Goal: Task Accomplishment & Management: Manage account settings

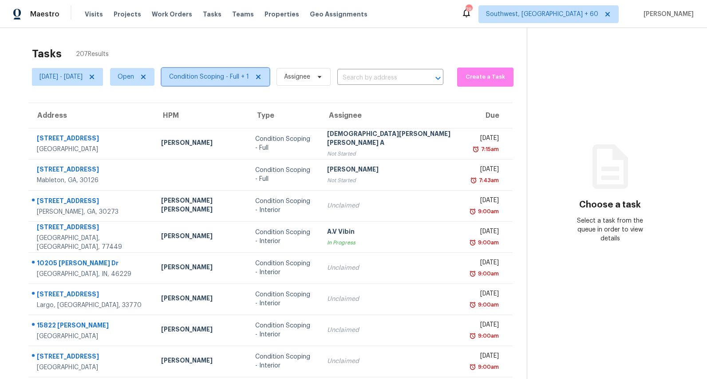
click at [239, 81] on span "Condition Scoping - Full + 1" at bounding box center [216, 77] width 108 height 18
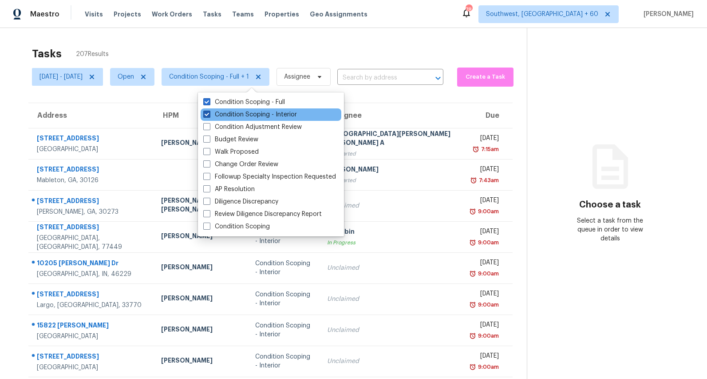
click at [228, 116] on label "Condition Scoping - Interior" at bounding box center [250, 114] width 94 height 9
click at [209, 116] on input "Condition Scoping - Interior" at bounding box center [206, 113] width 6 height 6
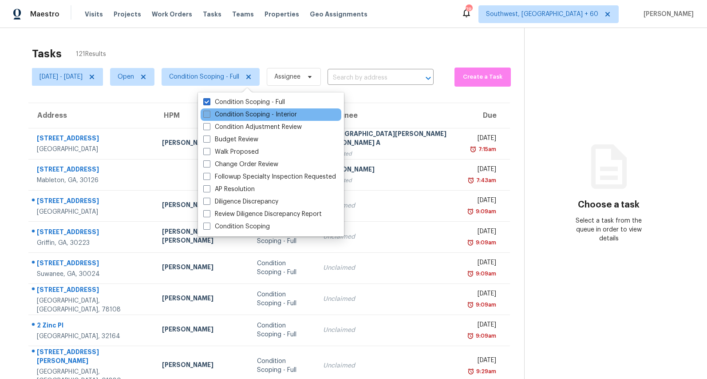
click at [223, 117] on label "Condition Scoping - Interior" at bounding box center [250, 114] width 94 height 9
click at [209, 116] on input "Condition Scoping - Interior" at bounding box center [206, 113] width 6 height 6
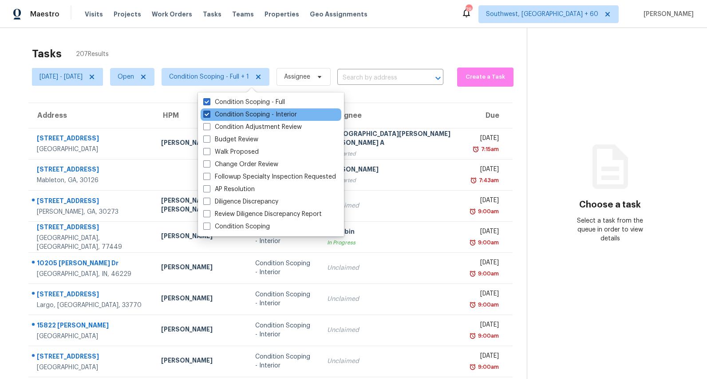
click at [217, 111] on label "Condition Scoping - Interior" at bounding box center [250, 114] width 94 height 9
click at [209, 111] on input "Condition Scoping - Interior" at bounding box center [206, 113] width 6 height 6
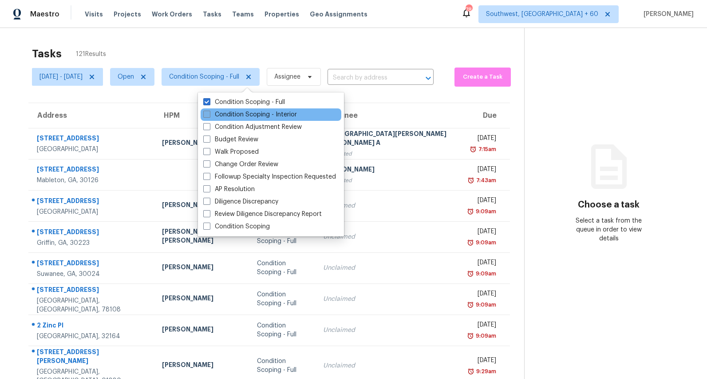
click at [217, 111] on label "Condition Scoping - Interior" at bounding box center [250, 114] width 94 height 9
click at [209, 111] on input "Condition Scoping - Interior" at bounding box center [206, 113] width 6 height 6
checkbox input "true"
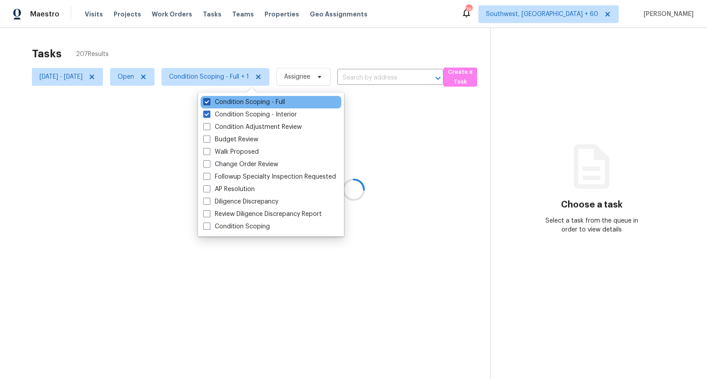
click at [221, 99] on label "Condition Scoping - Full" at bounding box center [244, 102] width 82 height 9
click at [209, 99] on input "Condition Scoping - Full" at bounding box center [206, 101] width 6 height 6
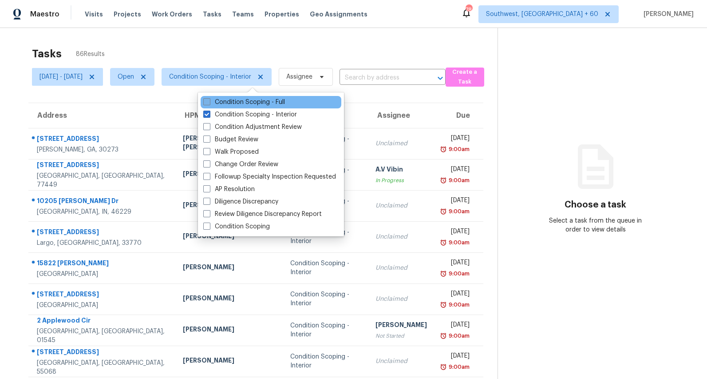
click at [225, 101] on label "Condition Scoping - Full" at bounding box center [244, 102] width 82 height 9
click at [209, 101] on input "Condition Scoping - Full" at bounding box center [206, 101] width 6 height 6
checkbox input "true"
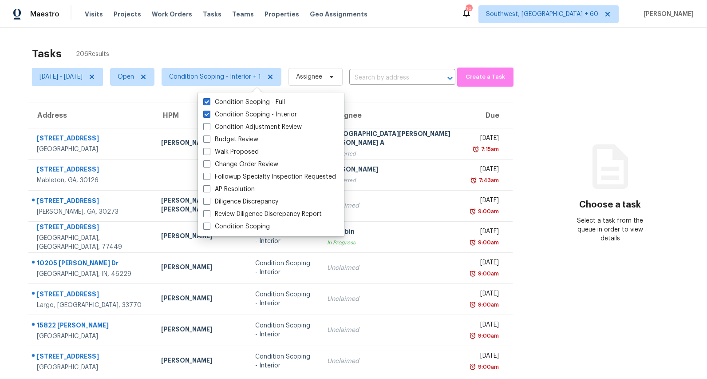
click at [190, 41] on div "Tasks 206 Results Mon, Sep 08 - Mon, Sep 08 Open Condition Scoping - Interior +…" at bounding box center [353, 245] width 707 height 435
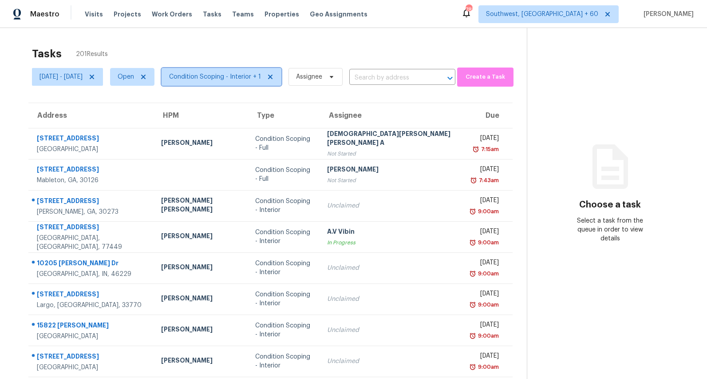
click at [267, 83] on span "Condition Scoping - Interior + 1" at bounding box center [222, 77] width 120 height 18
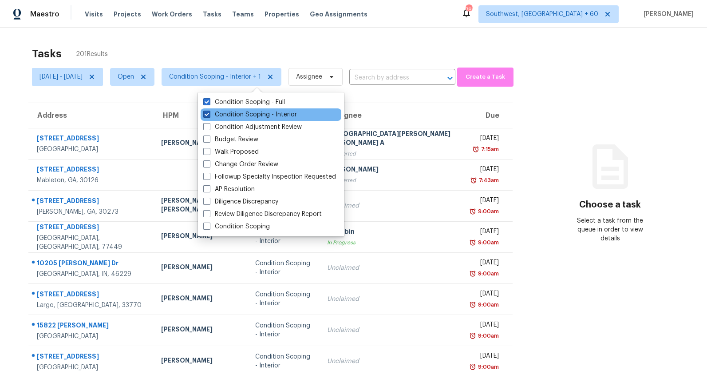
click at [234, 115] on label "Condition Scoping - Interior" at bounding box center [250, 114] width 94 height 9
click at [209, 115] on input "Condition Scoping - Interior" at bounding box center [206, 113] width 6 height 6
checkbox input "false"
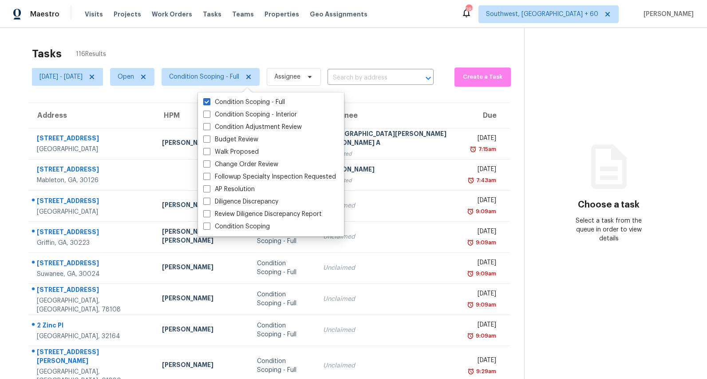
click at [170, 42] on div "Tasks 116 Results" at bounding box center [278, 53] width 492 height 23
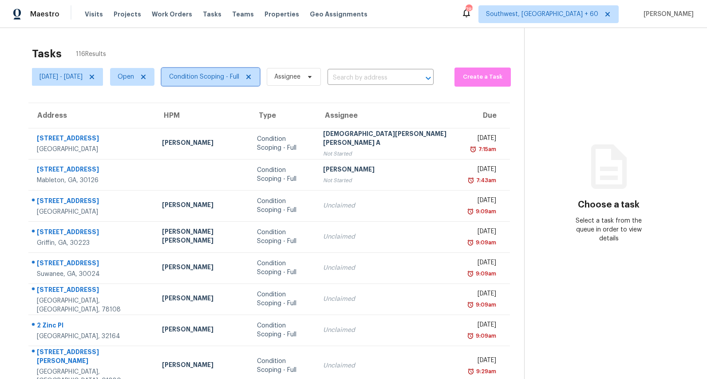
click at [239, 77] on span "Condition Scoping - Full" at bounding box center [204, 76] width 70 height 9
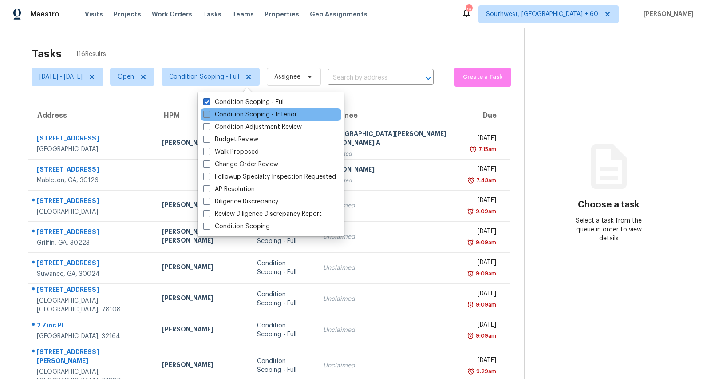
click at [242, 112] on label "Condition Scoping - Interior" at bounding box center [250, 114] width 94 height 9
click at [209, 112] on input "Condition Scoping - Interior" at bounding box center [206, 113] width 6 height 6
checkbox input "true"
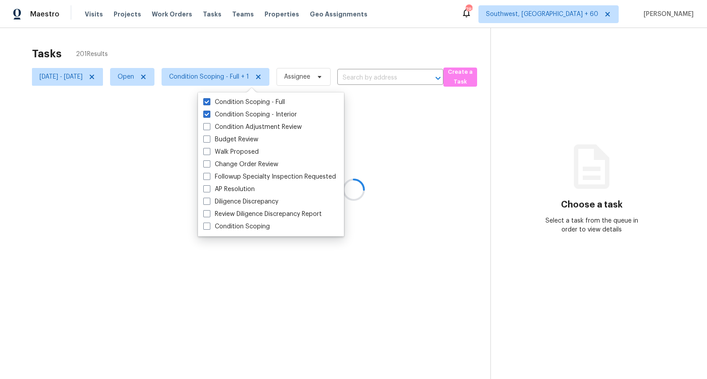
click at [193, 43] on div "Tasks 201 Results" at bounding box center [261, 53] width 458 height 23
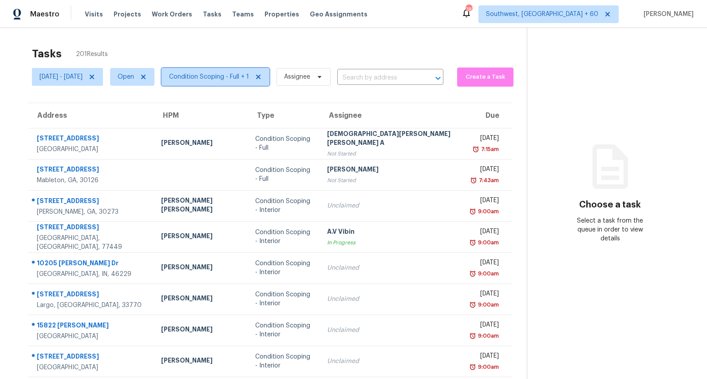
click at [249, 72] on span "Condition Scoping - Full + 1" at bounding box center [209, 76] width 80 height 9
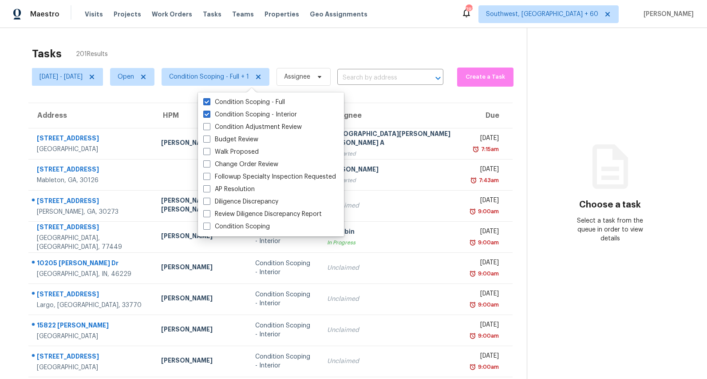
click at [232, 47] on div "Tasks 201 Results" at bounding box center [279, 53] width 495 height 23
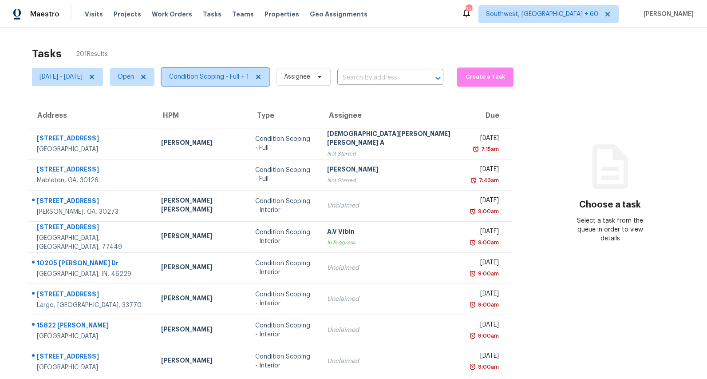
click at [237, 81] on span "Condition Scoping - Full + 1" at bounding box center [216, 77] width 108 height 18
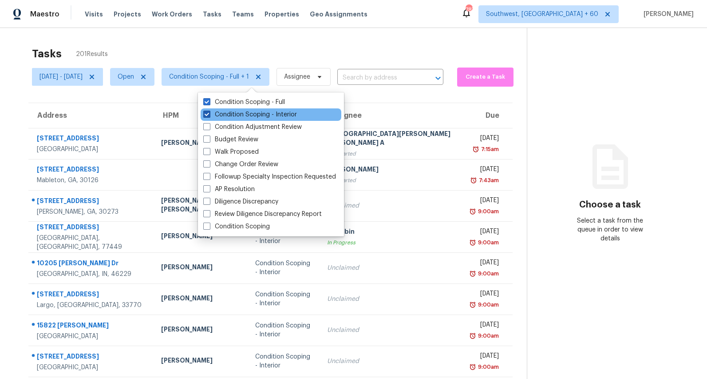
click at [238, 114] on label "Condition Scoping - Interior" at bounding box center [250, 114] width 94 height 9
click at [209, 114] on input "Condition Scoping - Interior" at bounding box center [206, 113] width 6 height 6
checkbox input "false"
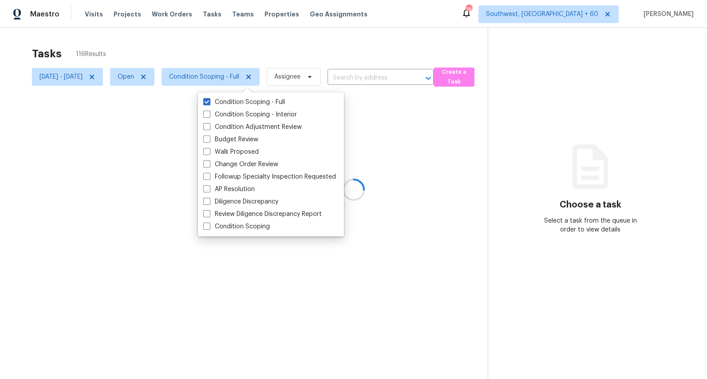
click at [190, 43] on div at bounding box center [353, 189] width 707 height 379
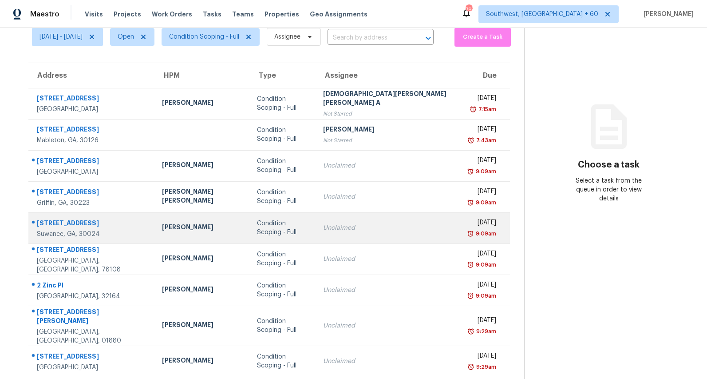
scroll to position [83, 0]
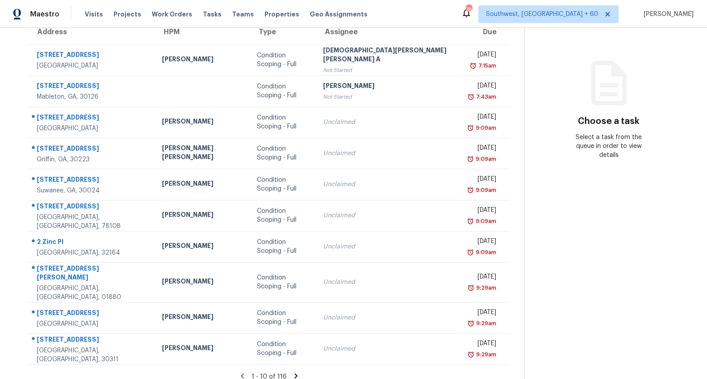
click at [295, 373] on icon at bounding box center [296, 375] width 3 height 5
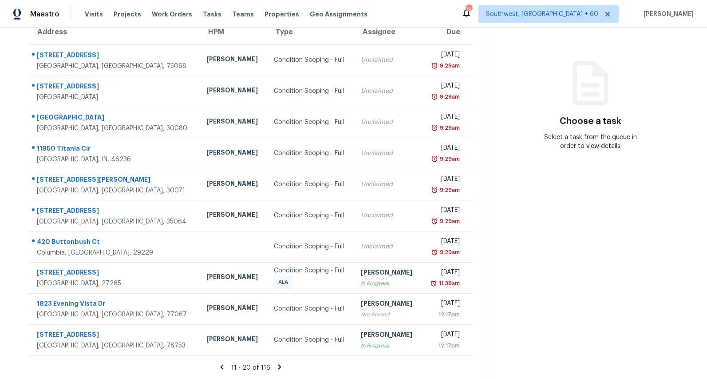
click at [281, 367] on icon at bounding box center [279, 366] width 3 height 5
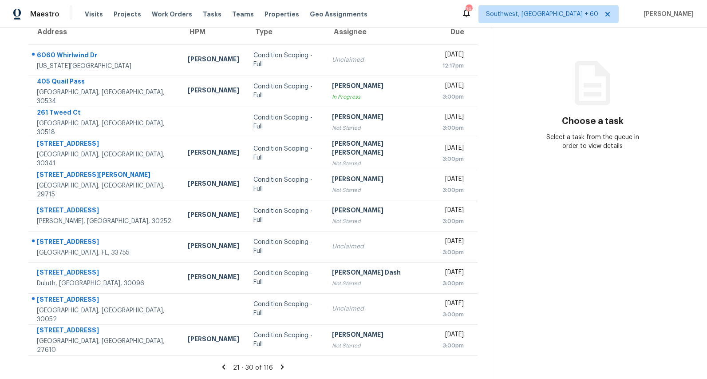
click at [284, 368] on icon at bounding box center [282, 366] width 3 height 5
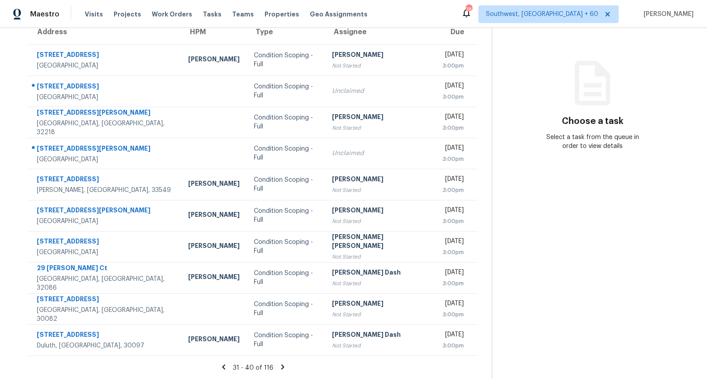
click at [284, 365] on icon at bounding box center [282, 366] width 3 height 5
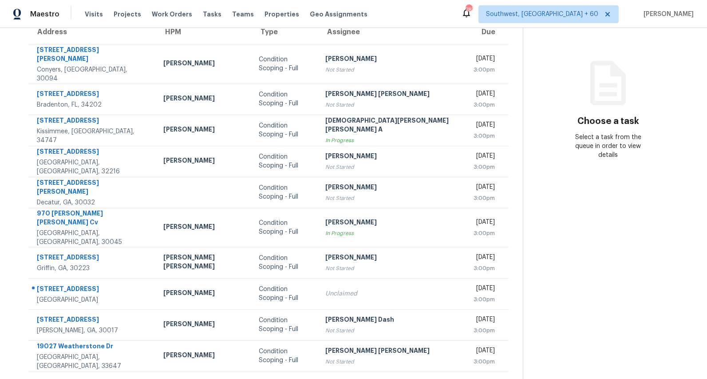
click at [296, 378] on icon at bounding box center [297, 382] width 3 height 5
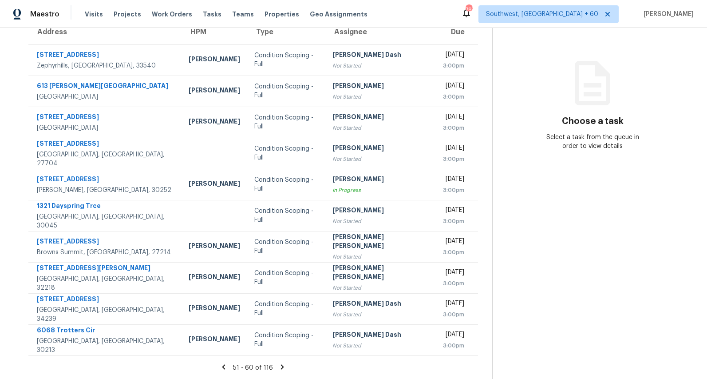
click at [284, 367] on icon at bounding box center [282, 366] width 3 height 5
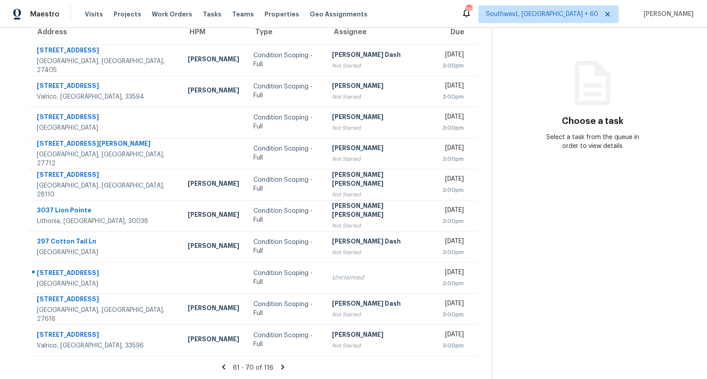
click at [284, 366] on icon at bounding box center [282, 366] width 3 height 5
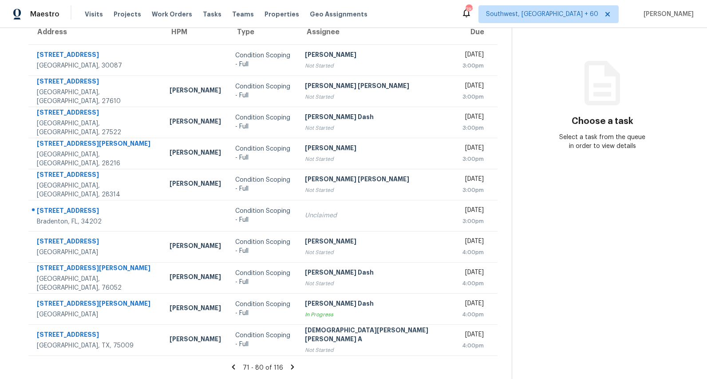
click at [291, 365] on icon at bounding box center [292, 366] width 3 height 5
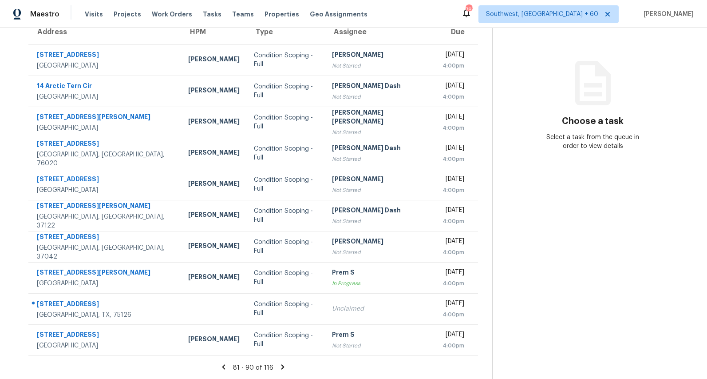
click at [285, 367] on icon at bounding box center [282, 366] width 3 height 5
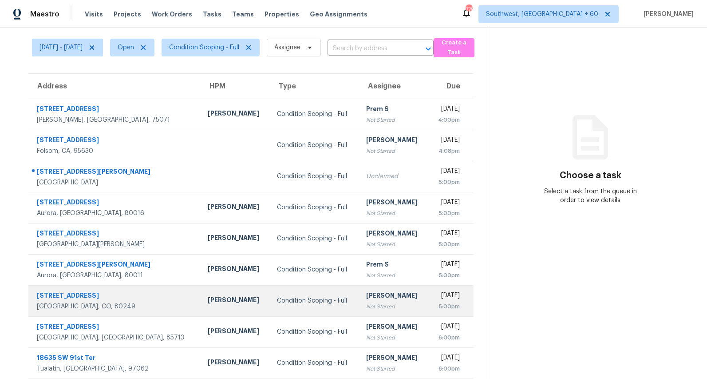
scroll to position [0, 0]
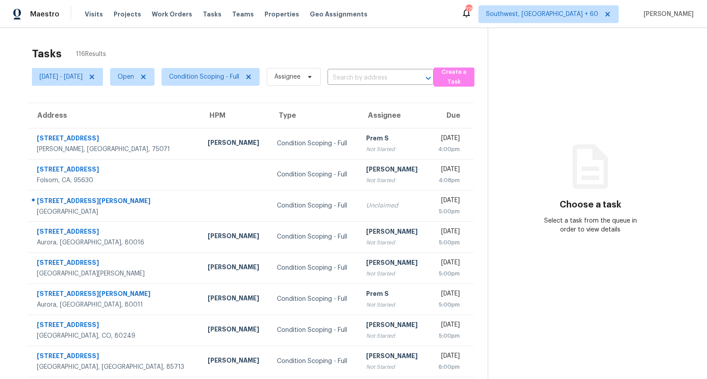
click at [288, 36] on div "Tasks 116 Results Mon, Sep 08 - Mon, Sep 08 Open Condition Scoping - Full Assig…" at bounding box center [353, 245] width 707 height 435
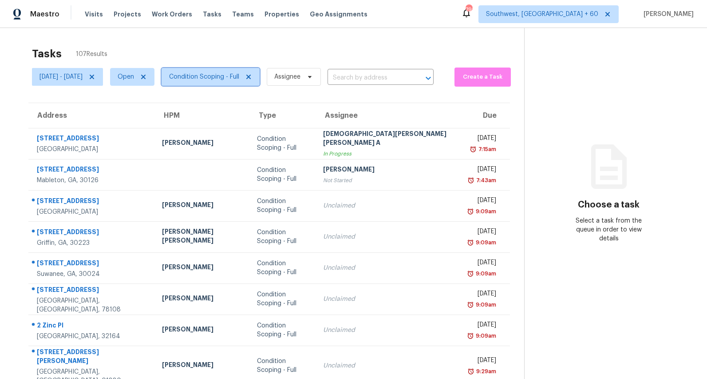
click at [233, 76] on span "Condition Scoping - Full" at bounding box center [204, 76] width 70 height 9
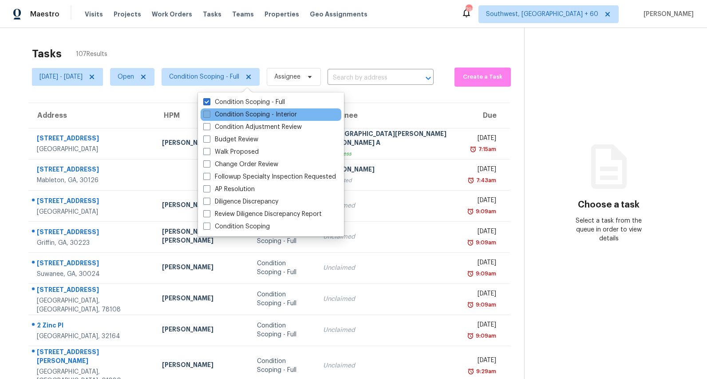
click at [238, 115] on label "Condition Scoping - Interior" at bounding box center [250, 114] width 94 height 9
click at [209, 115] on input "Condition Scoping - Interior" at bounding box center [206, 113] width 6 height 6
checkbox input "true"
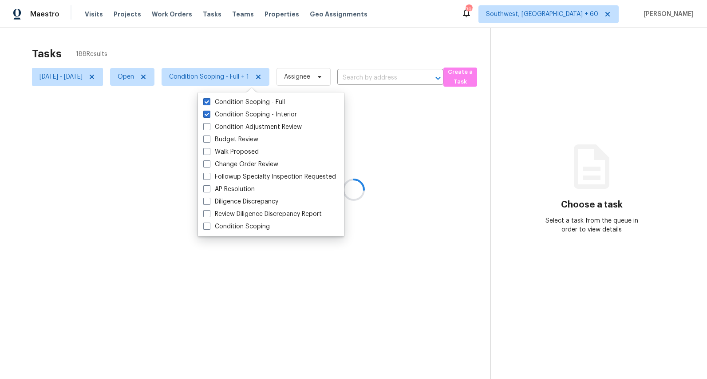
click at [186, 49] on div at bounding box center [353, 189] width 707 height 379
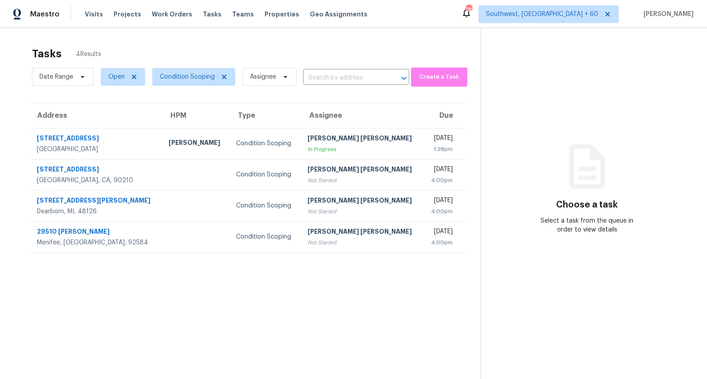
click at [240, 50] on div "Tasks 4 Results" at bounding box center [256, 53] width 449 height 23
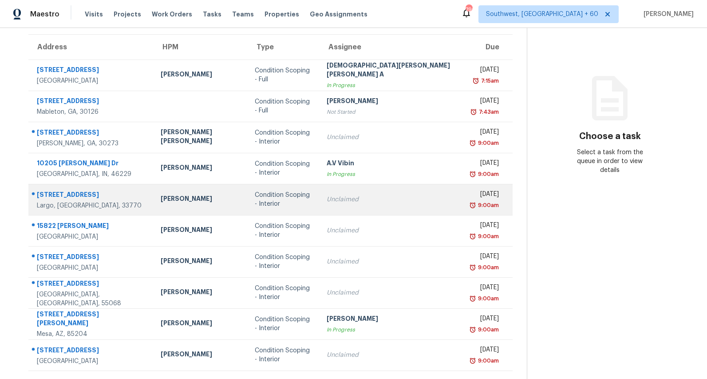
scroll to position [83, 0]
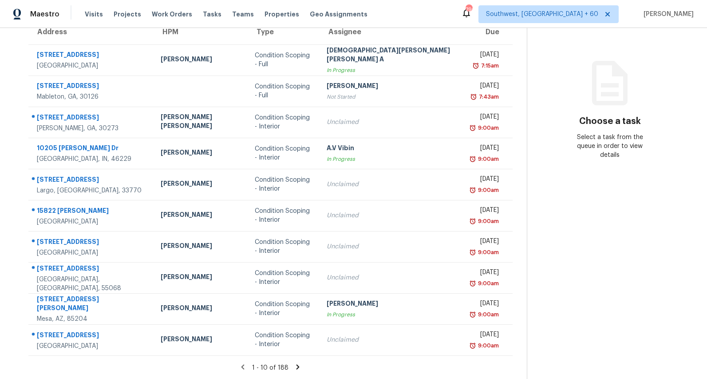
click at [296, 367] on icon at bounding box center [297, 366] width 3 height 5
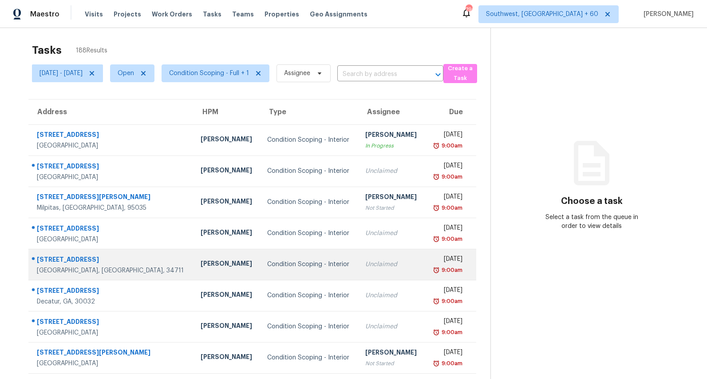
scroll to position [0, 0]
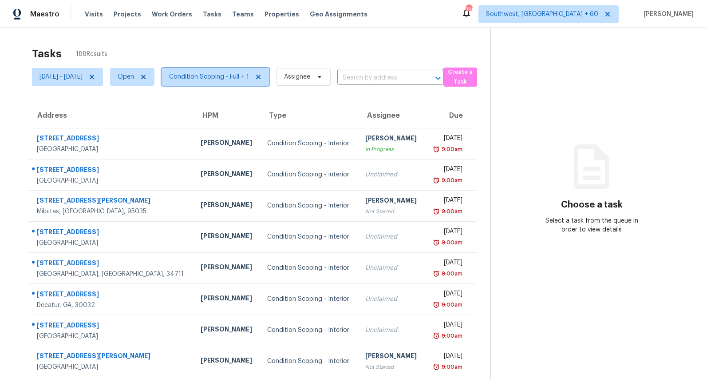
click at [249, 78] on span "Condition Scoping - Full + 1" at bounding box center [209, 76] width 80 height 9
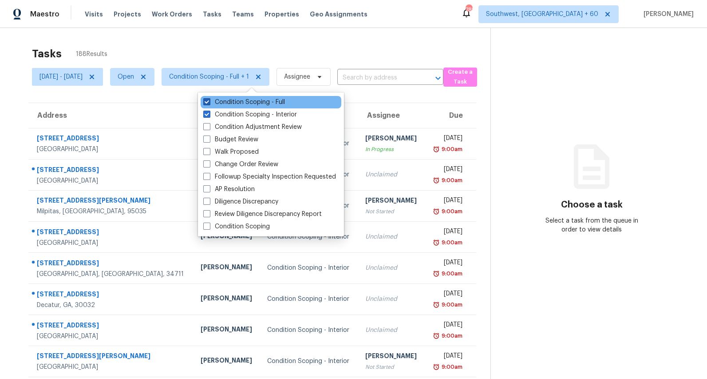
click at [249, 100] on label "Condition Scoping - Full" at bounding box center [244, 102] width 82 height 9
click at [209, 100] on input "Condition Scoping - Full" at bounding box center [206, 101] width 6 height 6
checkbox input "false"
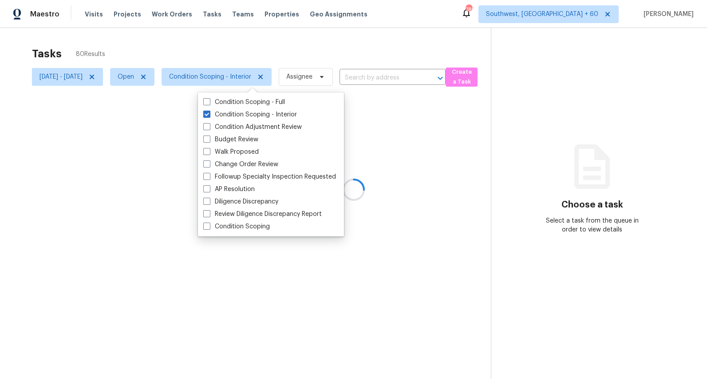
click at [128, 29] on div at bounding box center [353, 189] width 707 height 379
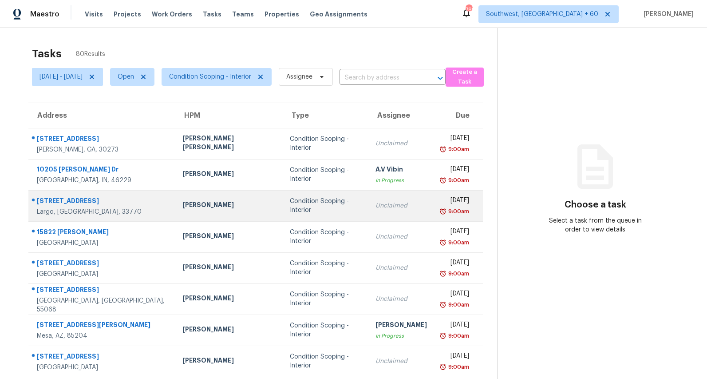
scroll to position [83, 0]
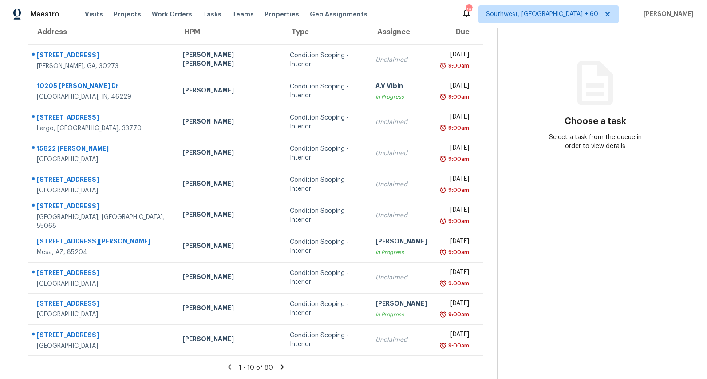
click at [283, 368] on icon at bounding box center [282, 367] width 8 height 8
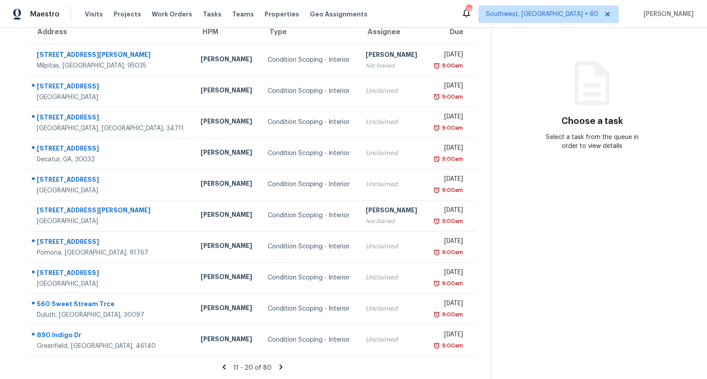
click at [283, 365] on icon at bounding box center [281, 366] width 3 height 5
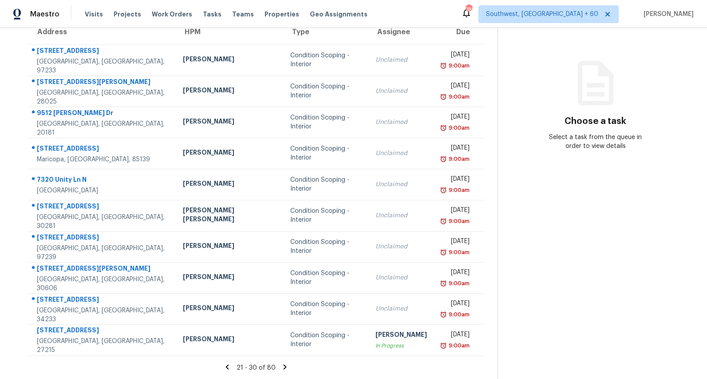
click at [285, 366] on icon at bounding box center [284, 366] width 3 height 5
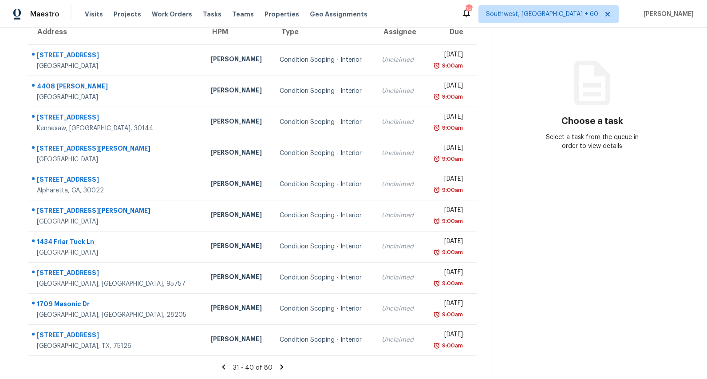
click at [228, 367] on icon at bounding box center [224, 367] width 8 height 8
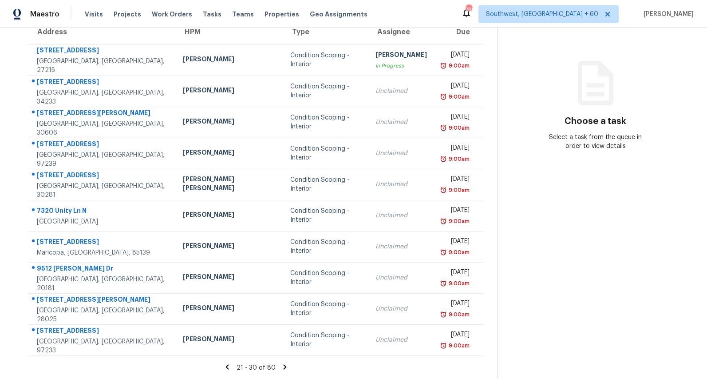
scroll to position [0, 0]
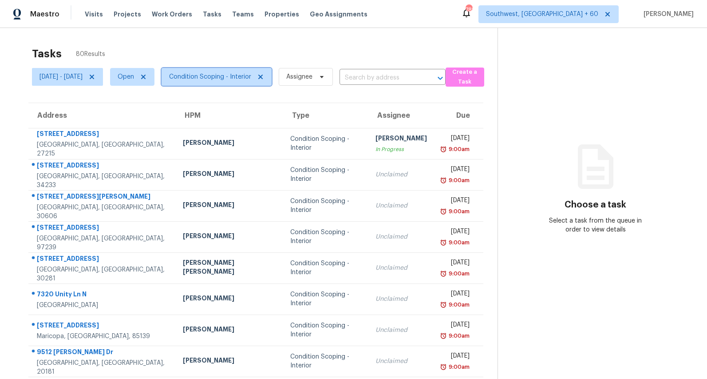
click at [241, 80] on span "Condition Scoping - Interior" at bounding box center [210, 76] width 82 height 9
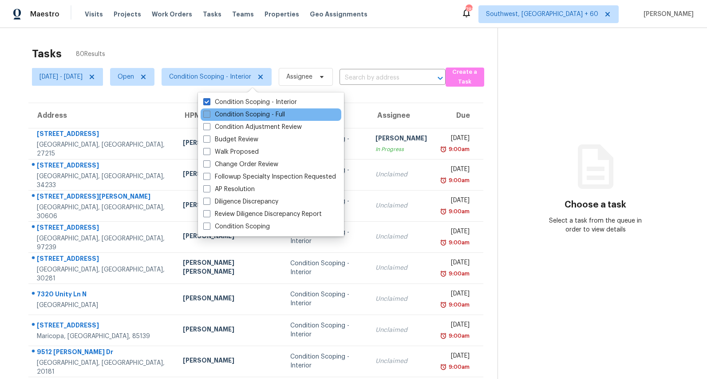
click at [245, 119] on label "Condition Scoping - Full" at bounding box center [244, 114] width 82 height 9
click at [209, 116] on input "Condition Scoping - Full" at bounding box center [206, 113] width 6 height 6
checkbox input "true"
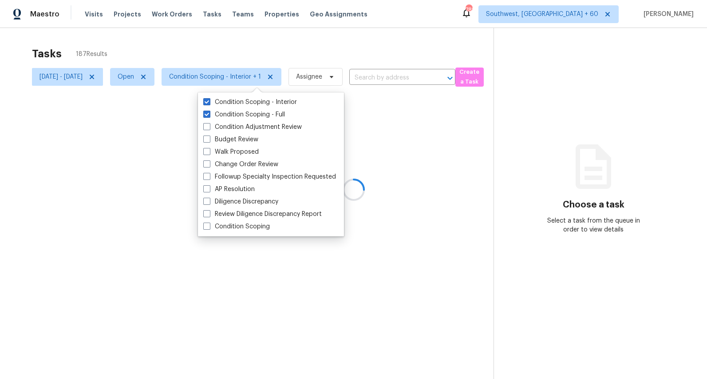
click at [159, 36] on div "Tasks 187 Results Mon, Sep 08 - Mon, Sep 08 Open Condition Scoping - Interior +…" at bounding box center [353, 217] width 707 height 379
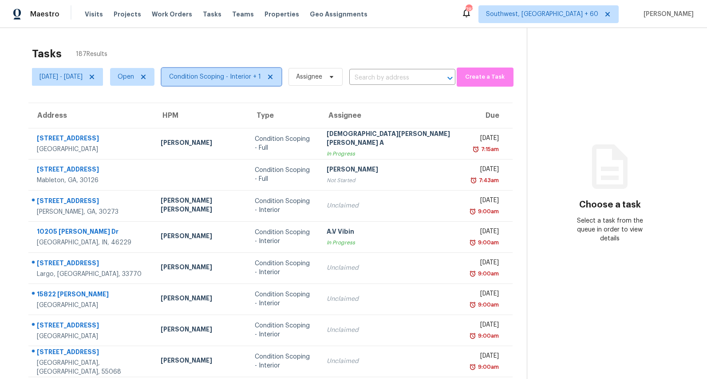
click at [248, 78] on span "Condition Scoping - Interior + 1" at bounding box center [215, 76] width 92 height 9
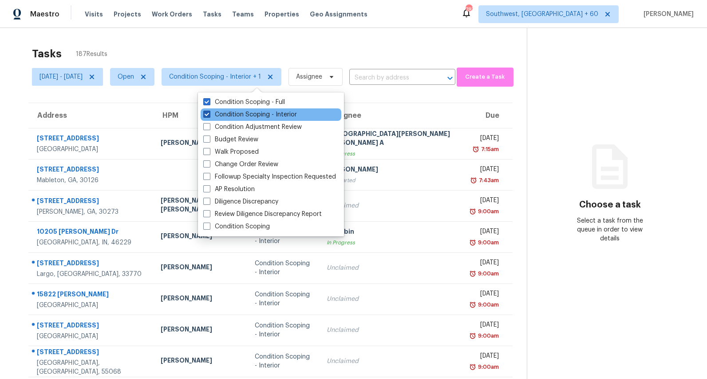
click at [251, 115] on label "Condition Scoping - Interior" at bounding box center [250, 114] width 94 height 9
click at [209, 115] on input "Condition Scoping - Interior" at bounding box center [206, 113] width 6 height 6
checkbox input "false"
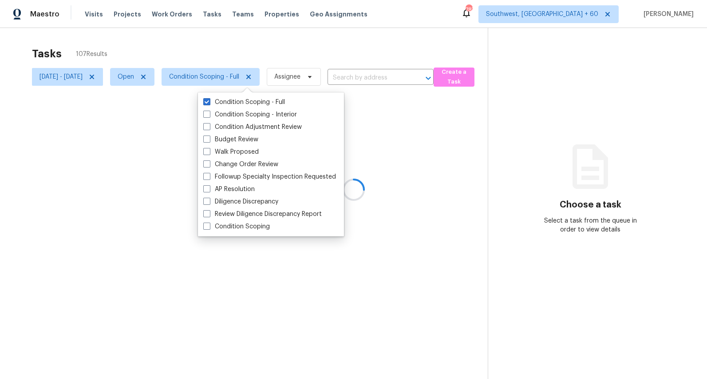
click at [193, 43] on div at bounding box center [353, 189] width 707 height 379
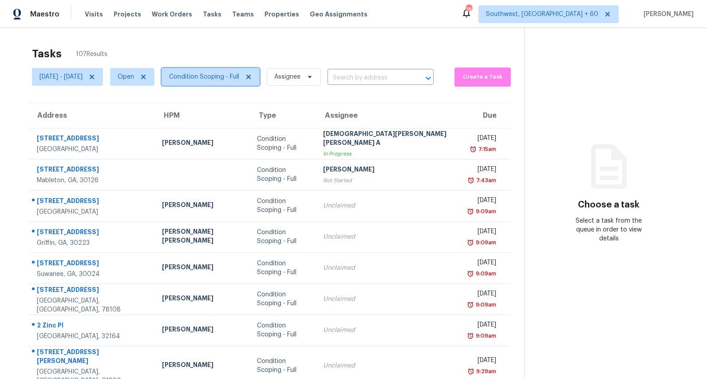
click at [226, 80] on span "Condition Scoping - Full" at bounding box center [204, 76] width 70 height 9
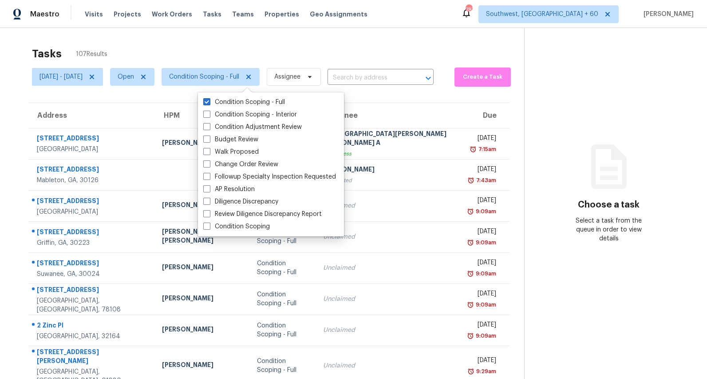
click at [211, 32] on div "Tasks 107 Results Mon, Sep 08 - Mon, Sep 08 Open Condition Scoping - Full Assig…" at bounding box center [353, 249] width 707 height 443
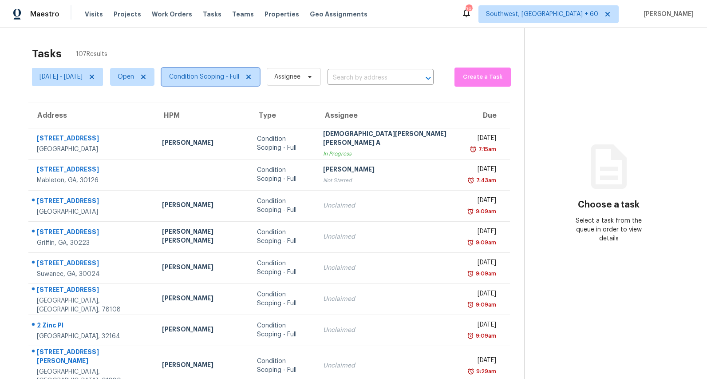
click at [239, 76] on span "Condition Scoping - Full" at bounding box center [204, 76] width 70 height 9
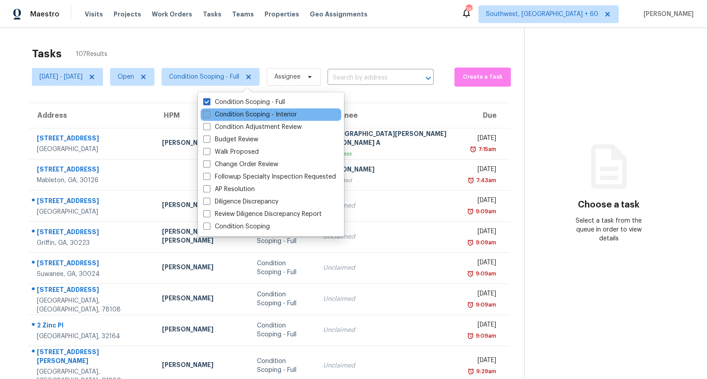
click at [254, 112] on label "Condition Scoping - Interior" at bounding box center [250, 114] width 94 height 9
click at [209, 112] on input "Condition Scoping - Interior" at bounding box center [206, 113] width 6 height 6
checkbox input "true"
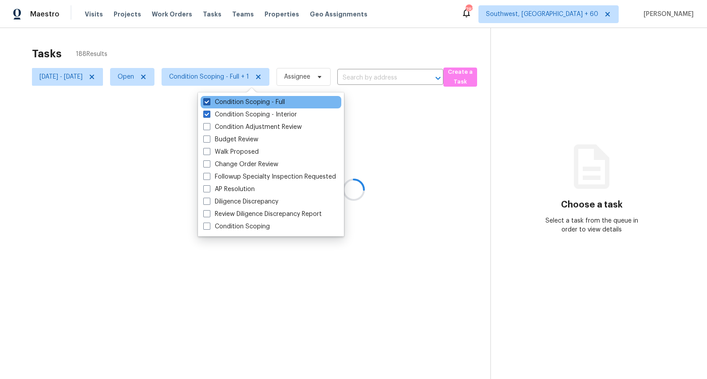
click at [249, 101] on label "Condition Scoping - Full" at bounding box center [244, 102] width 82 height 9
click at [209, 101] on input "Condition Scoping - Full" at bounding box center [206, 101] width 6 height 6
checkbox input "false"
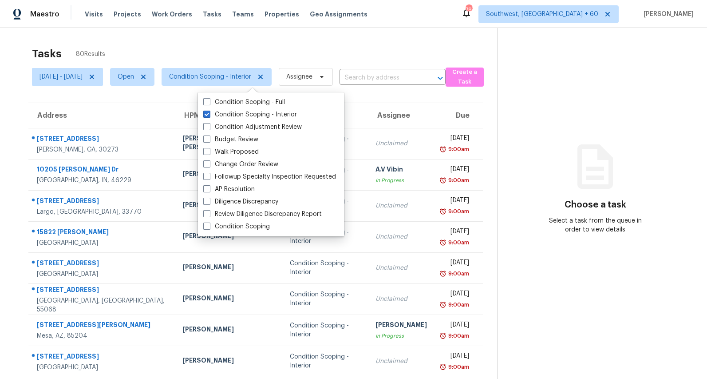
click at [222, 42] on div "Tasks 80 Results" at bounding box center [264, 53] width 465 height 23
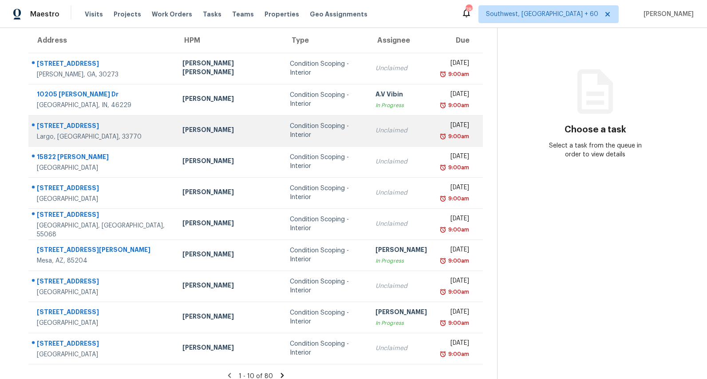
scroll to position [83, 0]
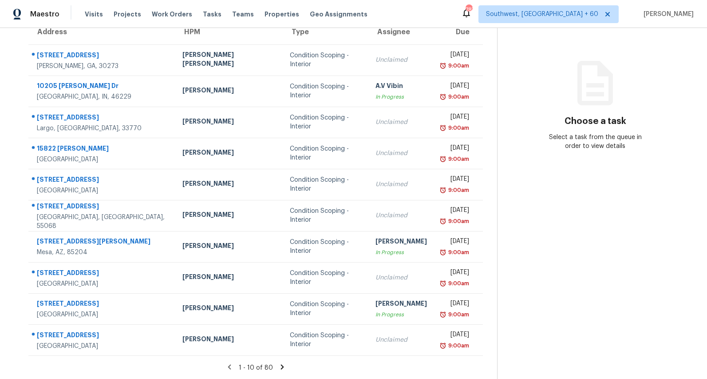
click at [283, 368] on icon at bounding box center [282, 367] width 8 height 8
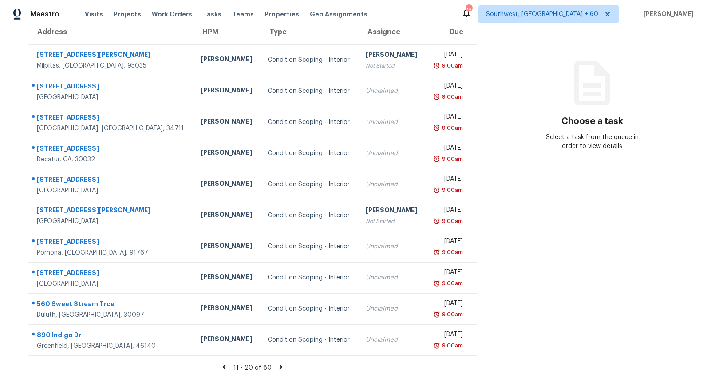
click at [283, 367] on icon at bounding box center [281, 366] width 3 height 5
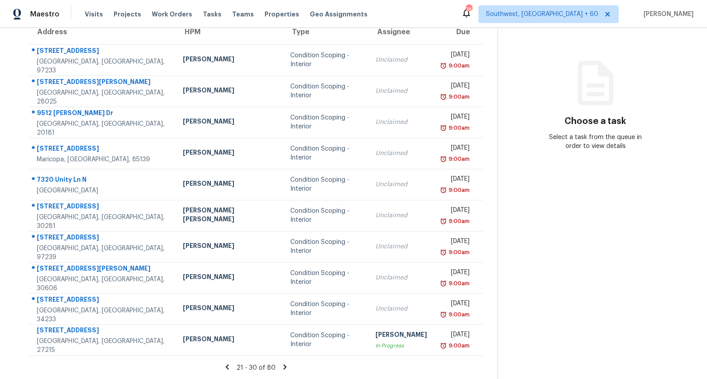
click at [284, 367] on icon at bounding box center [285, 367] width 8 height 8
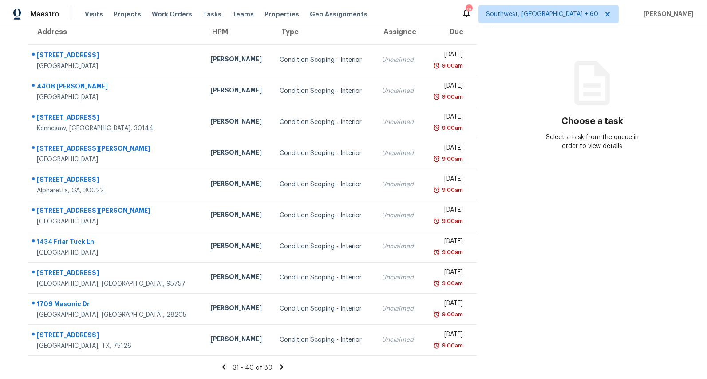
click at [284, 366] on icon at bounding box center [282, 367] width 8 height 8
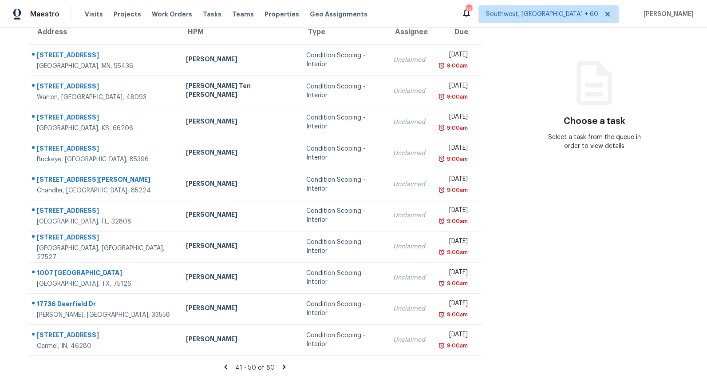
click at [285, 366] on icon at bounding box center [283, 366] width 3 height 5
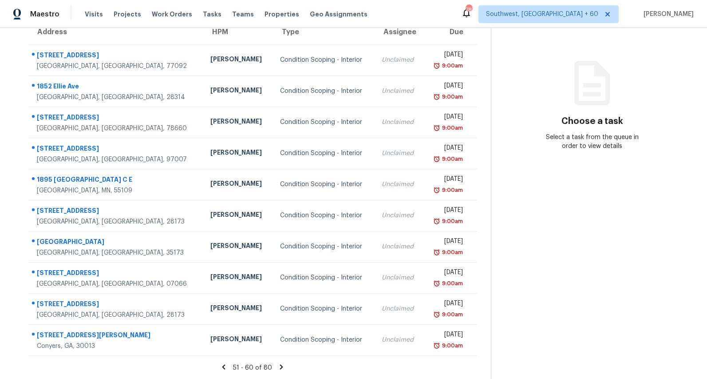
click at [283, 366] on icon at bounding box center [281, 366] width 3 height 5
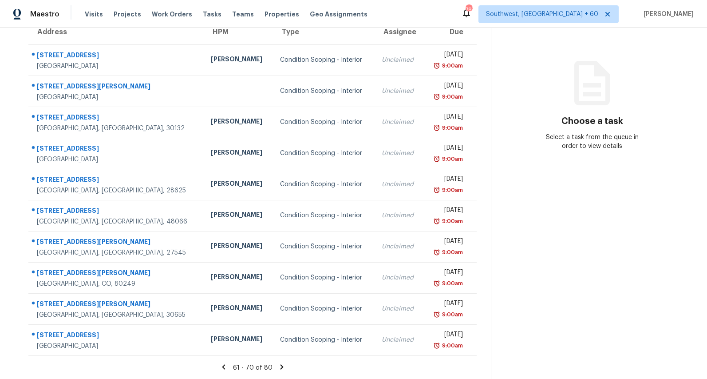
click at [283, 366] on icon at bounding box center [281, 366] width 3 height 5
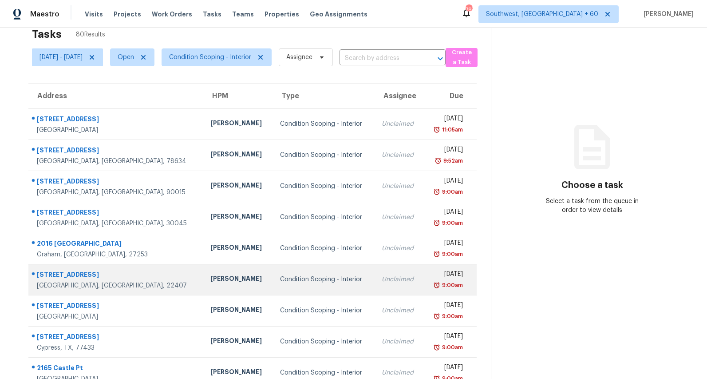
scroll to position [17, 0]
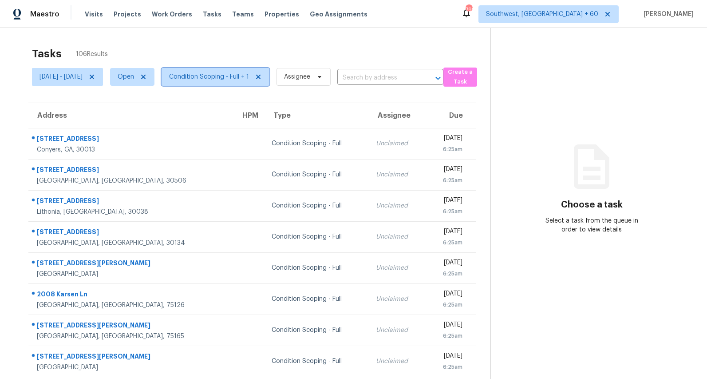
click at [247, 78] on span "Condition Scoping - Full + 1" at bounding box center [209, 76] width 80 height 9
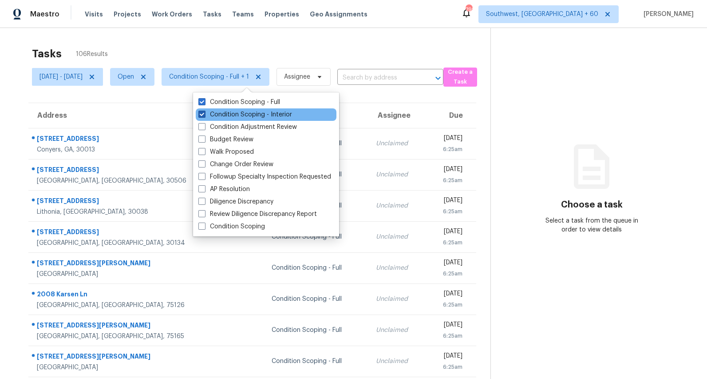
click at [231, 113] on label "Condition Scoping - Interior" at bounding box center [245, 114] width 94 height 9
click at [204, 113] on input "Condition Scoping - Interior" at bounding box center [201, 113] width 6 height 6
click at [222, 112] on label "Condition Scoping - Interior" at bounding box center [245, 114] width 94 height 9
click at [204, 112] on input "Condition Scoping - Interior" at bounding box center [201, 113] width 6 height 6
checkbox input "true"
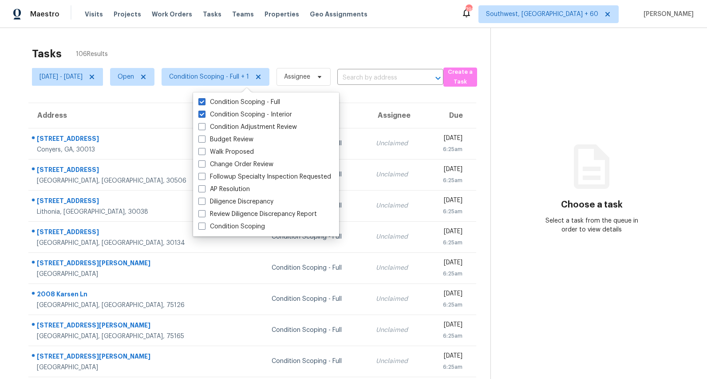
click at [194, 43] on div "Tasks 106 Results" at bounding box center [261, 53] width 458 height 23
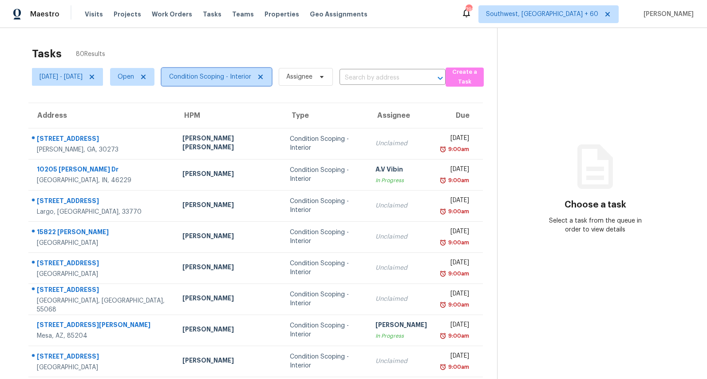
click at [249, 80] on span "Condition Scoping - Interior" at bounding box center [210, 76] width 82 height 9
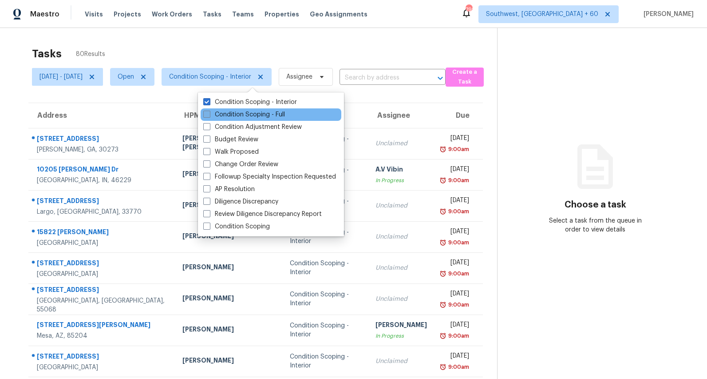
click at [241, 115] on label "Condition Scoping - Full" at bounding box center [244, 114] width 82 height 9
click at [209, 115] on input "Condition Scoping - Full" at bounding box center [206, 113] width 6 height 6
checkbox input "true"
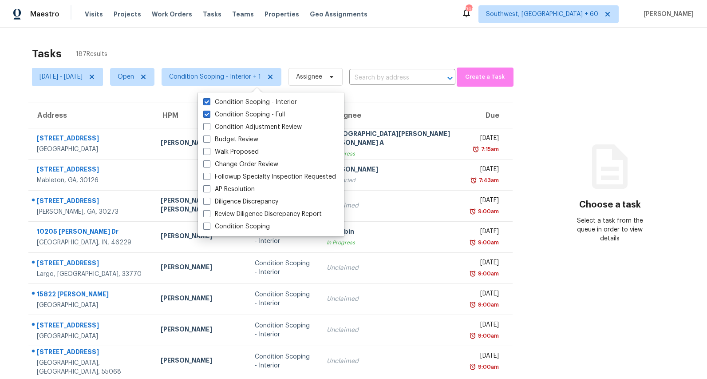
click at [210, 46] on div "Tasks 187 Results" at bounding box center [279, 53] width 495 height 23
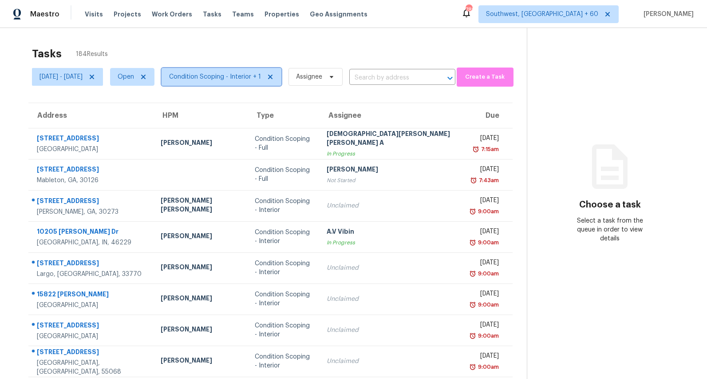
click at [233, 75] on span "Condition Scoping - Interior + 1" at bounding box center [215, 76] width 92 height 9
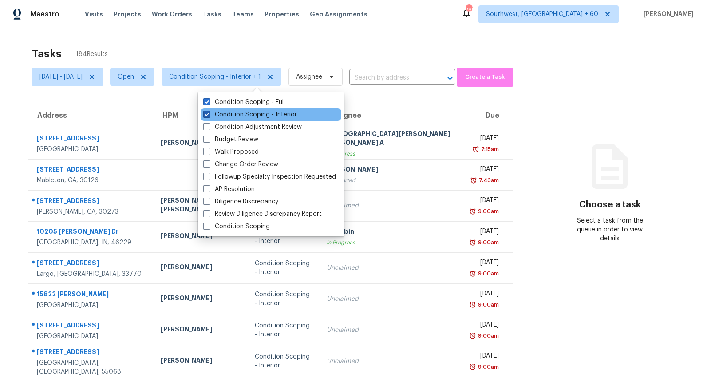
click at [235, 115] on label "Condition Scoping - Interior" at bounding box center [250, 114] width 94 height 9
click at [209, 115] on input "Condition Scoping - Interior" at bounding box center [206, 113] width 6 height 6
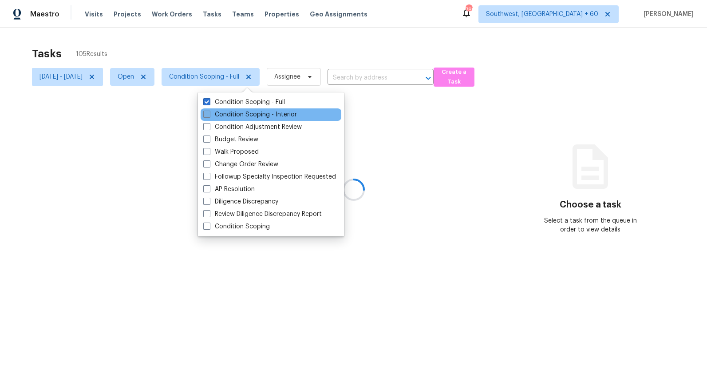
click at [241, 113] on label "Condition Scoping - Interior" at bounding box center [250, 114] width 94 height 9
click at [209, 113] on input "Condition Scoping - Interior" at bounding box center [206, 113] width 6 height 6
checkbox input "true"
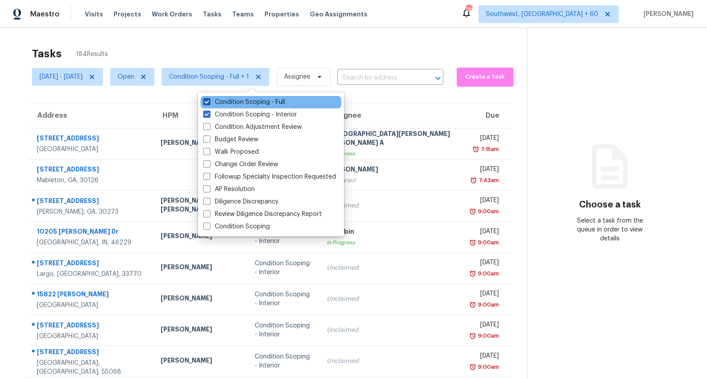
click at [237, 104] on label "Condition Scoping - Full" at bounding box center [244, 102] width 82 height 9
click at [209, 103] on input "Condition Scoping - Full" at bounding box center [206, 101] width 6 height 6
checkbox input "false"
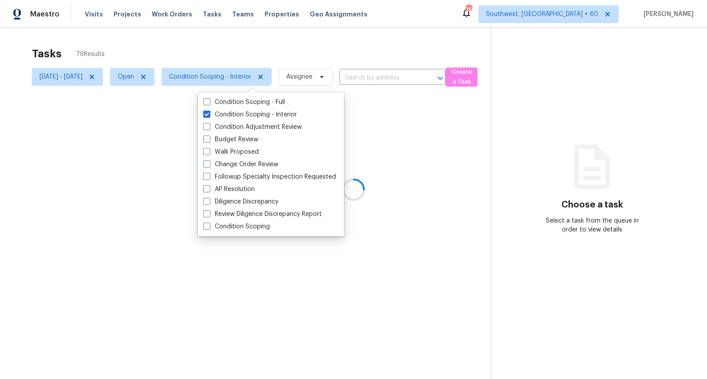
click at [207, 48] on div at bounding box center [353, 189] width 707 height 379
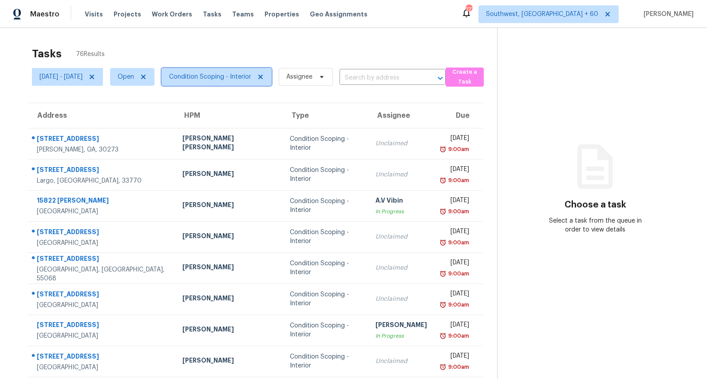
click at [257, 81] on span "Condition Scoping - Interior" at bounding box center [217, 77] width 110 height 18
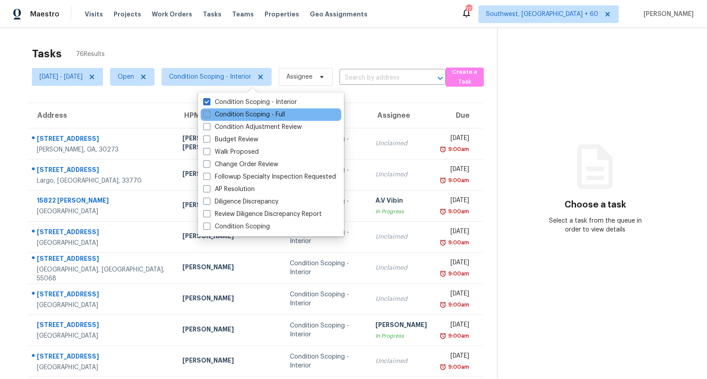
click at [240, 115] on label "Condition Scoping - Full" at bounding box center [244, 114] width 82 height 9
click at [209, 115] on input "Condition Scoping - Full" at bounding box center [206, 113] width 6 height 6
checkbox input "true"
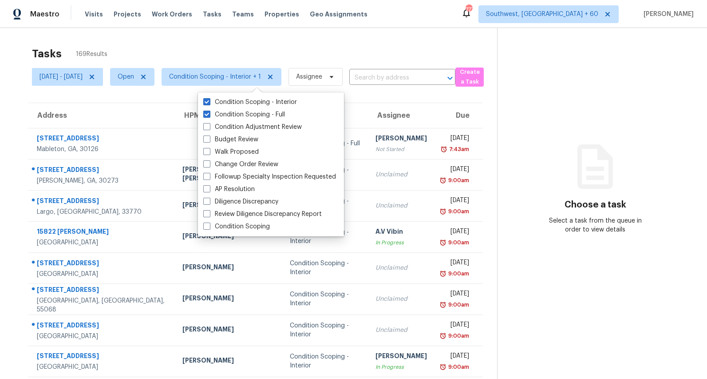
click at [213, 53] on div "Tasks 169 Results" at bounding box center [264, 53] width 465 height 23
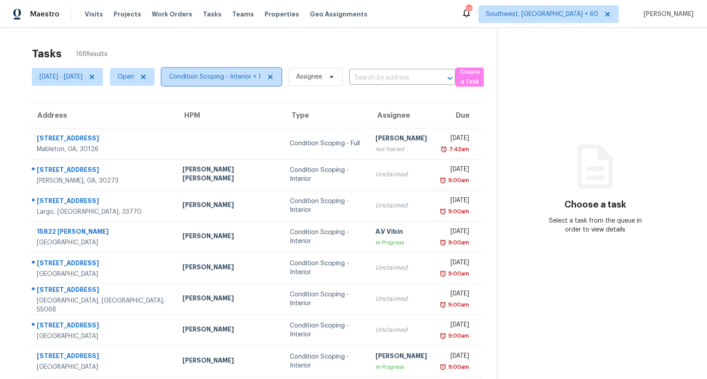
click at [256, 75] on span "Condition Scoping - Interior + 1" at bounding box center [215, 76] width 92 height 9
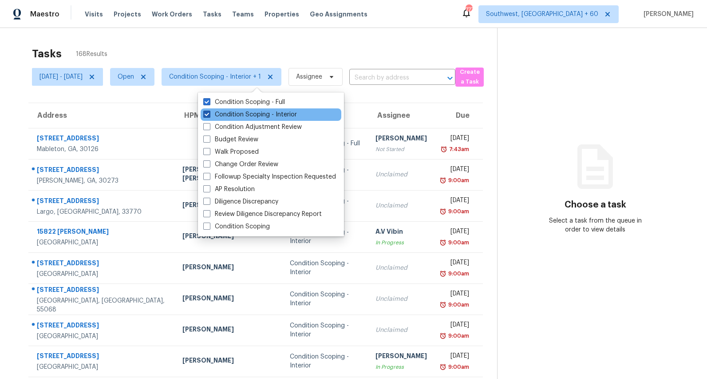
click at [244, 117] on label "Condition Scoping - Interior" at bounding box center [250, 114] width 94 height 9
click at [209, 116] on input "Condition Scoping - Interior" at bounding box center [206, 113] width 6 height 6
checkbox input "false"
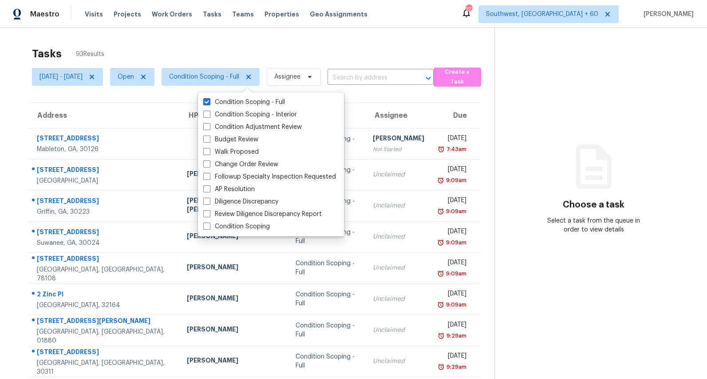
click at [201, 52] on div "Tasks 93 Results" at bounding box center [263, 53] width 462 height 23
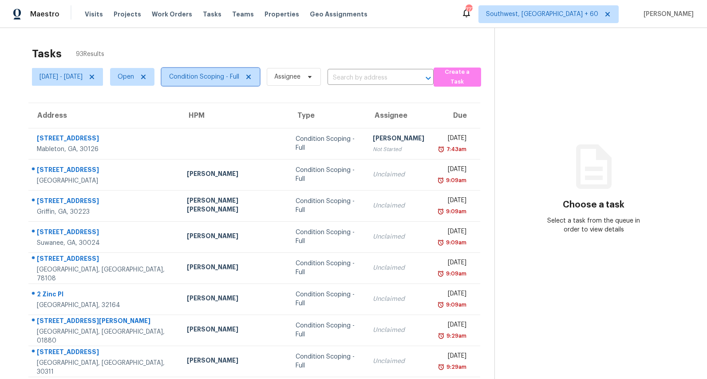
click at [237, 78] on span "Condition Scoping - Full" at bounding box center [204, 76] width 70 height 9
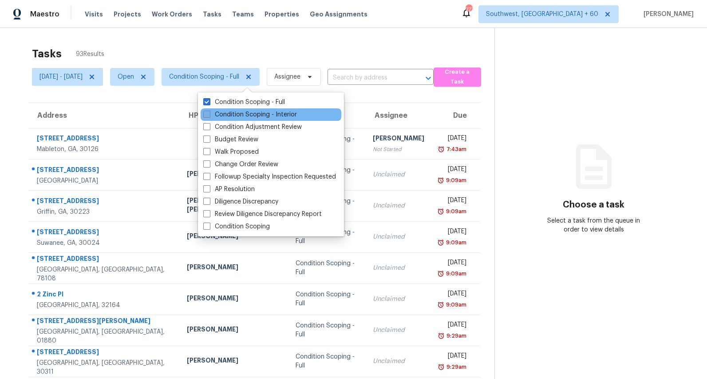
click at [236, 115] on label "Condition Scoping - Interior" at bounding box center [250, 114] width 94 height 9
click at [209, 115] on input "Condition Scoping - Interior" at bounding box center [206, 113] width 6 height 6
checkbox input "true"
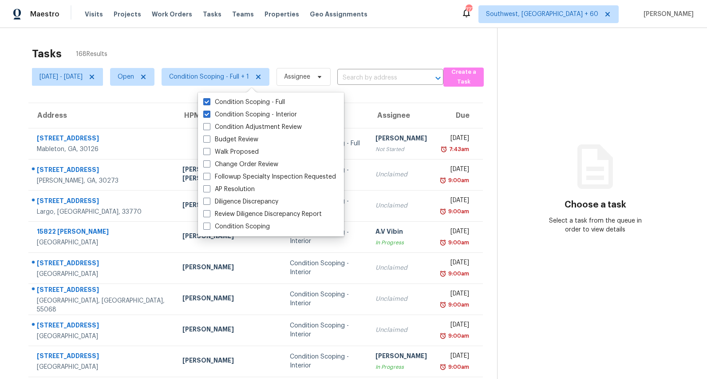
click at [195, 46] on div "Tasks 168 Results" at bounding box center [264, 53] width 465 height 23
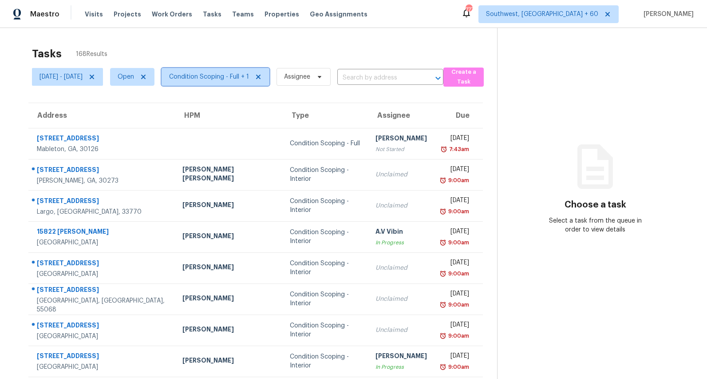
click at [234, 85] on span "Condition Scoping - Full + 1" at bounding box center [216, 77] width 108 height 18
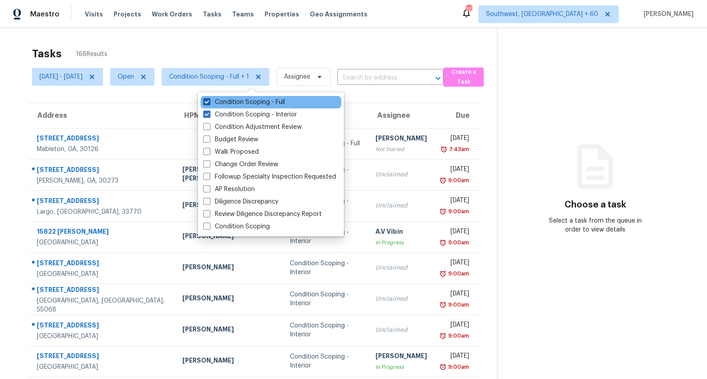
click at [232, 103] on label "Condition Scoping - Full" at bounding box center [244, 102] width 82 height 9
click at [209, 103] on input "Condition Scoping - Full" at bounding box center [206, 101] width 6 height 6
checkbox input "false"
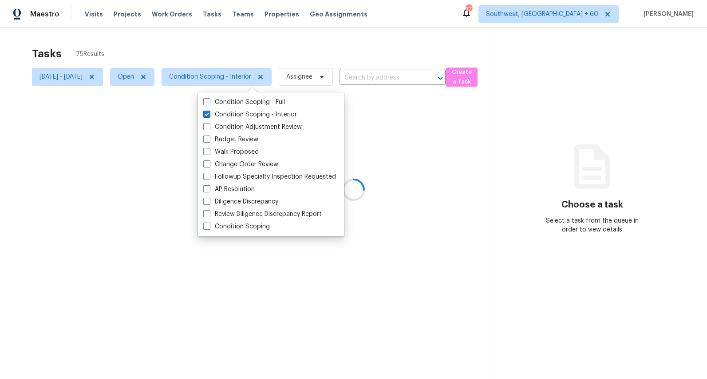
click at [204, 54] on div at bounding box center [353, 189] width 707 height 379
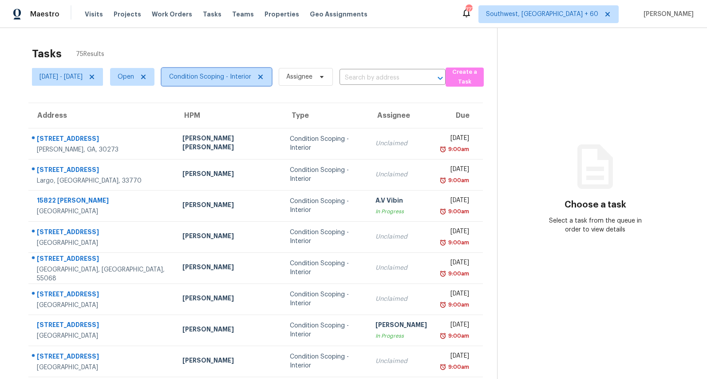
click at [239, 77] on span "Condition Scoping - Interior" at bounding box center [210, 76] width 82 height 9
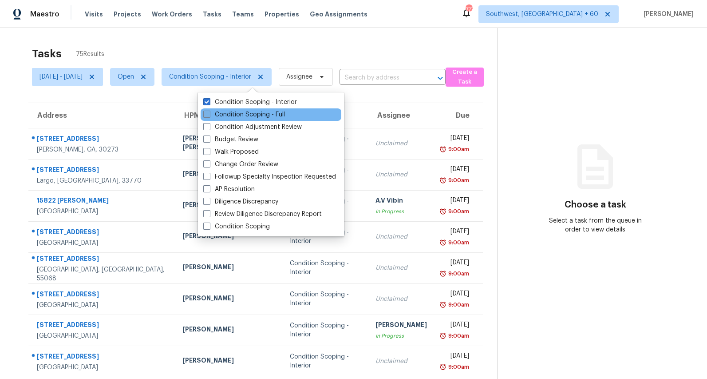
click at [233, 117] on label "Condition Scoping - Full" at bounding box center [244, 114] width 82 height 9
click at [209, 116] on input "Condition Scoping - Full" at bounding box center [206, 113] width 6 height 6
checkbox input "true"
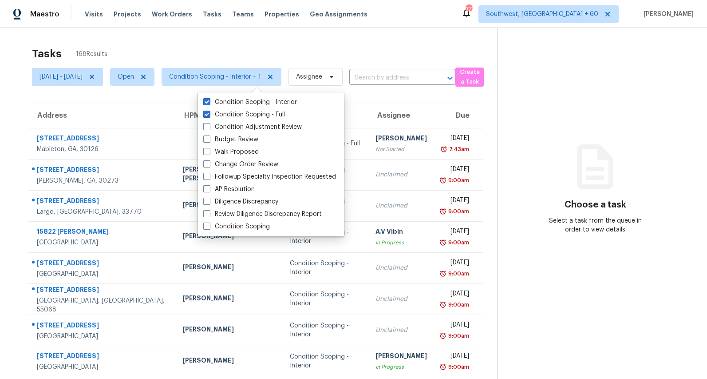
click at [187, 37] on div "Tasks 168 Results Mon, Sep 08 - Mon, Sep 08 Open Condition Scoping - Interior +…" at bounding box center [353, 245] width 707 height 435
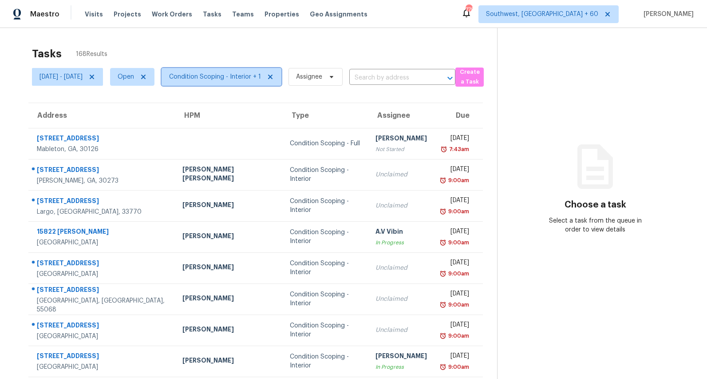
click at [245, 78] on span "Condition Scoping - Interior + 1" at bounding box center [215, 76] width 92 height 9
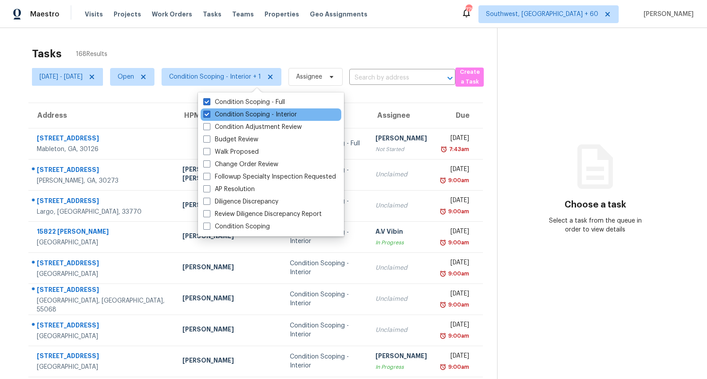
click at [234, 109] on div "Condition Scoping - Interior" at bounding box center [271, 114] width 141 height 12
click at [233, 115] on label "Condition Scoping - Interior" at bounding box center [250, 114] width 94 height 9
click at [209, 115] on input "Condition Scoping - Interior" at bounding box center [206, 113] width 6 height 6
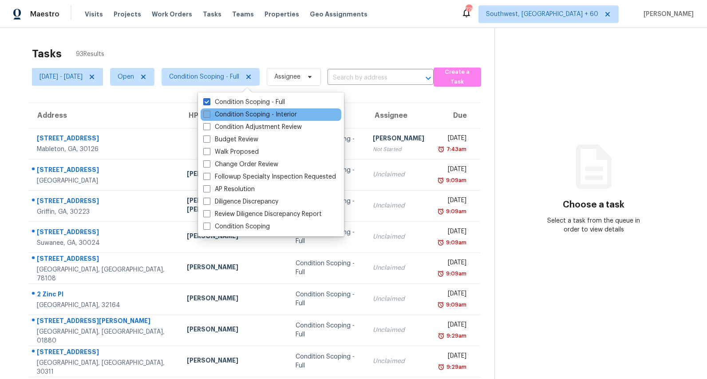
click at [233, 115] on label "Condition Scoping - Interior" at bounding box center [250, 114] width 94 height 9
click at [209, 115] on input "Condition Scoping - Interior" at bounding box center [206, 113] width 6 height 6
checkbox input "true"
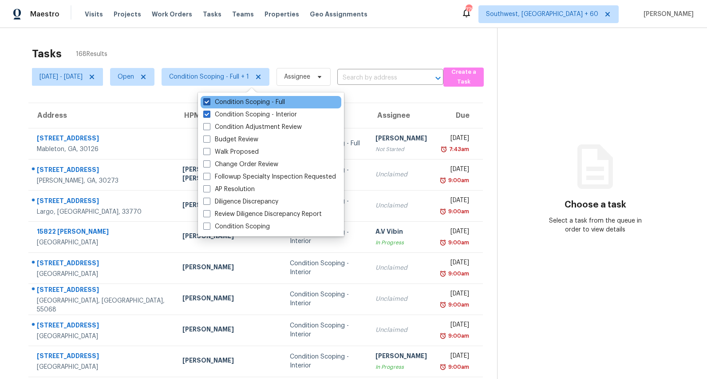
click at [229, 99] on label "Condition Scoping - Full" at bounding box center [244, 102] width 82 height 9
click at [209, 99] on input "Condition Scoping - Full" at bounding box center [206, 101] width 6 height 6
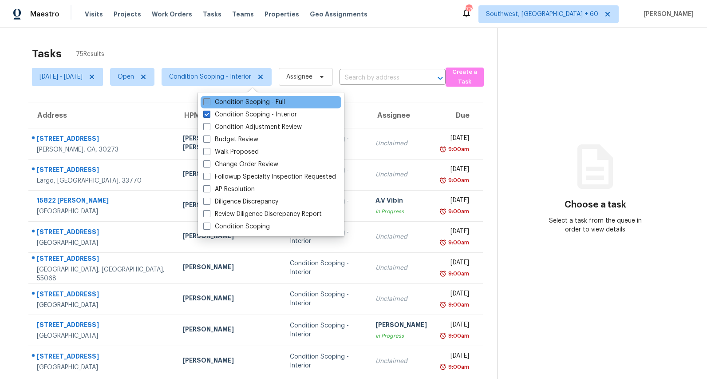
click at [229, 99] on label "Condition Scoping - Full" at bounding box center [244, 102] width 82 height 9
click at [209, 99] on input "Condition Scoping - Full" at bounding box center [206, 101] width 6 height 6
checkbox input "true"
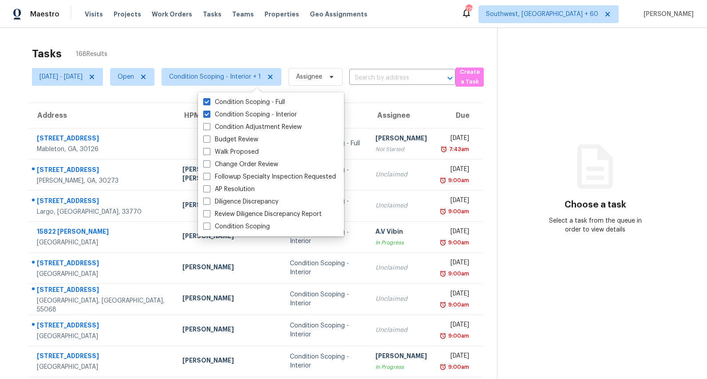
click at [207, 47] on div "Tasks 168 Results" at bounding box center [264, 53] width 465 height 23
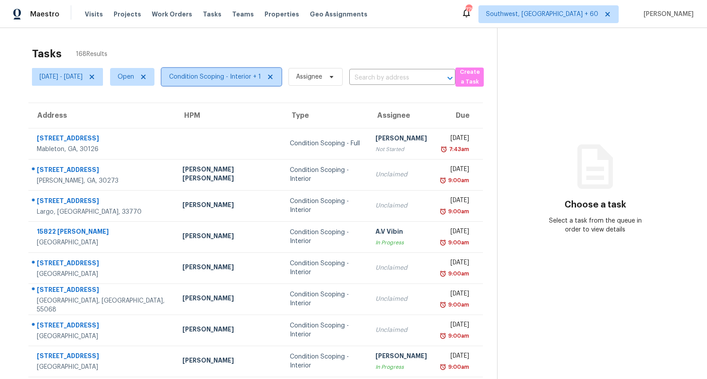
click at [261, 76] on span "Condition Scoping - Interior + 1" at bounding box center [215, 76] width 92 height 9
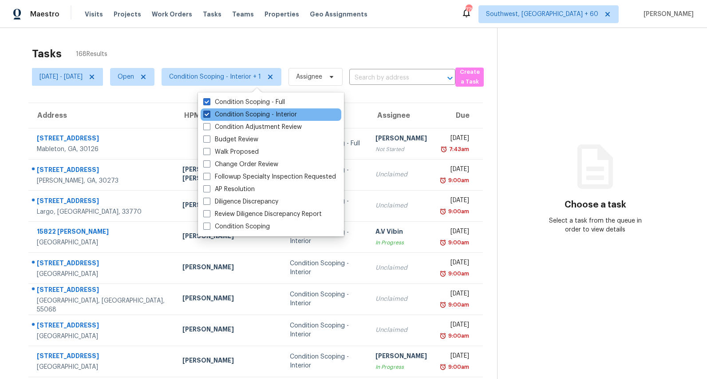
click at [240, 119] on label "Condition Scoping - Interior" at bounding box center [250, 114] width 94 height 9
click at [209, 116] on input "Condition Scoping - Interior" at bounding box center [206, 113] width 6 height 6
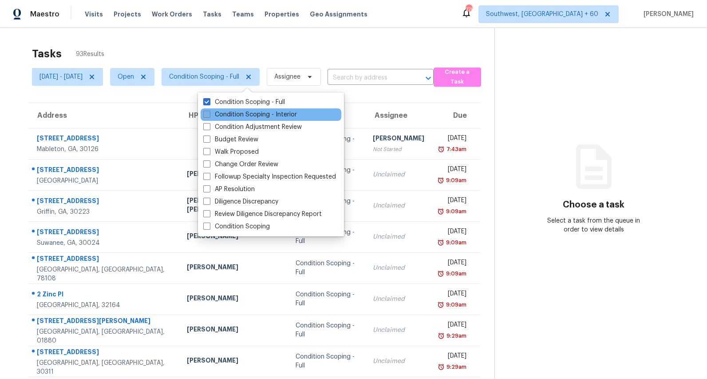
click at [240, 119] on label "Condition Scoping - Interior" at bounding box center [250, 114] width 94 height 9
click at [209, 116] on input "Condition Scoping - Interior" at bounding box center [206, 113] width 6 height 6
checkbox input "true"
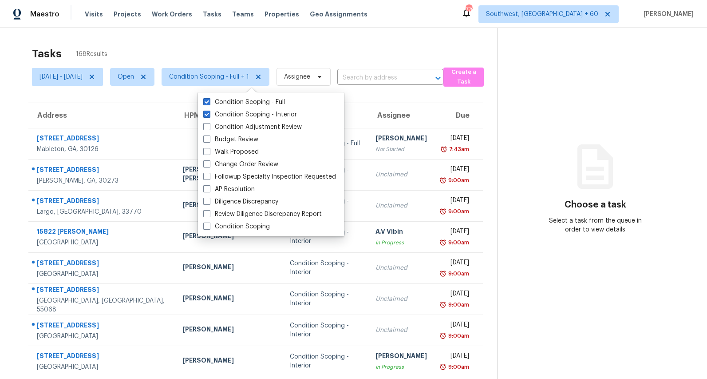
click at [199, 44] on div "Tasks 168 Results" at bounding box center [264, 53] width 465 height 23
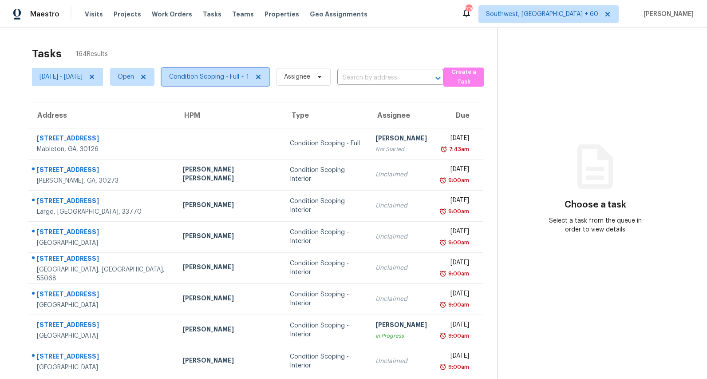
click at [249, 78] on span "Condition Scoping - Full + 1" at bounding box center [209, 76] width 80 height 9
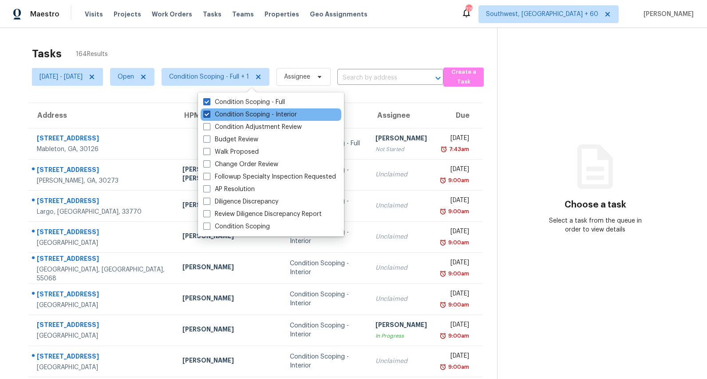
click at [253, 114] on label "Condition Scoping - Interior" at bounding box center [250, 114] width 94 height 9
click at [209, 114] on input "Condition Scoping - Interior" at bounding box center [206, 113] width 6 height 6
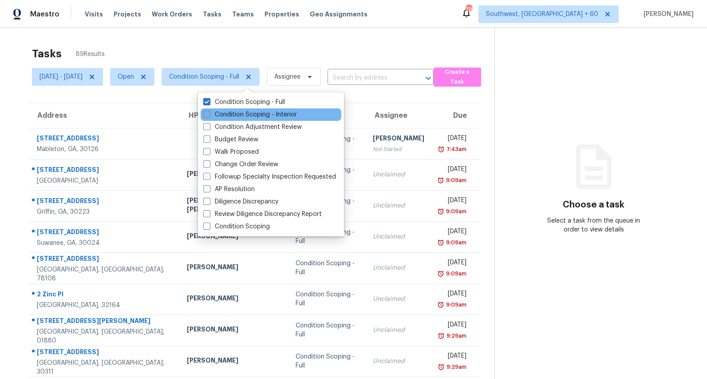
click at [252, 110] on label "Condition Scoping - Interior" at bounding box center [250, 114] width 94 height 9
click at [209, 110] on input "Condition Scoping - Interior" at bounding box center [206, 113] width 6 height 6
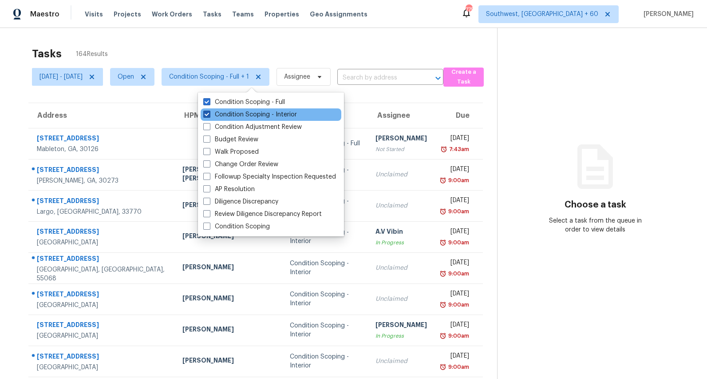
click at [252, 110] on label "Condition Scoping - Interior" at bounding box center [250, 114] width 94 height 9
click at [209, 110] on input "Condition Scoping - Interior" at bounding box center [206, 113] width 6 height 6
checkbox input "false"
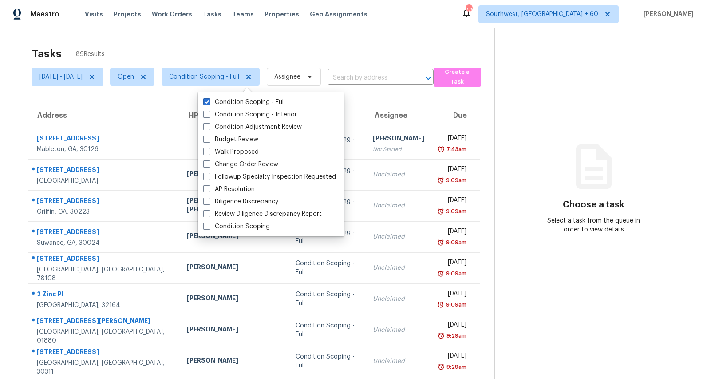
click at [215, 51] on div "Tasks 89 Results" at bounding box center [263, 53] width 462 height 23
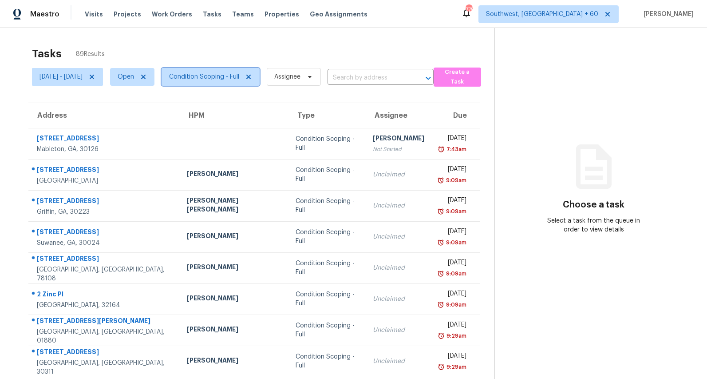
click at [230, 75] on span "Condition Scoping - Full" at bounding box center [204, 76] width 70 height 9
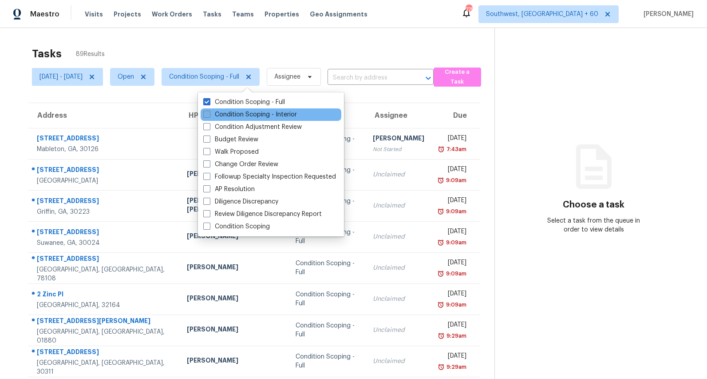
click at [234, 111] on label "Condition Scoping - Interior" at bounding box center [250, 114] width 94 height 9
click at [209, 111] on input "Condition Scoping - Interior" at bounding box center [206, 113] width 6 height 6
checkbox input "true"
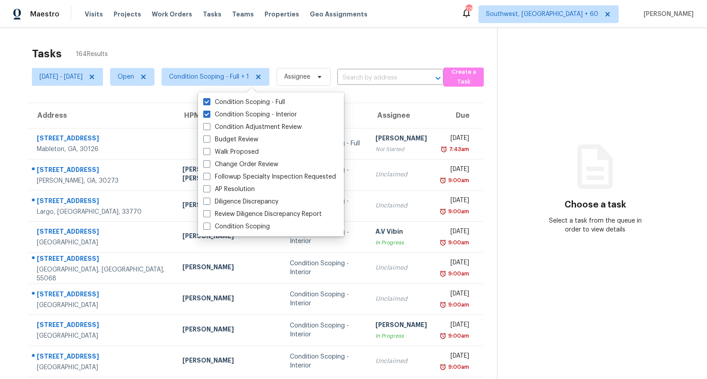
click at [187, 37] on div "Tasks 164 Results Mon, Sep 08 - Mon, Sep 08 Open Condition Scoping - Full + 1 A…" at bounding box center [353, 245] width 707 height 435
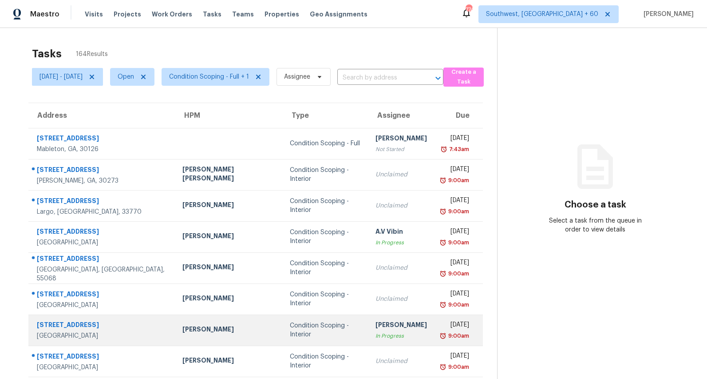
scroll to position [83, 0]
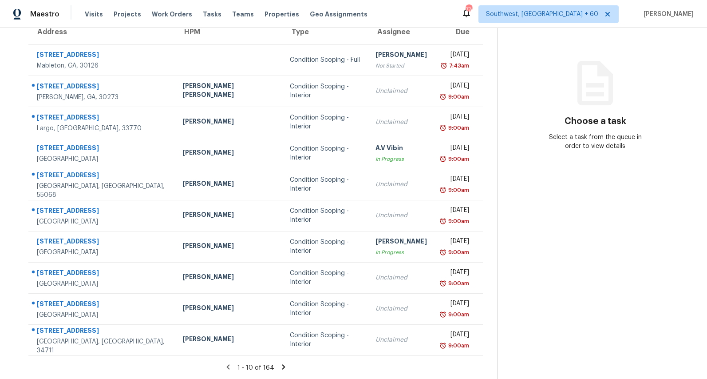
click at [282, 368] on icon at bounding box center [283, 366] width 3 height 5
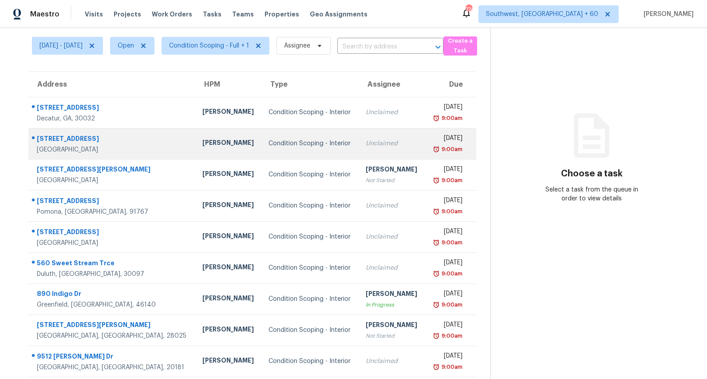
scroll to position [0, 0]
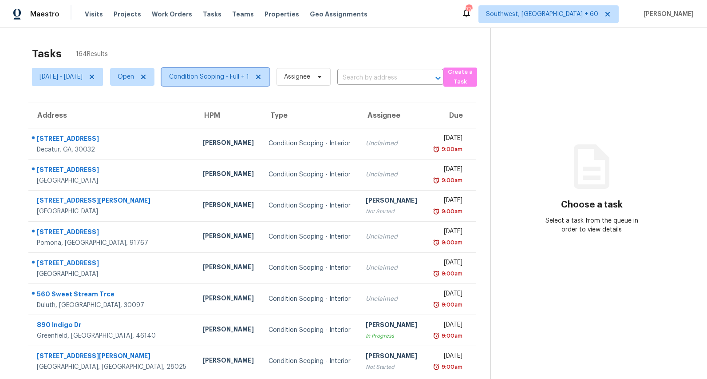
click at [249, 80] on span "Condition Scoping - Full + 1" at bounding box center [209, 76] width 80 height 9
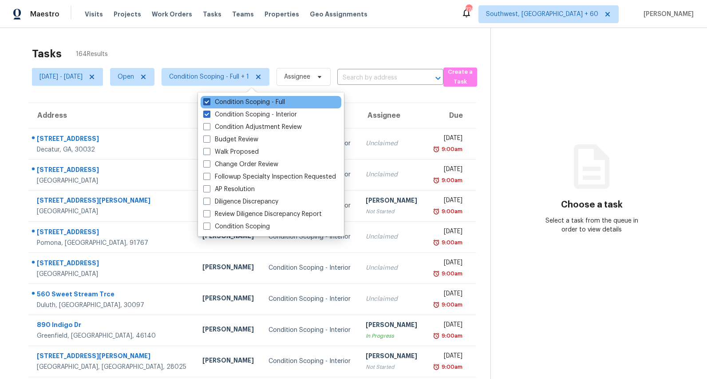
click at [249, 106] on label "Condition Scoping - Full" at bounding box center [244, 102] width 82 height 9
click at [209, 103] on input "Condition Scoping - Full" at bounding box center [206, 101] width 6 height 6
checkbox input "false"
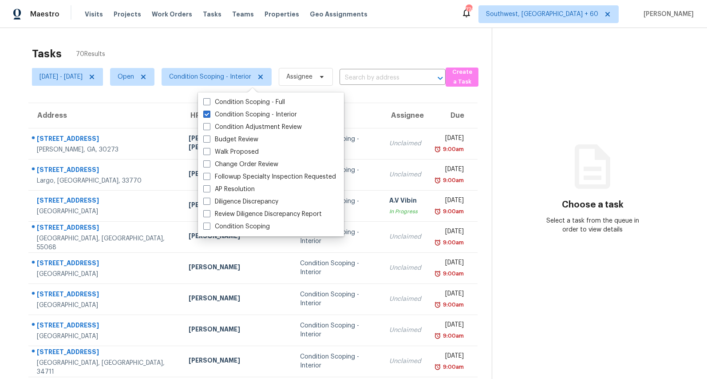
click at [214, 43] on div "Tasks 70 Results" at bounding box center [262, 53] width 460 height 23
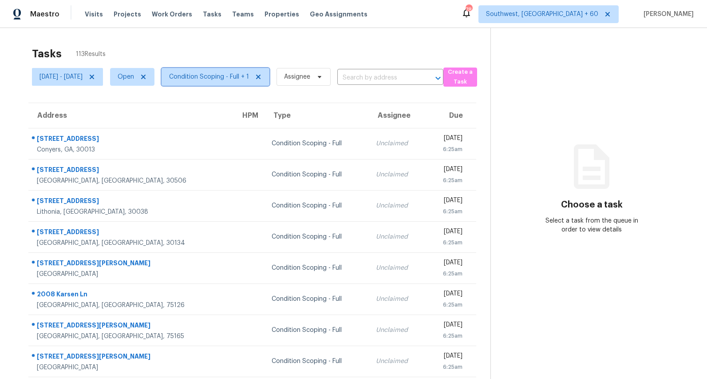
click at [248, 83] on span "Condition Scoping - Full + 1" at bounding box center [216, 77] width 108 height 18
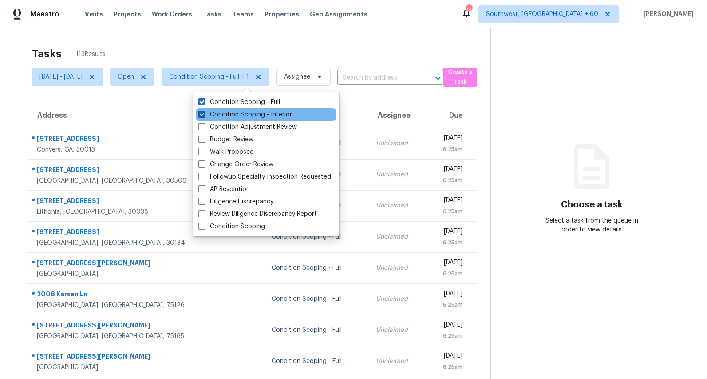
click at [249, 115] on label "Condition Scoping - Interior" at bounding box center [245, 114] width 94 height 9
click at [204, 115] on input "Condition Scoping - Interior" at bounding box center [201, 113] width 6 height 6
click at [249, 115] on label "Condition Scoping - Interior" at bounding box center [245, 114] width 94 height 9
click at [204, 115] on input "Condition Scoping - Interior" at bounding box center [201, 113] width 6 height 6
checkbox input "true"
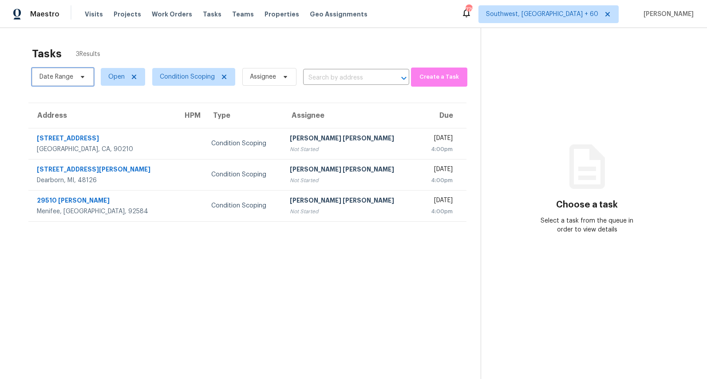
click at [67, 74] on span "Date Range" at bounding box center [57, 76] width 34 height 9
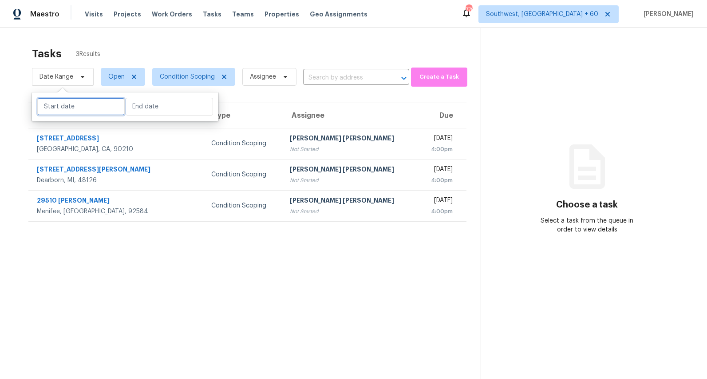
click at [59, 110] on input "text" at bounding box center [80, 107] width 87 height 18
select select "8"
select select "2025"
select select "9"
select select "2025"
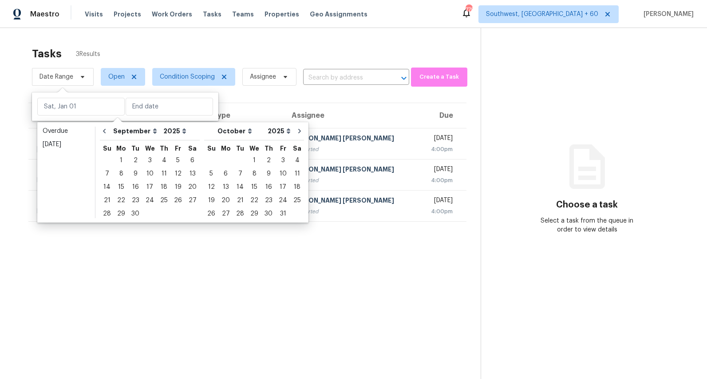
click at [147, 38] on div "Tasks 3 Results Date Range Open Condition Scoping Assignee ​ Create a Task Addr…" at bounding box center [353, 217] width 707 height 379
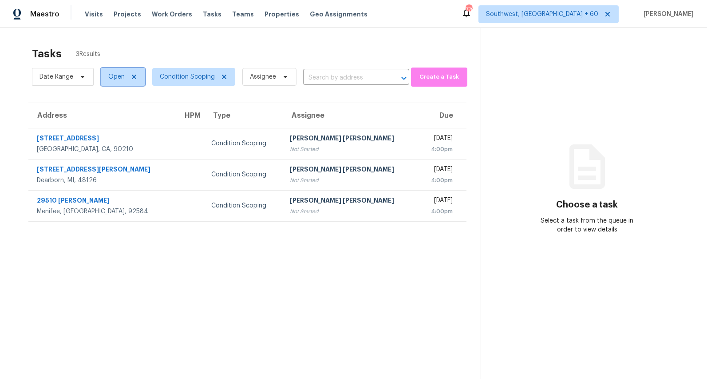
click at [115, 83] on span "Open" at bounding box center [123, 77] width 44 height 18
click at [115, 115] on label "Closed" at bounding box center [122, 114] width 32 height 9
click at [111, 115] on input "Closed" at bounding box center [109, 113] width 6 height 6
checkbox input "true"
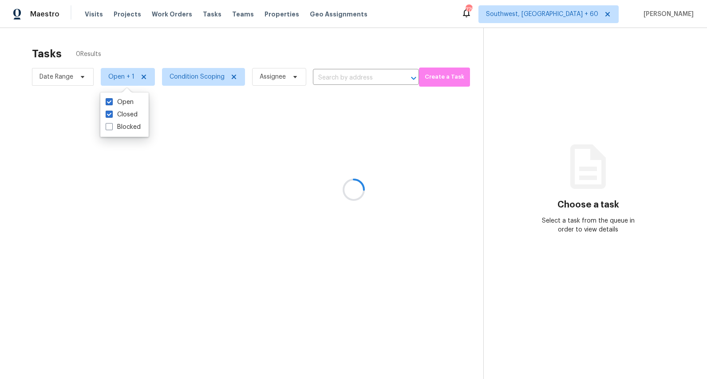
click at [130, 51] on div at bounding box center [353, 189] width 707 height 379
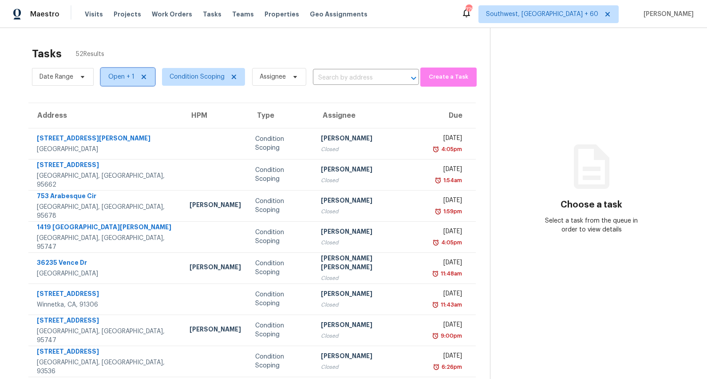
click at [117, 79] on span "Open + 1" at bounding box center [121, 76] width 26 height 9
click at [117, 114] on label "Closed" at bounding box center [122, 114] width 32 height 9
click at [111, 114] on input "Closed" at bounding box center [109, 113] width 6 height 6
checkbox input "false"
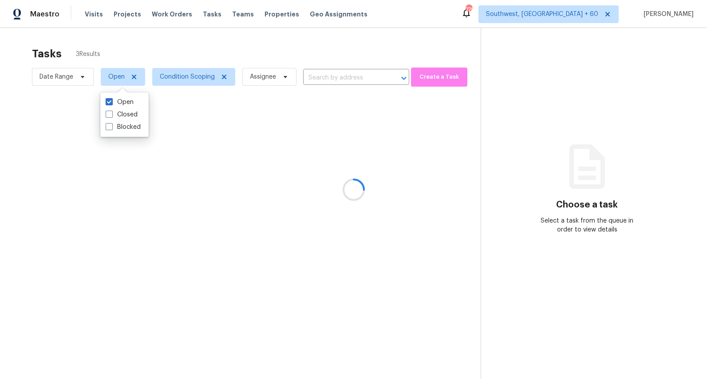
click at [137, 52] on div at bounding box center [353, 189] width 707 height 379
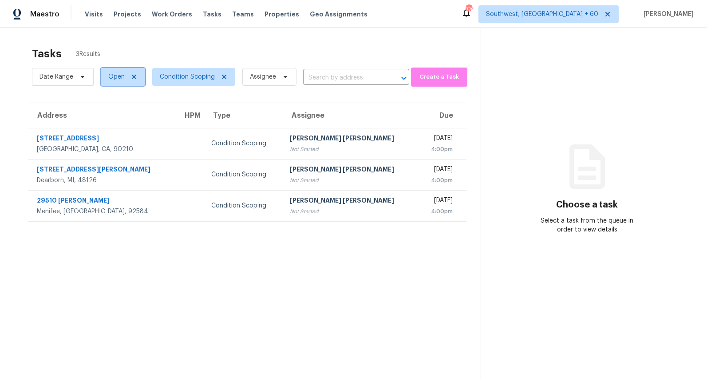
click at [108, 77] on span "Open" at bounding box center [116, 76] width 16 height 9
click at [113, 112] on label "Closed" at bounding box center [122, 114] width 32 height 9
click at [111, 112] on input "Closed" at bounding box center [109, 113] width 6 height 6
checkbox input "true"
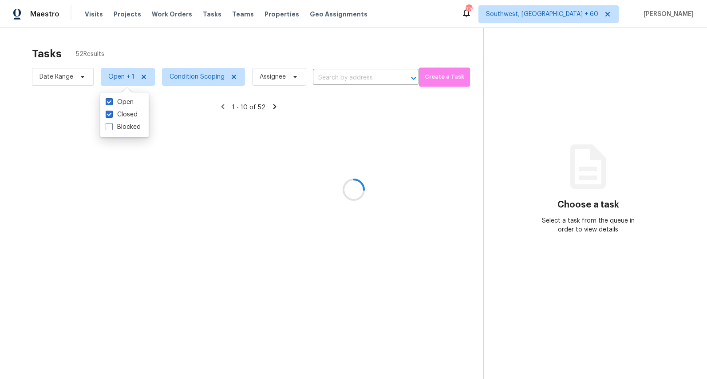
click at [103, 45] on div at bounding box center [353, 189] width 707 height 379
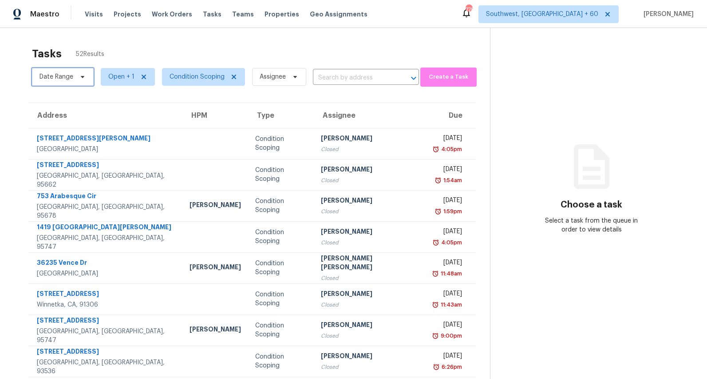
click at [71, 77] on span "Date Range" at bounding box center [57, 76] width 34 height 9
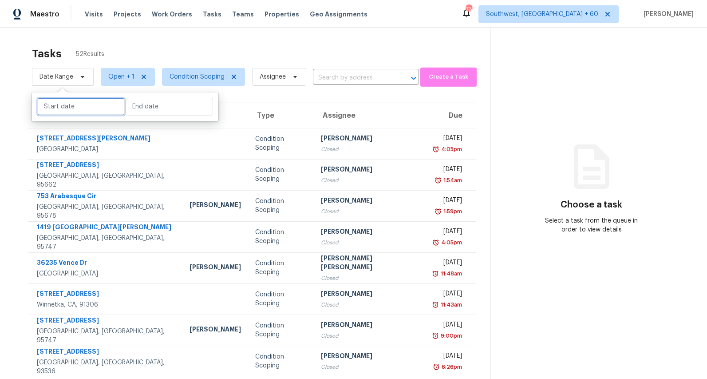
click at [94, 108] on input "text" at bounding box center [80, 107] width 87 height 18
select select "8"
select select "2025"
select select "9"
select select "2025"
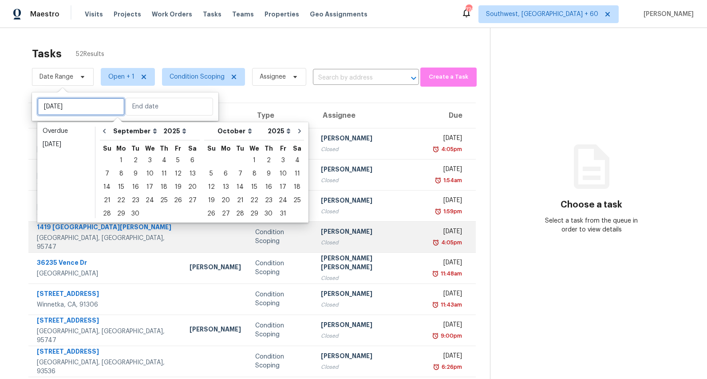
type input "Mon, Sep 29"
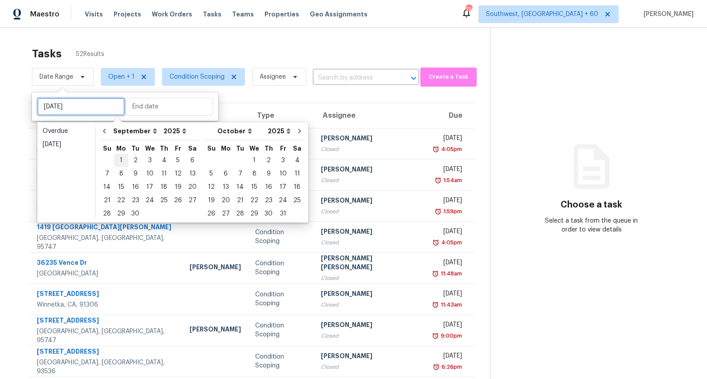
type input "Mon, Sep 01"
click at [106, 136] on button "Go to previous month" at bounding box center [104, 131] width 13 height 18
select select "7"
select select "8"
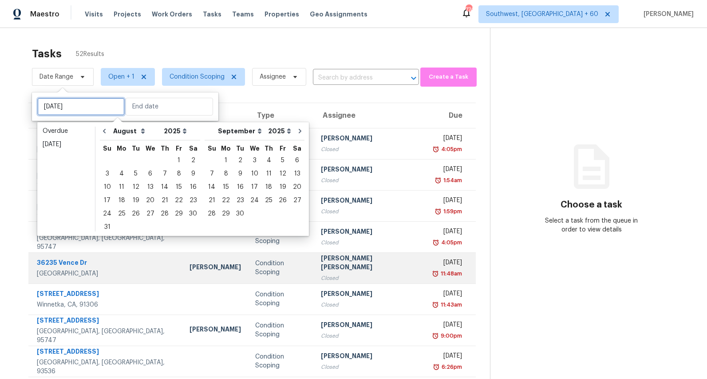
type input "Mon, Aug 11"
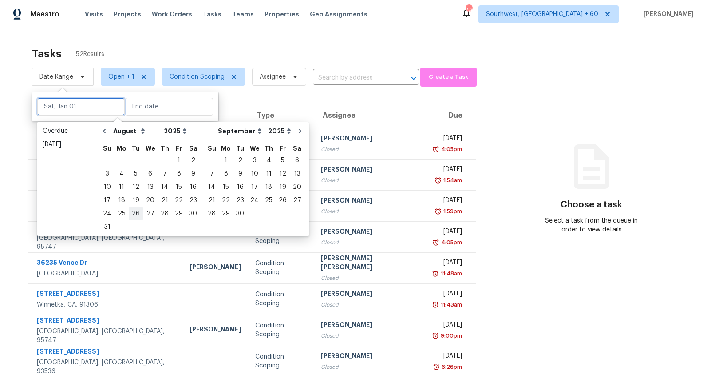
type input "Sun, Aug 31"
type input "Sat, Aug 16"
type input "Sun, Aug 24"
click at [104, 226] on div "31" at bounding box center [107, 227] width 15 height 12
type input "Sun, Aug 31"
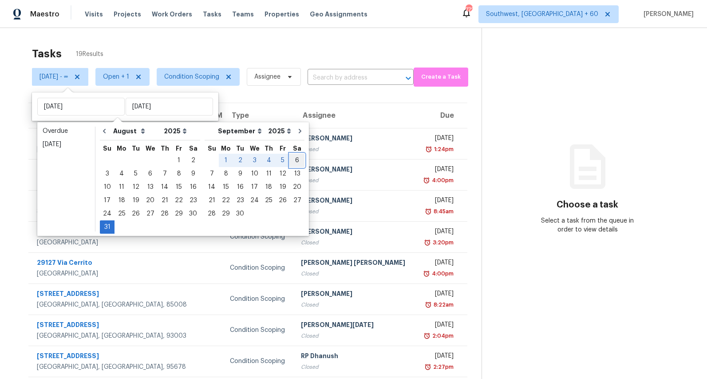
click at [290, 158] on div "6" at bounding box center [297, 160] width 15 height 12
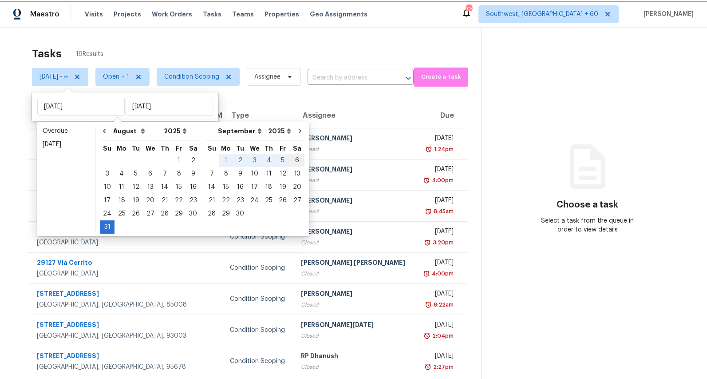
type input "Sat, Sep 06"
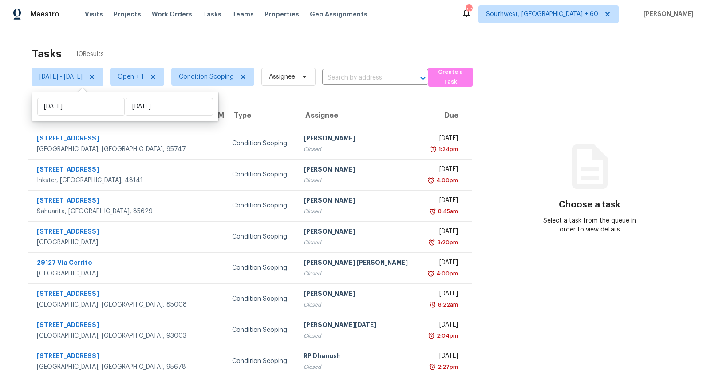
click at [171, 46] on div "Tasks 10 Results" at bounding box center [259, 53] width 454 height 23
click at [144, 78] on span "Open + 1" at bounding box center [131, 76] width 26 height 9
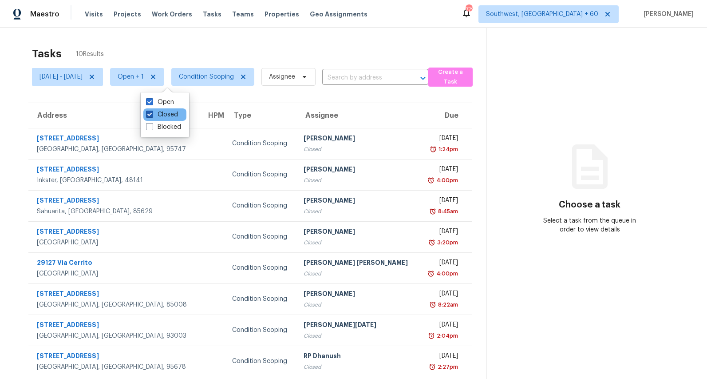
click at [166, 117] on label "Closed" at bounding box center [162, 114] width 32 height 9
click at [152, 116] on input "Closed" at bounding box center [149, 113] width 6 height 6
checkbox input "false"
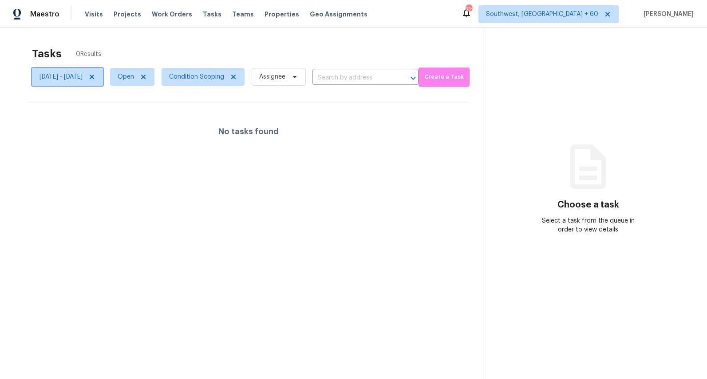
click at [95, 77] on icon at bounding box center [91, 76] width 7 height 7
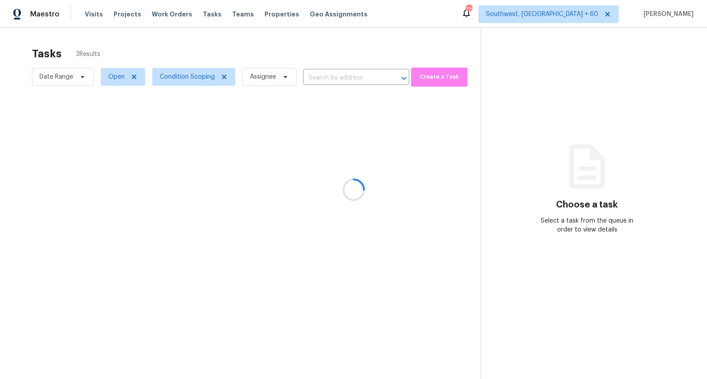
click at [122, 50] on div at bounding box center [353, 189] width 707 height 379
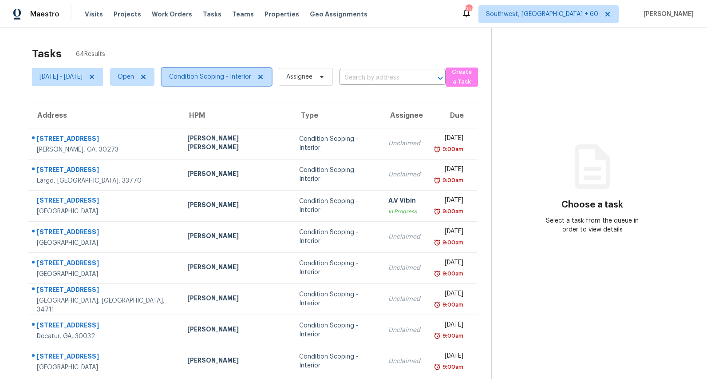
click at [251, 79] on span "Condition Scoping - Interior" at bounding box center [210, 76] width 82 height 9
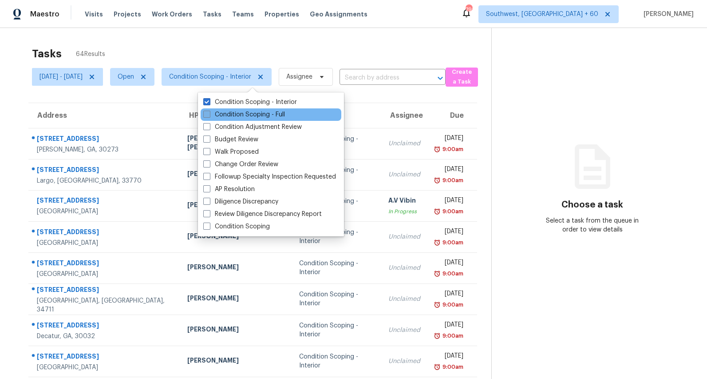
click at [236, 113] on label "Condition Scoping - Full" at bounding box center [244, 114] width 82 height 9
click at [209, 113] on input "Condition Scoping - Full" at bounding box center [206, 113] width 6 height 6
checkbox input "true"
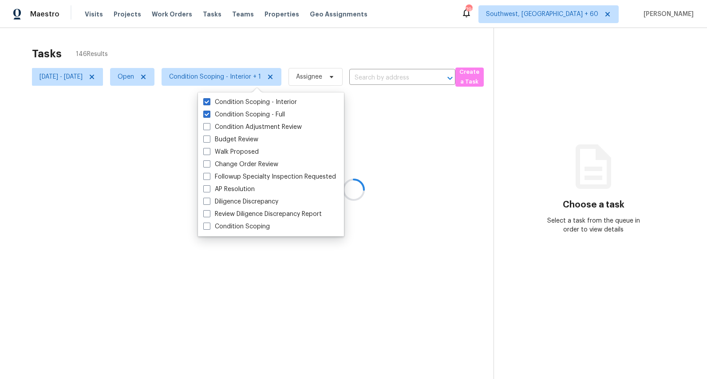
click at [206, 39] on div at bounding box center [353, 189] width 707 height 379
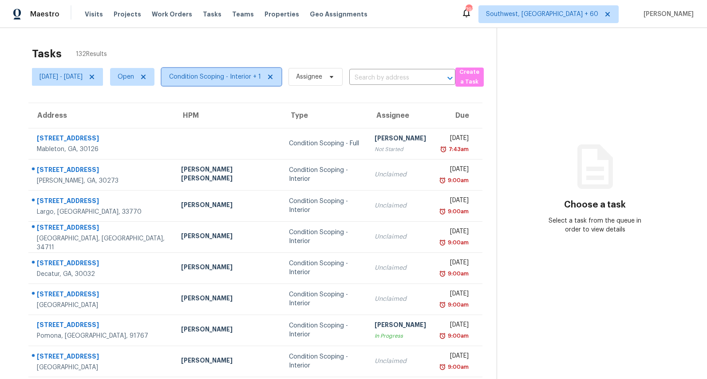
click at [252, 78] on span "Condition Scoping - Interior + 1" at bounding box center [215, 76] width 92 height 9
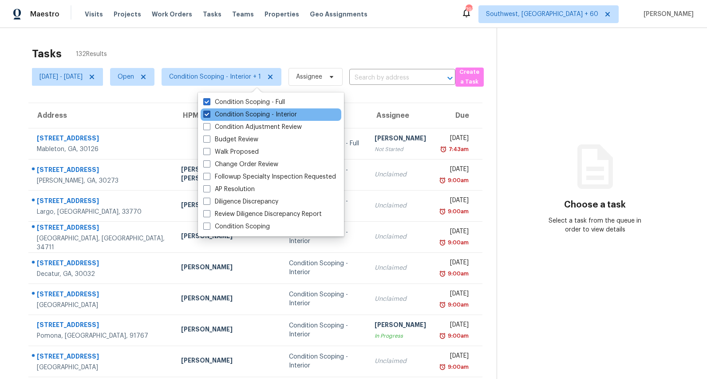
click at [222, 114] on label "Condition Scoping - Interior" at bounding box center [250, 114] width 94 height 9
click at [209, 114] on input "Condition Scoping - Interior" at bounding box center [206, 113] width 6 height 6
checkbox input "false"
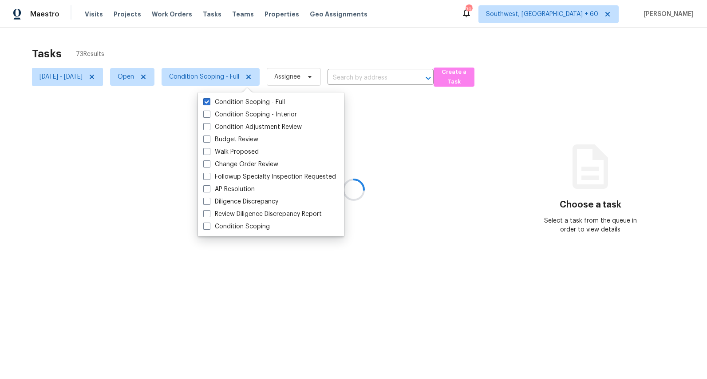
click at [197, 48] on div at bounding box center [353, 189] width 707 height 379
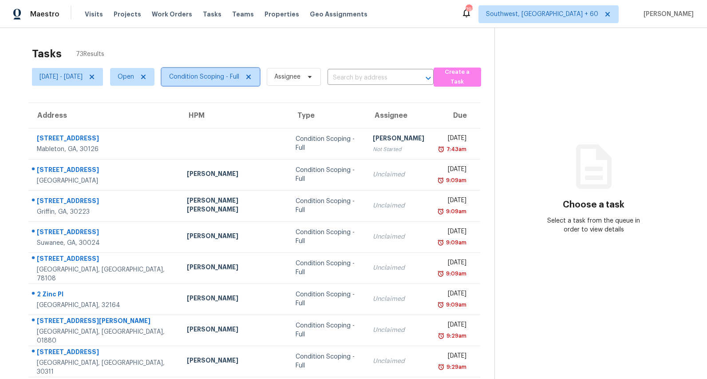
click at [234, 75] on span "Condition Scoping - Full" at bounding box center [204, 76] width 70 height 9
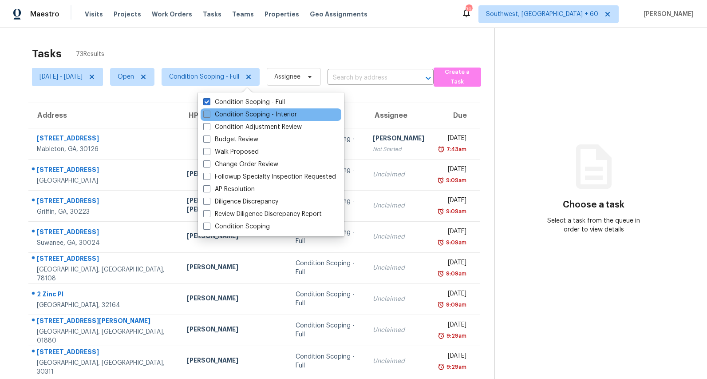
click at [234, 114] on label "Condition Scoping - Interior" at bounding box center [250, 114] width 94 height 9
click at [209, 114] on input "Condition Scoping - Interior" at bounding box center [206, 113] width 6 height 6
checkbox input "true"
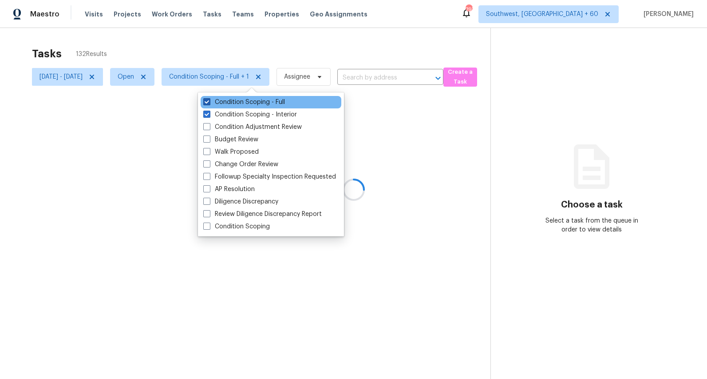
click at [231, 103] on label "Condition Scoping - Full" at bounding box center [244, 102] width 82 height 9
click at [209, 103] on input "Condition Scoping - Full" at bounding box center [206, 101] width 6 height 6
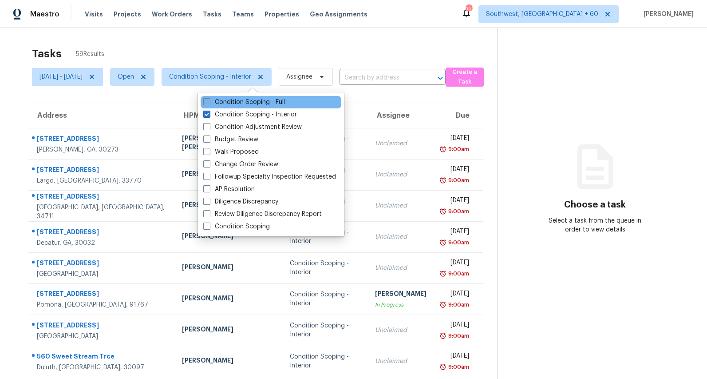
click at [223, 100] on label "Condition Scoping - Full" at bounding box center [244, 102] width 82 height 9
click at [209, 100] on input "Condition Scoping - Full" at bounding box center [206, 101] width 6 height 6
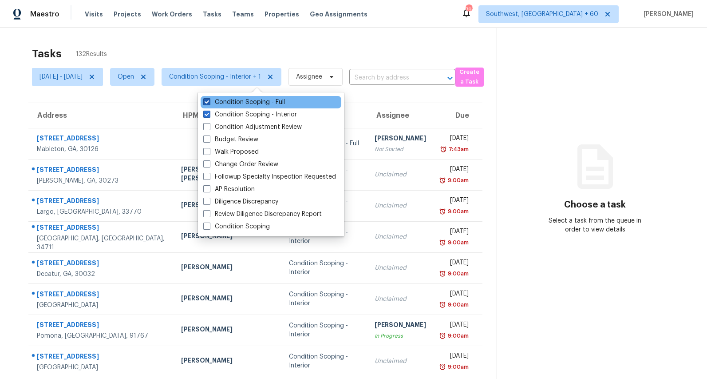
click at [238, 99] on label "Condition Scoping - Full" at bounding box center [244, 102] width 82 height 9
click at [209, 99] on input "Condition Scoping - Full" at bounding box center [206, 101] width 6 height 6
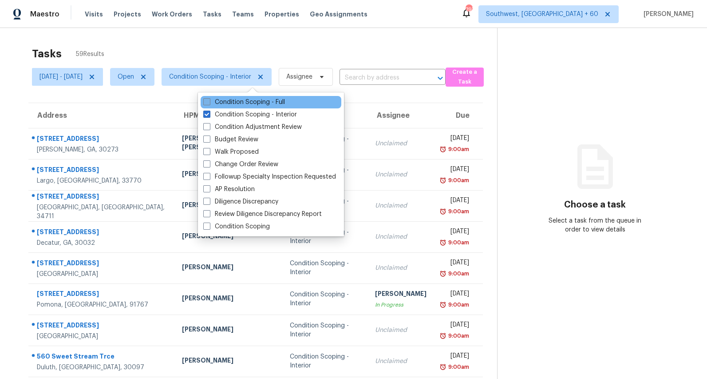
click at [223, 101] on label "Condition Scoping - Full" at bounding box center [244, 102] width 82 height 9
click at [209, 101] on input "Condition Scoping - Full" at bounding box center [206, 101] width 6 height 6
checkbox input "true"
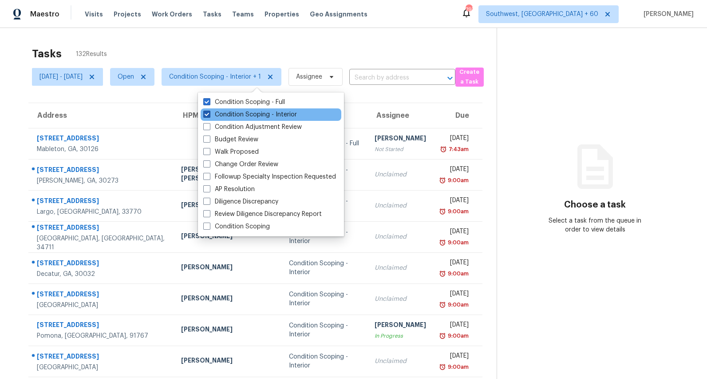
click at [224, 115] on label "Condition Scoping - Interior" at bounding box center [250, 114] width 94 height 9
click at [209, 115] on input "Condition Scoping - Interior" at bounding box center [206, 113] width 6 height 6
checkbox input "false"
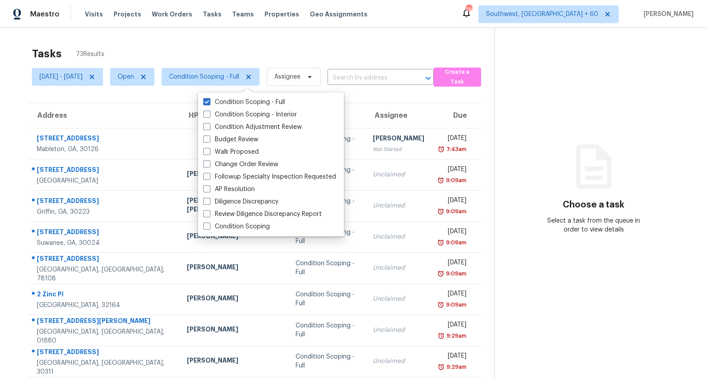
click at [193, 47] on div "Tasks 73 Results" at bounding box center [263, 53] width 462 height 23
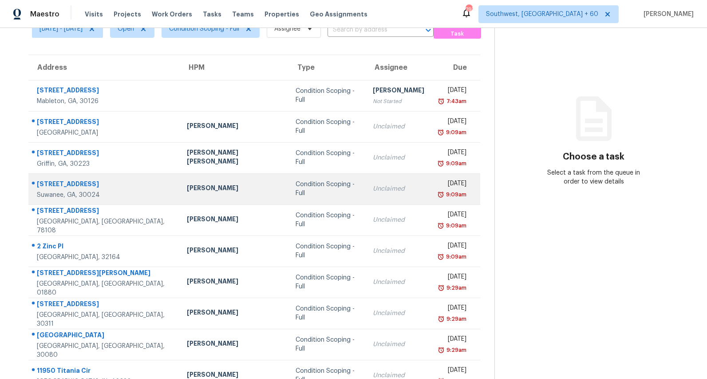
scroll to position [83, 0]
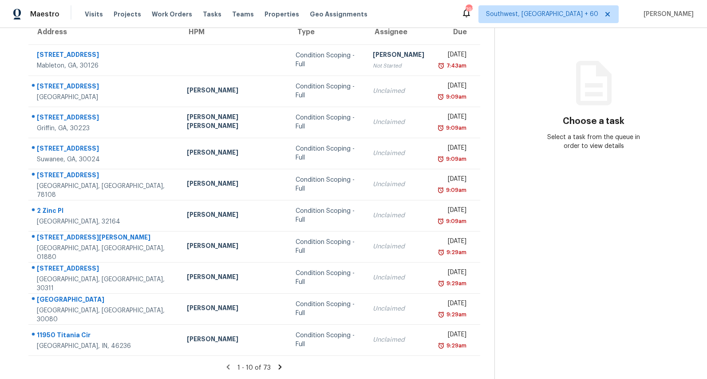
click at [282, 366] on icon at bounding box center [280, 366] width 3 height 5
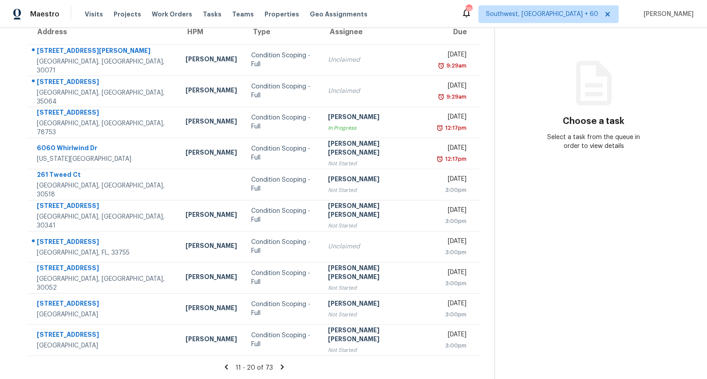
click at [281, 368] on icon at bounding box center [282, 366] width 3 height 5
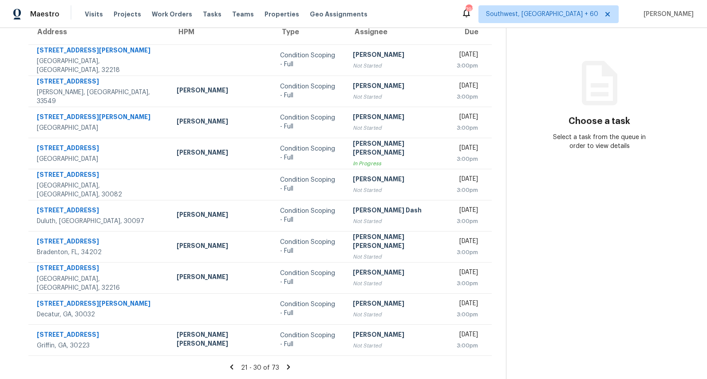
scroll to position [0, 0]
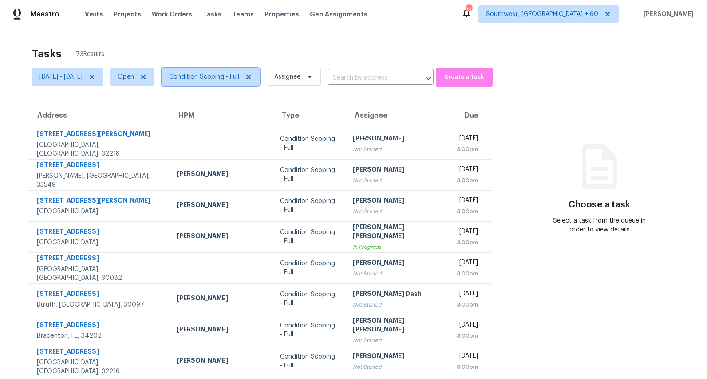
click at [239, 79] on span "Condition Scoping - Full" at bounding box center [204, 76] width 70 height 9
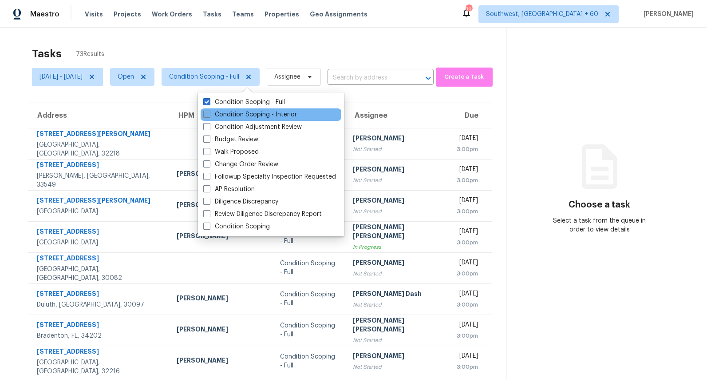
click at [228, 119] on label "Condition Scoping - Interior" at bounding box center [250, 114] width 94 height 9
click at [209, 116] on input "Condition Scoping - Interior" at bounding box center [206, 113] width 6 height 6
checkbox input "true"
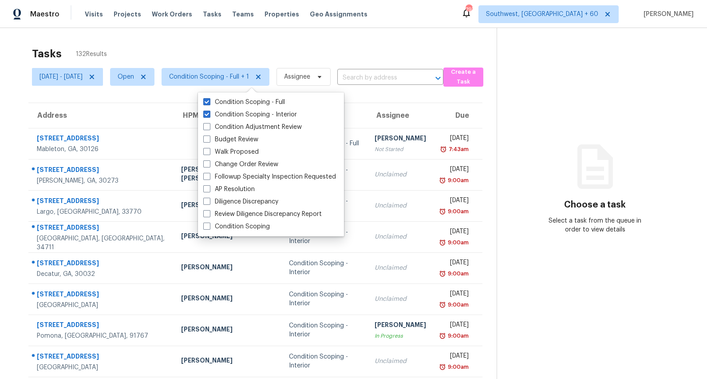
click at [163, 43] on div "Tasks 132 Results" at bounding box center [264, 53] width 465 height 23
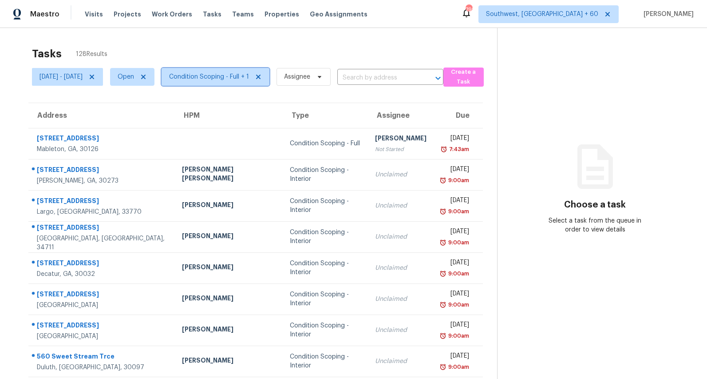
click at [241, 83] on span "Condition Scoping - Full + 1" at bounding box center [216, 77] width 108 height 18
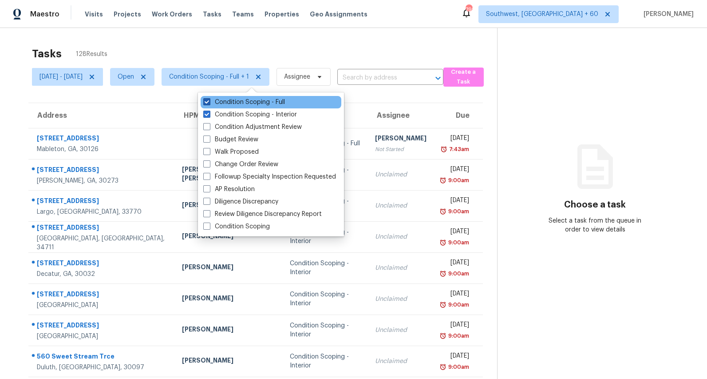
click at [240, 104] on label "Condition Scoping - Full" at bounding box center [244, 102] width 82 height 9
click at [209, 103] on input "Condition Scoping - Full" at bounding box center [206, 101] width 6 height 6
checkbox input "false"
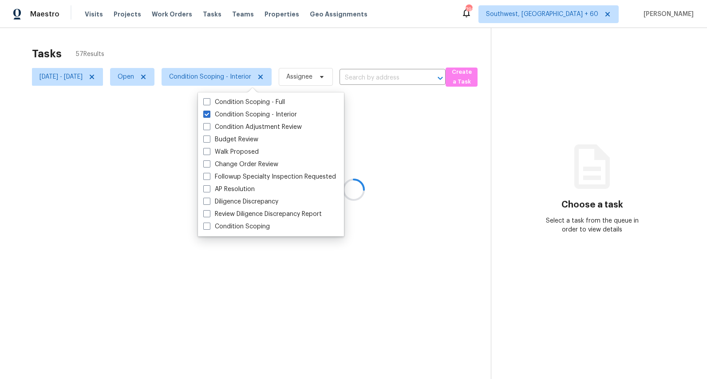
click at [174, 40] on div at bounding box center [353, 189] width 707 height 379
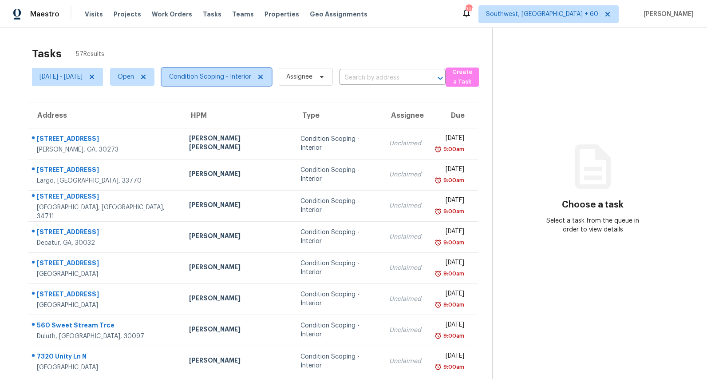
click at [240, 83] on span "Condition Scoping - Interior" at bounding box center [217, 77] width 110 height 18
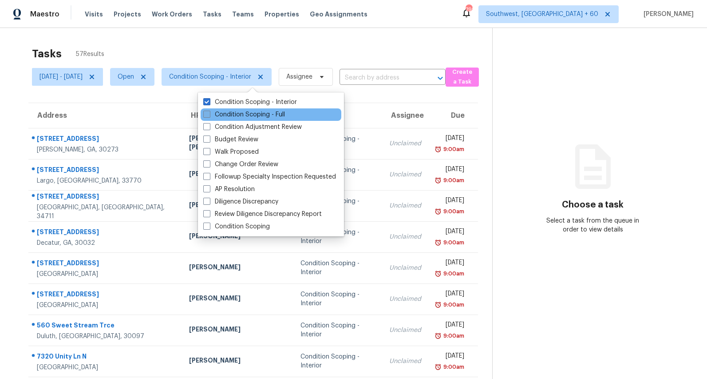
click at [233, 117] on label "Condition Scoping - Full" at bounding box center [244, 114] width 82 height 9
click at [209, 116] on input "Condition Scoping - Full" at bounding box center [206, 113] width 6 height 6
checkbox input "true"
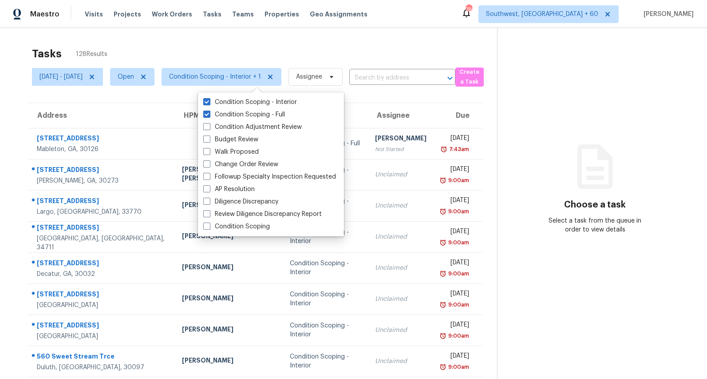
click at [186, 48] on div "Tasks 128 Results" at bounding box center [264, 53] width 465 height 23
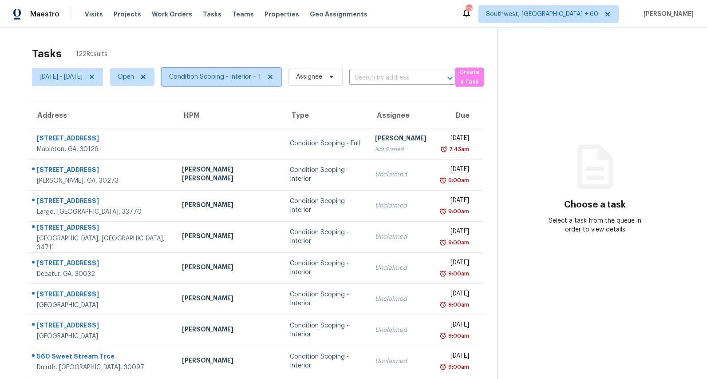
click at [225, 74] on span "Condition Scoping - Interior + 1" at bounding box center [215, 76] width 92 height 9
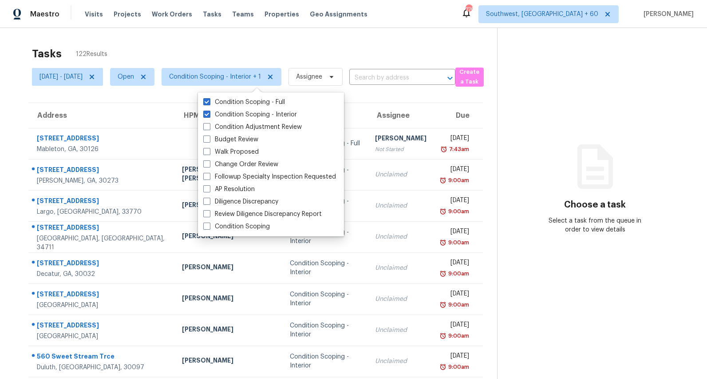
click at [174, 38] on div "Tasks 122 Results Mon, Sep 08 - Mon, Sep 08 Open Condition Scoping - Interior +…" at bounding box center [353, 245] width 707 height 435
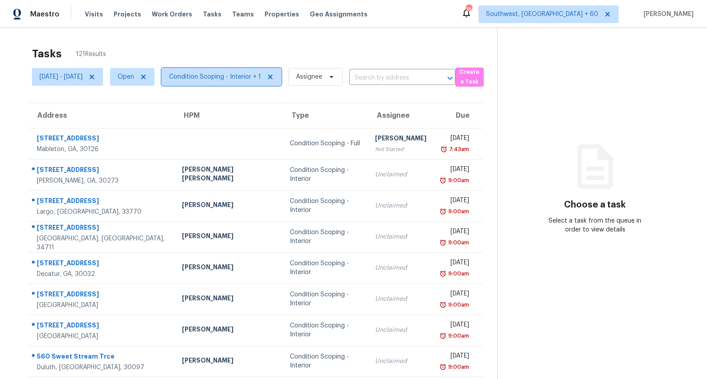
click at [250, 80] on span "Condition Scoping - Interior + 1" at bounding box center [215, 76] width 92 height 9
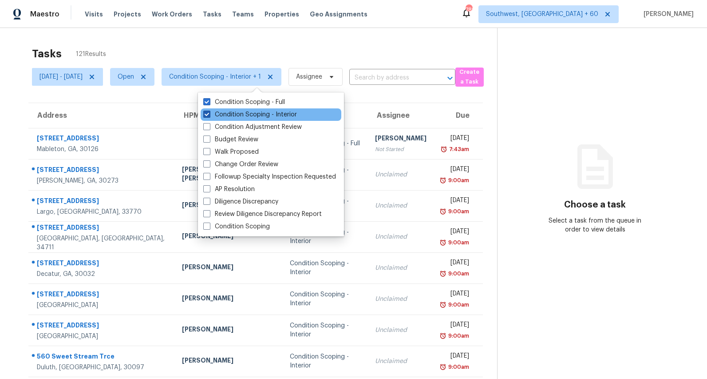
click at [243, 113] on label "Condition Scoping - Interior" at bounding box center [250, 114] width 94 height 9
click at [209, 113] on input "Condition Scoping - Interior" at bounding box center [206, 113] width 6 height 6
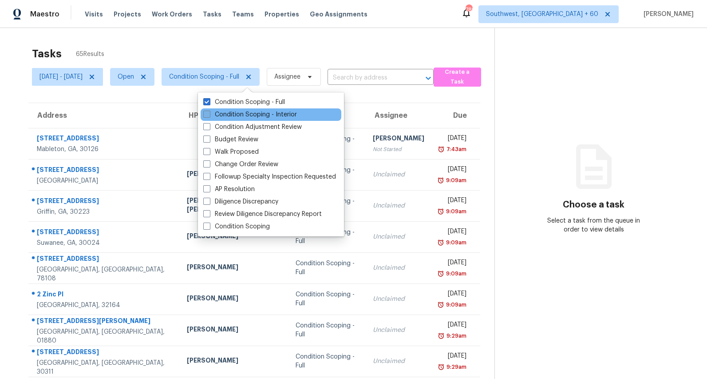
click at [231, 115] on label "Condition Scoping - Interior" at bounding box center [250, 114] width 94 height 9
click at [209, 115] on input "Condition Scoping - Interior" at bounding box center [206, 113] width 6 height 6
checkbox input "true"
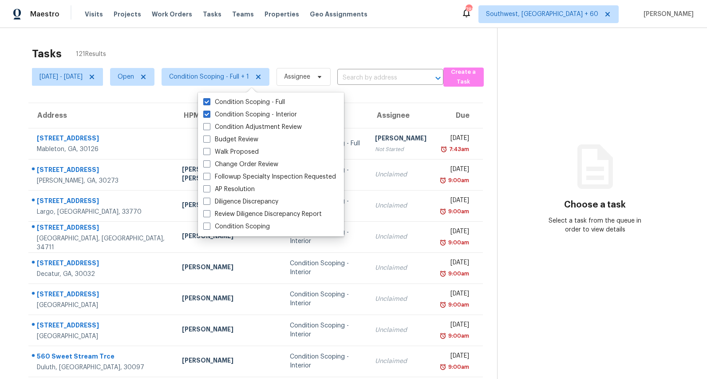
click at [223, 44] on div "Tasks 121 Results" at bounding box center [264, 53] width 465 height 23
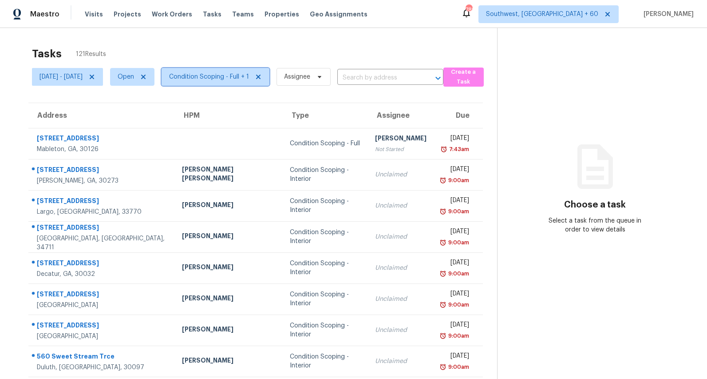
click at [248, 81] on span "Condition Scoping - Full + 1" at bounding box center [209, 76] width 80 height 9
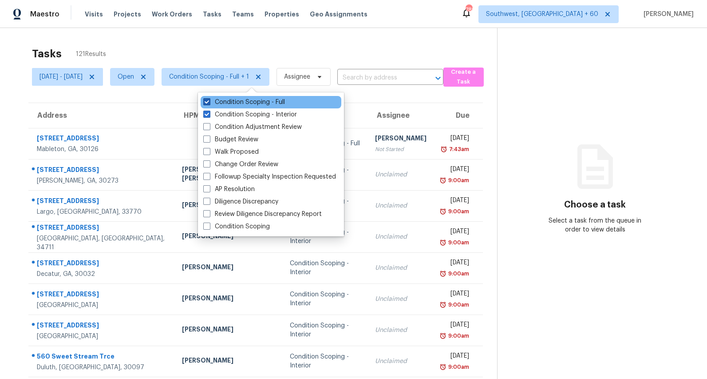
click at [248, 105] on label "Condition Scoping - Full" at bounding box center [244, 102] width 82 height 9
click at [209, 103] on input "Condition Scoping - Full" at bounding box center [206, 101] width 6 height 6
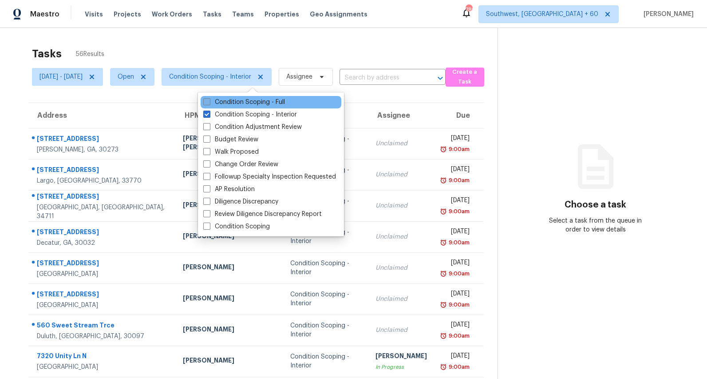
click at [248, 105] on label "Condition Scoping - Full" at bounding box center [244, 102] width 82 height 9
click at [209, 103] on input "Condition Scoping - Full" at bounding box center [206, 101] width 6 height 6
checkbox input "true"
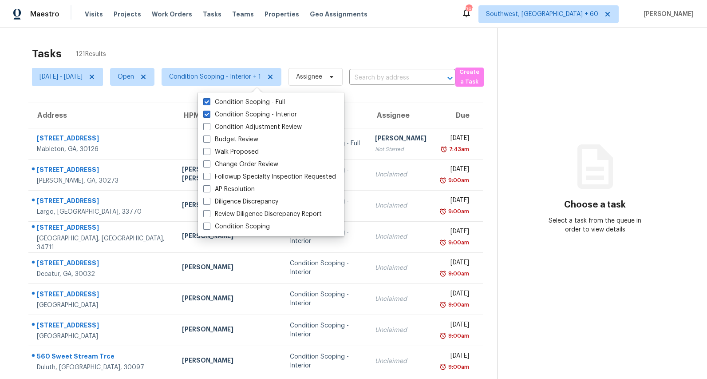
click at [212, 40] on div "Tasks 121 Results [DATE] - [DATE] Open Condition Scoping - Interior + 1 Assigne…" at bounding box center [353, 245] width 707 height 435
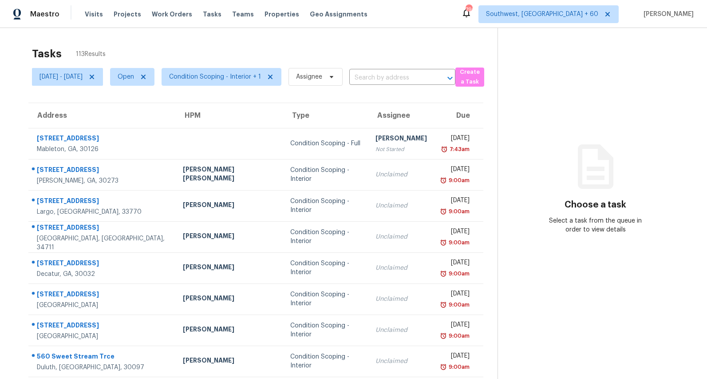
click at [370, 47] on div "Tasks 113 Results" at bounding box center [265, 53] width 466 height 23
click at [261, 76] on span "Condition Scoping - Interior + 1" at bounding box center [215, 76] width 92 height 9
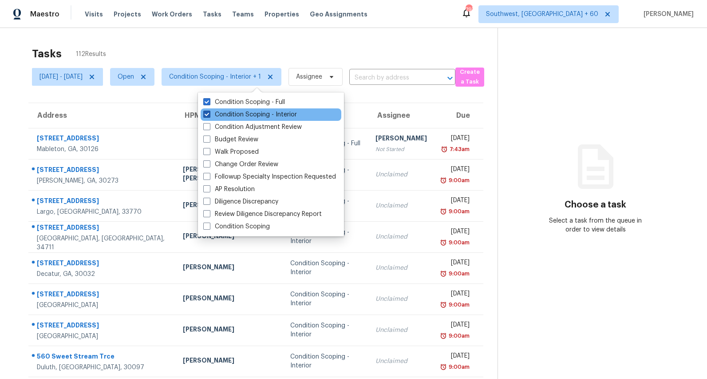
click at [262, 113] on label "Condition Scoping - Interior" at bounding box center [250, 114] width 94 height 9
click at [209, 113] on input "Condition Scoping - Interior" at bounding box center [206, 113] width 6 height 6
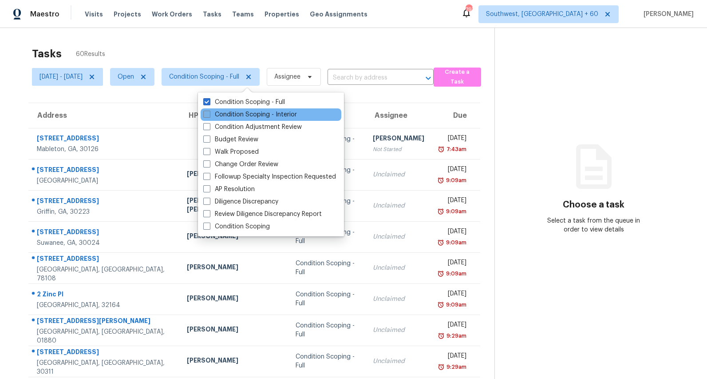
click at [262, 113] on label "Condition Scoping - Interior" at bounding box center [250, 114] width 94 height 9
click at [209, 113] on input "Condition Scoping - Interior" at bounding box center [206, 113] width 6 height 6
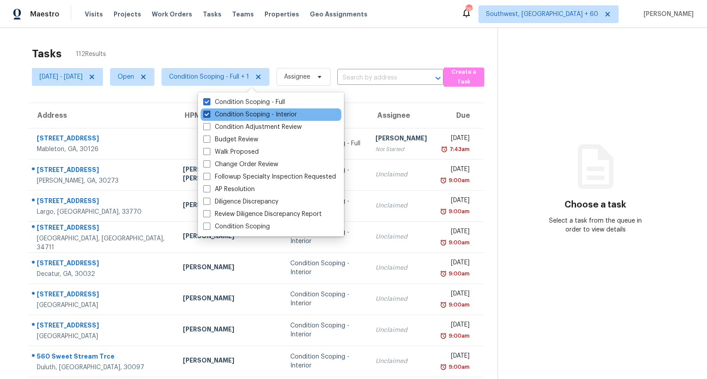
click at [256, 112] on label "Condition Scoping - Interior" at bounding box center [250, 114] width 94 height 9
click at [209, 112] on input "Condition Scoping - Interior" at bounding box center [206, 113] width 6 height 6
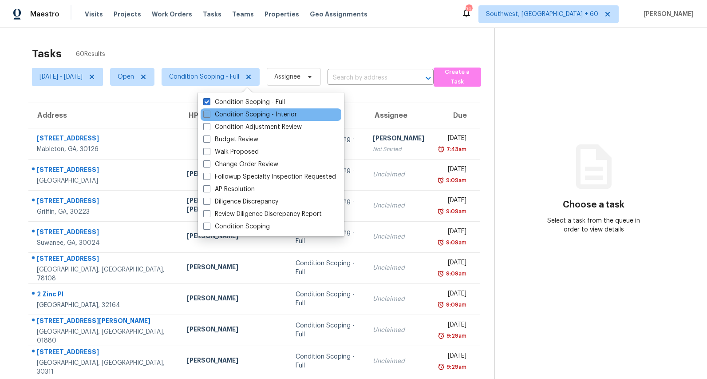
click at [256, 112] on label "Condition Scoping - Interior" at bounding box center [250, 114] width 94 height 9
click at [209, 112] on input "Condition Scoping - Interior" at bounding box center [206, 113] width 6 height 6
checkbox input "true"
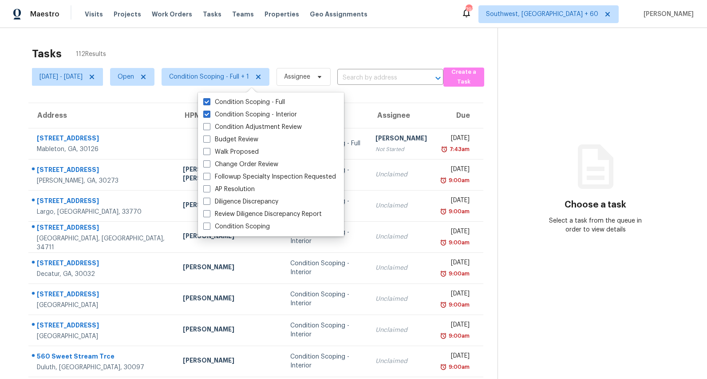
click at [218, 49] on div "Tasks 112 Results" at bounding box center [265, 53] width 466 height 23
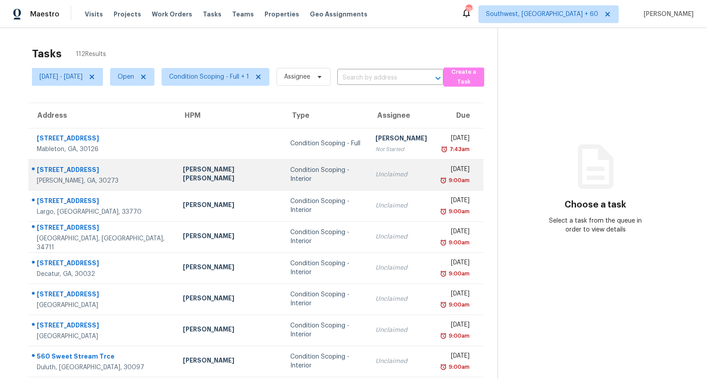
scroll to position [83, 0]
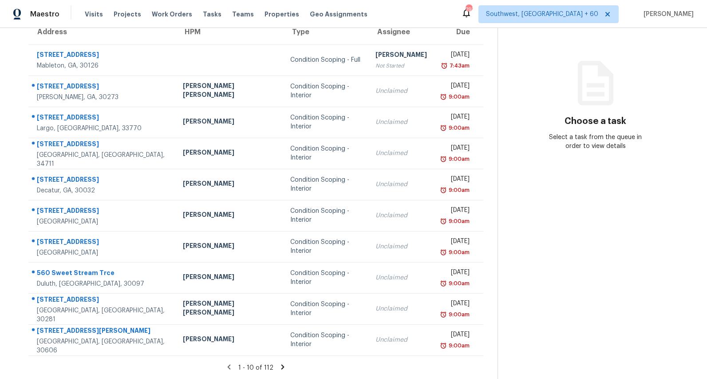
click at [280, 364] on icon at bounding box center [283, 367] width 8 height 8
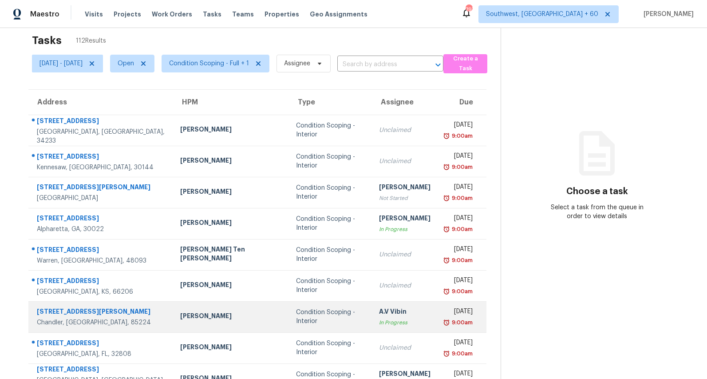
scroll to position [0, 0]
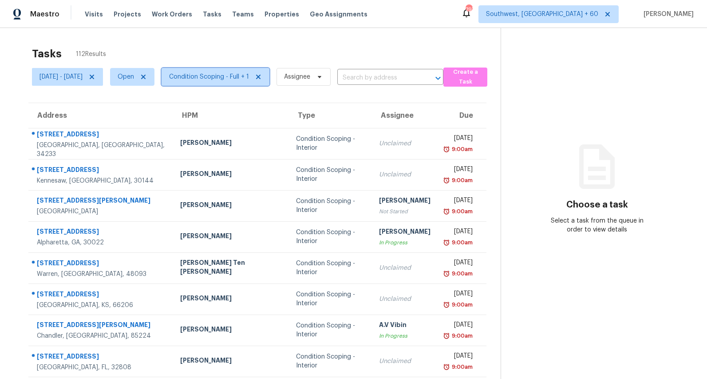
click at [249, 74] on span "Condition Scoping - Full + 1" at bounding box center [209, 76] width 80 height 9
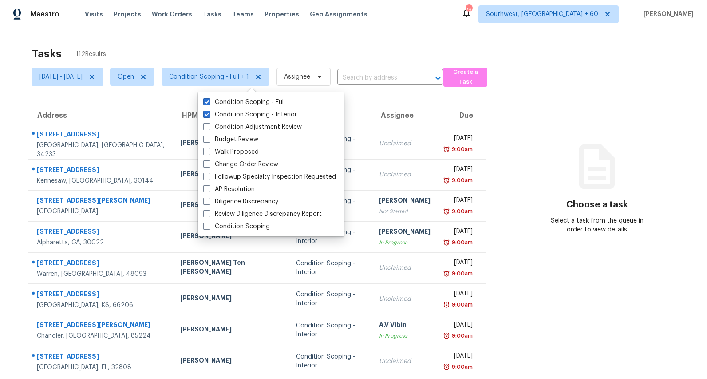
click at [217, 47] on div "Tasks 112 Results" at bounding box center [266, 53] width 469 height 23
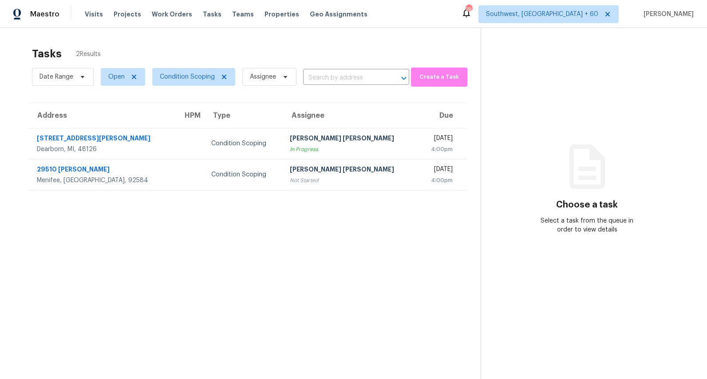
click at [251, 42] on div "Tasks 2 Results" at bounding box center [256, 53] width 449 height 23
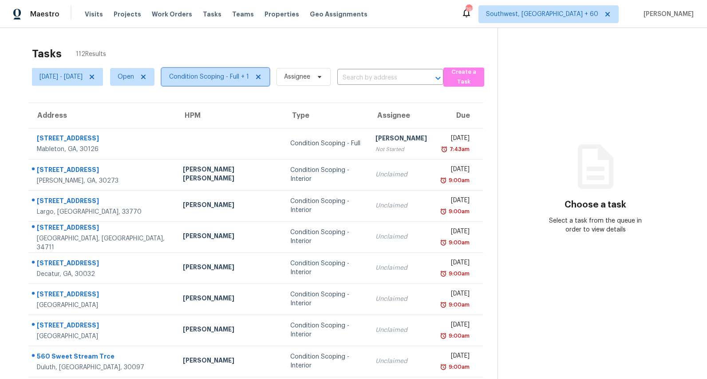
click at [231, 80] on span "Condition Scoping - Full + 1" at bounding box center [209, 76] width 80 height 9
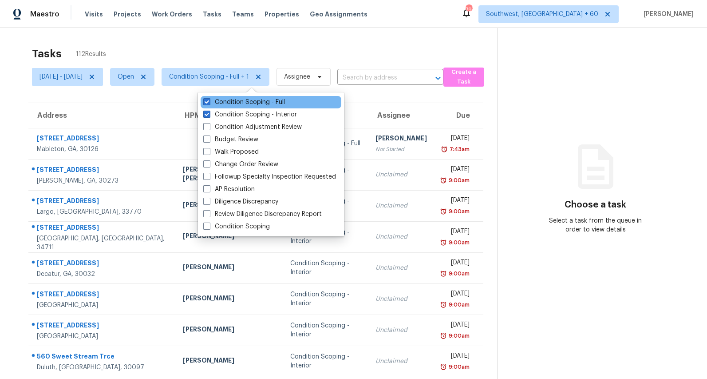
click at [235, 107] on div "Condition Scoping - Full" at bounding box center [271, 102] width 141 height 12
click at [233, 102] on label "Condition Scoping - Full" at bounding box center [244, 102] width 82 height 9
click at [209, 102] on input "Condition Scoping - Full" at bounding box center [206, 101] width 6 height 6
checkbox input "false"
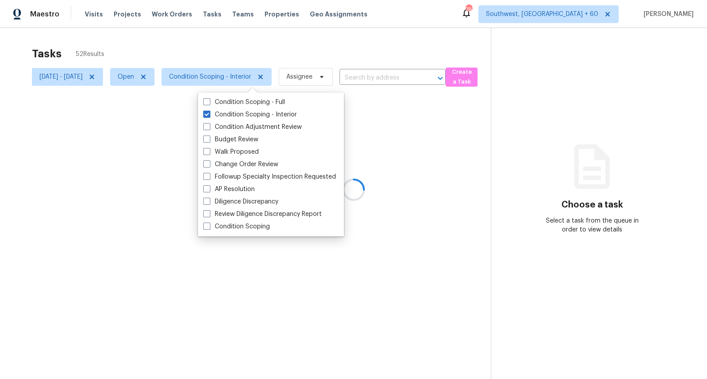
click at [199, 45] on div "Tasks 52 Results" at bounding box center [261, 53] width 459 height 23
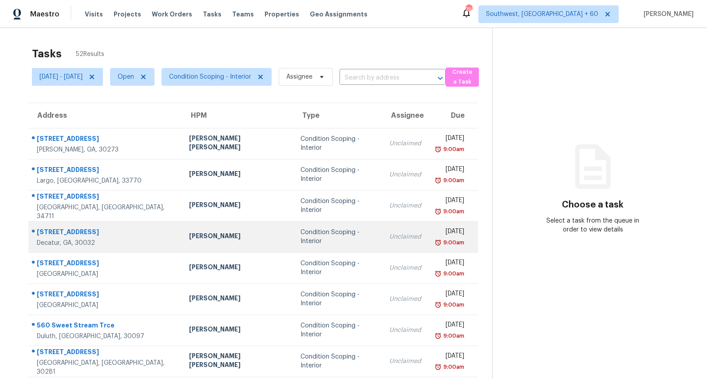
scroll to position [83, 0]
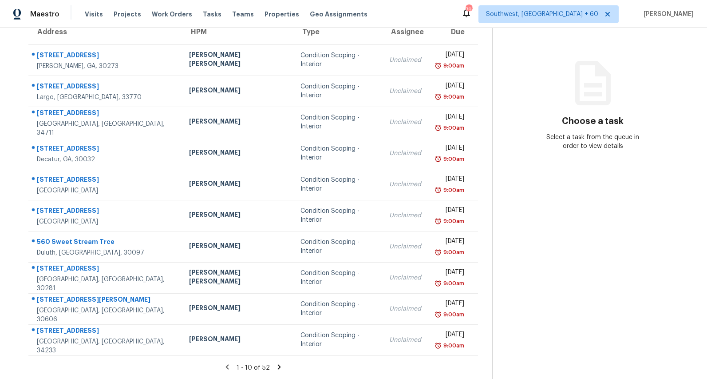
click at [281, 366] on icon at bounding box center [279, 367] width 8 height 8
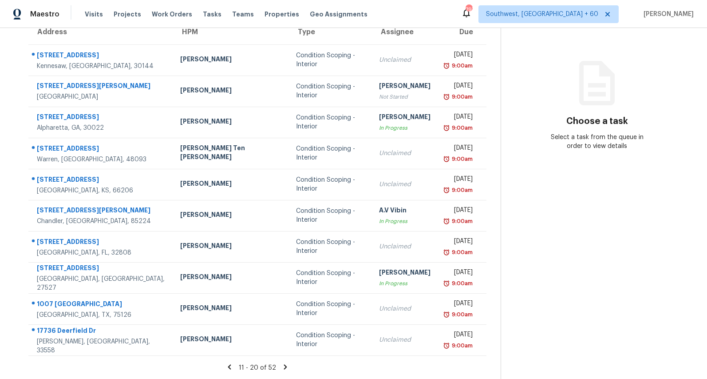
click at [543, 233] on section "Choose a task Select a task from the queue in order to view details" at bounding box center [597, 162] width 192 height 435
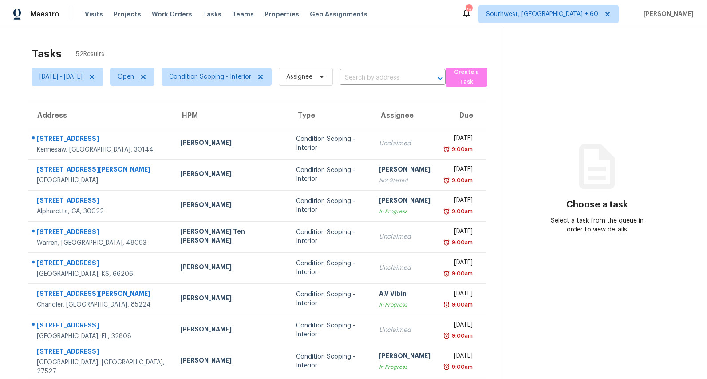
click at [177, 49] on div "Tasks 52 Results" at bounding box center [266, 53] width 469 height 23
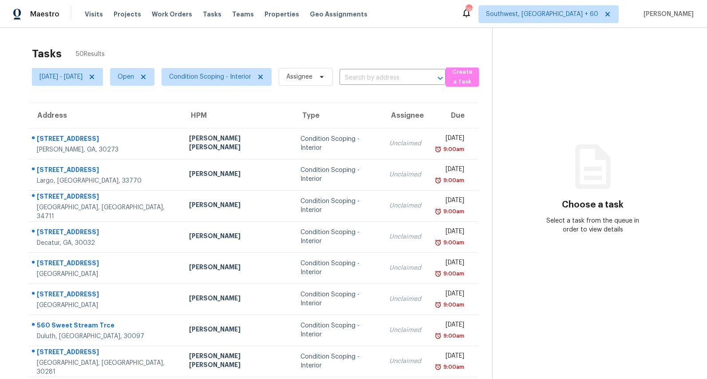
click at [236, 87] on span "Condition Scoping - Interior" at bounding box center [212, 76] width 117 height 23
click at [237, 81] on span "Condition Scoping - Interior" at bounding box center [210, 76] width 82 height 9
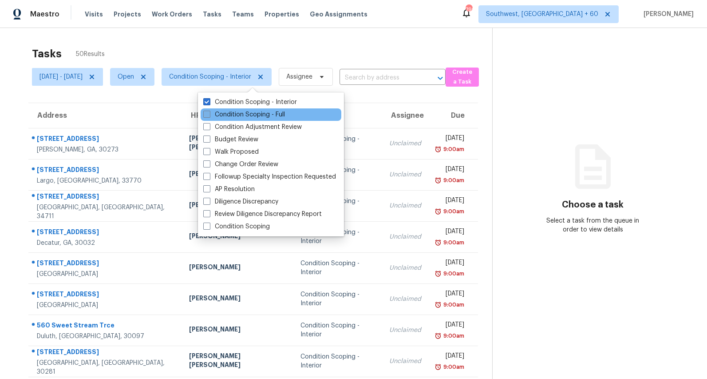
click at [225, 116] on label "Condition Scoping - Full" at bounding box center [244, 114] width 82 height 9
click at [209, 116] on input "Condition Scoping - Full" at bounding box center [206, 113] width 6 height 6
checkbox input "true"
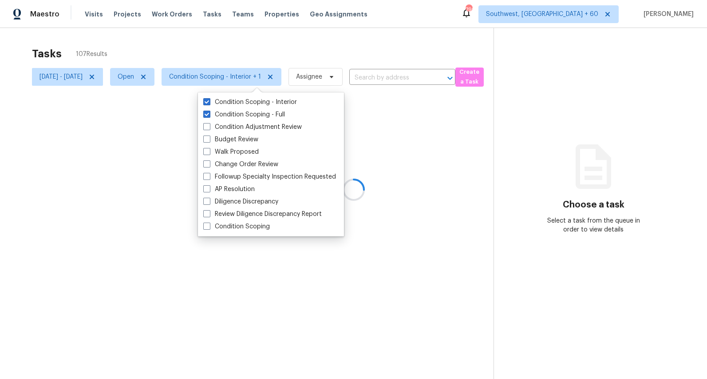
click at [204, 52] on div "Tasks 107 Results" at bounding box center [263, 53] width 462 height 23
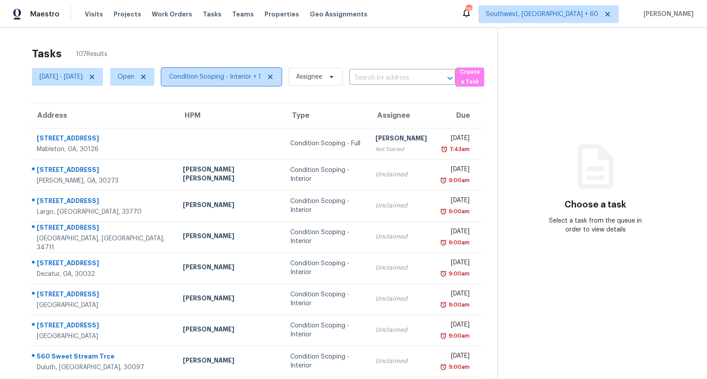
click at [242, 73] on span "Condition Scoping - Interior + 1" at bounding box center [215, 76] width 92 height 9
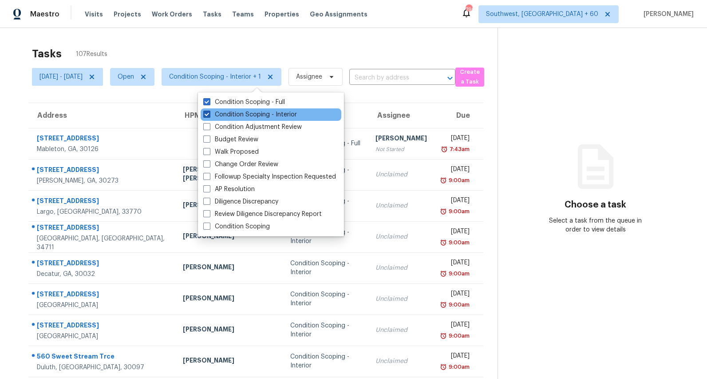
click at [233, 111] on label "Condition Scoping - Interior" at bounding box center [250, 114] width 94 height 9
click at [209, 111] on input "Condition Scoping - Interior" at bounding box center [206, 113] width 6 height 6
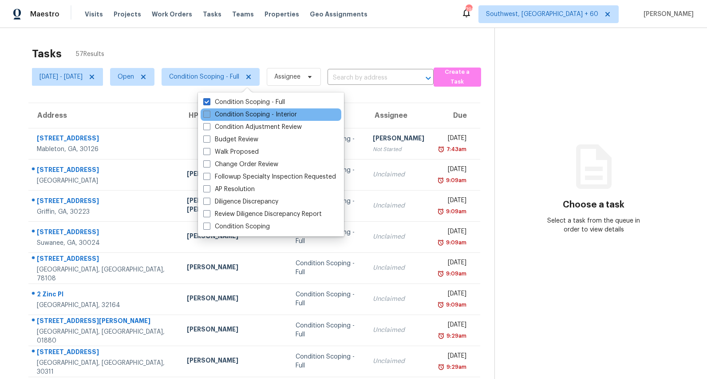
click at [230, 117] on label "Condition Scoping - Interior" at bounding box center [250, 114] width 94 height 9
click at [209, 116] on input "Condition Scoping - Interior" at bounding box center [206, 113] width 6 height 6
checkbox input "true"
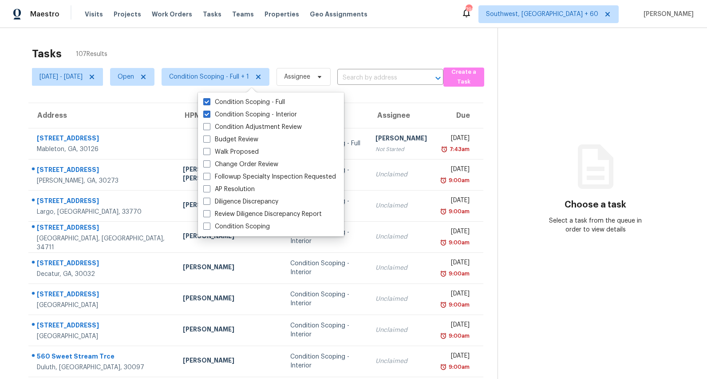
click at [202, 42] on div "Tasks 107 Results Mon, Sep 08 - Mon, Sep 08 Open Condition Scoping - Full + 1 A…" at bounding box center [353, 245] width 707 height 435
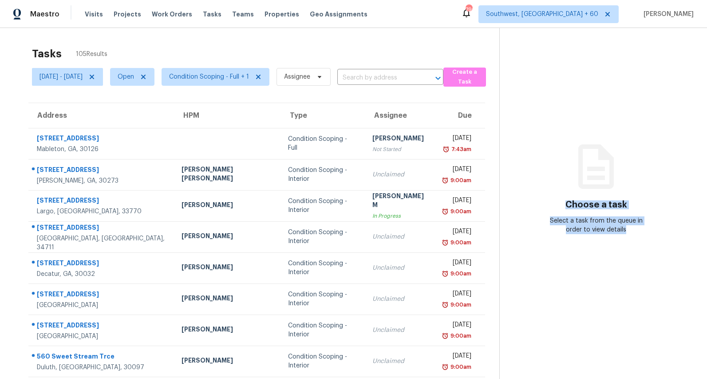
drag, startPoint x: 567, startPoint y: 204, endPoint x: 629, endPoint y: 270, distance: 91.0
click at [629, 270] on section "Choose a task Select a task from the queue in order to view details" at bounding box center [596, 245] width 194 height 435
drag, startPoint x: 636, startPoint y: 229, endPoint x: 567, endPoint y: 190, distance: 78.9
click at [567, 190] on div "Choose a task Select a task from the queue in order to view details" at bounding box center [596, 197] width 193 height 73
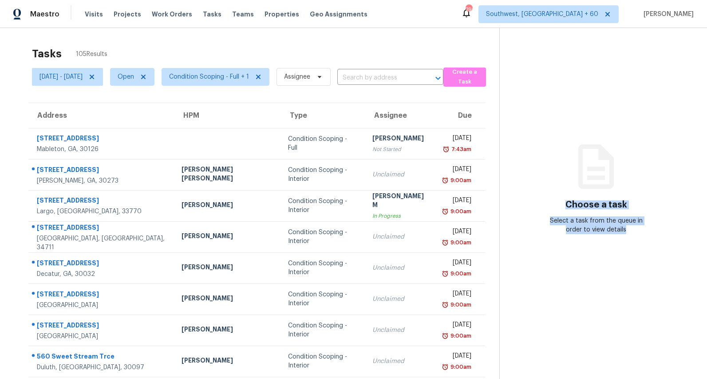
click at [567, 188] on div "Choose a task Select a task from the queue in order to view details" at bounding box center [596, 197] width 193 height 73
click at [209, 48] on div "Tasks 105 Results" at bounding box center [265, 53] width 467 height 23
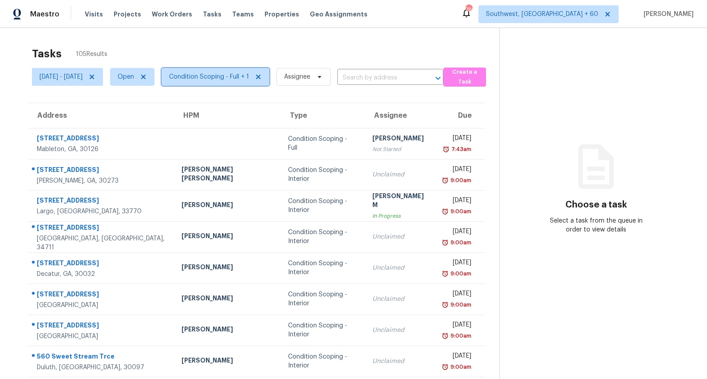
click at [249, 74] on span "Condition Scoping - Full + 1" at bounding box center [209, 76] width 80 height 9
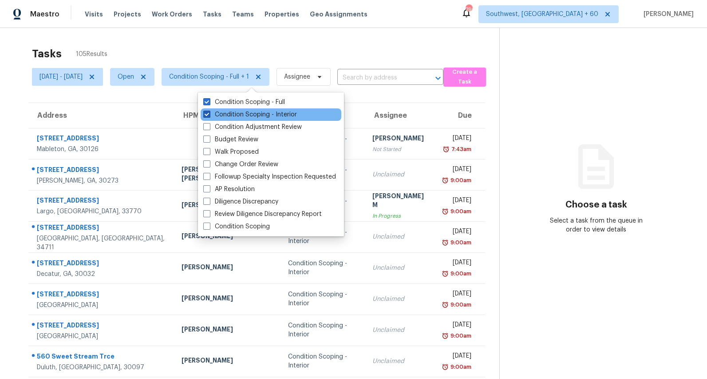
click at [252, 116] on label "Condition Scoping - Interior" at bounding box center [250, 114] width 94 height 9
click at [209, 116] on input "Condition Scoping - Interior" at bounding box center [206, 113] width 6 height 6
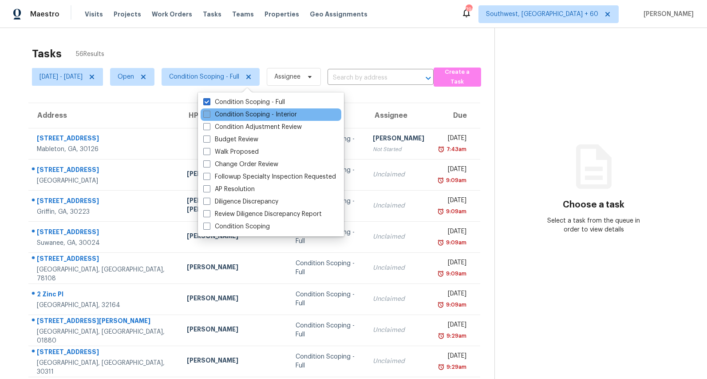
click at [252, 116] on label "Condition Scoping - Interior" at bounding box center [250, 114] width 94 height 9
click at [209, 116] on input "Condition Scoping - Interior" at bounding box center [206, 113] width 6 height 6
checkbox input "true"
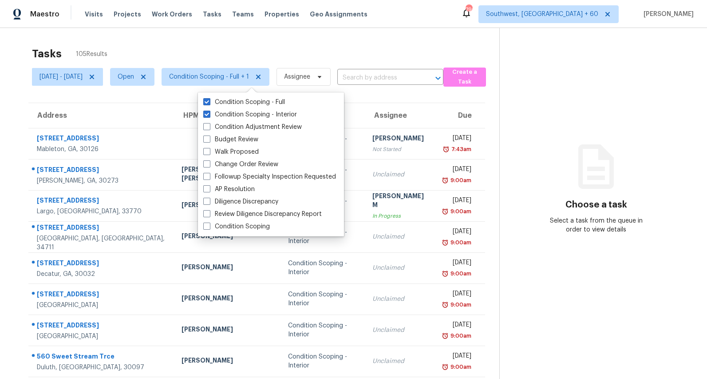
click at [210, 45] on div "Tasks 105 Results" at bounding box center [265, 53] width 467 height 23
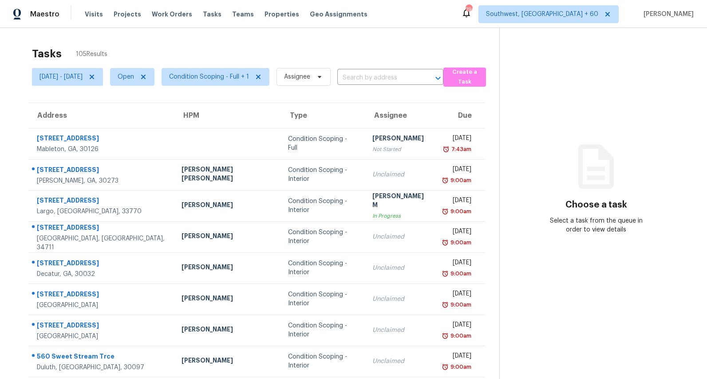
click at [210, 45] on div "Tasks 105 Results" at bounding box center [265, 53] width 467 height 23
click at [237, 79] on span "Condition Scoping - Full + 1" at bounding box center [209, 76] width 80 height 9
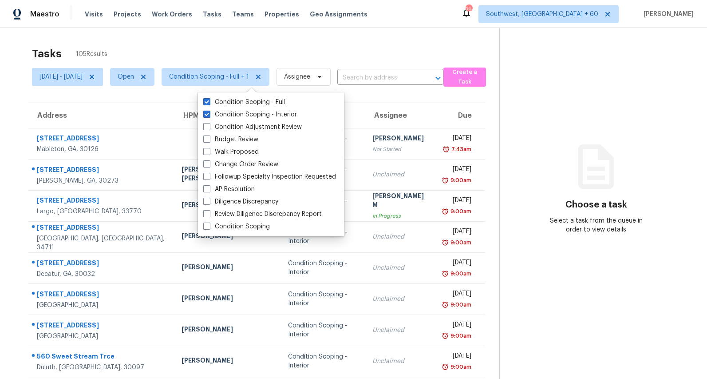
click at [172, 38] on div "Tasks 105 Results Mon, Sep 08 - Mon, Sep 08 Open Condition Scoping - Full + 1 A…" at bounding box center [353, 245] width 707 height 435
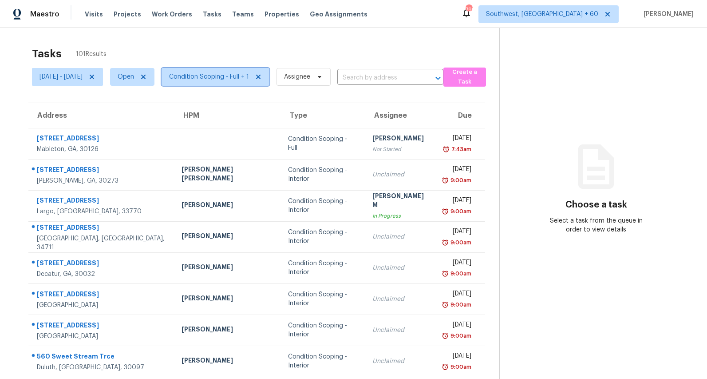
click at [237, 80] on span "Condition Scoping - Full + 1" at bounding box center [209, 76] width 80 height 9
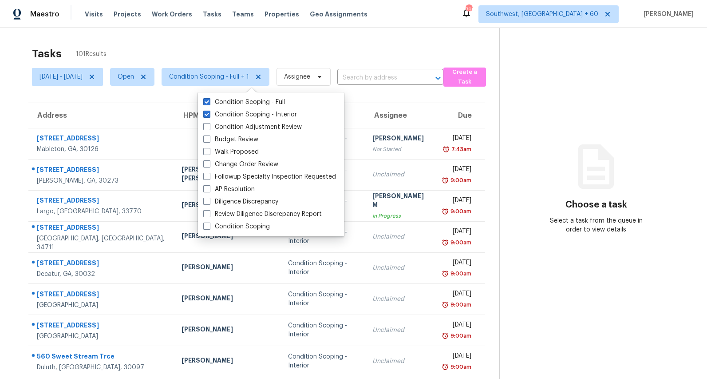
click at [223, 52] on div "Tasks 101 Results" at bounding box center [265, 53] width 467 height 23
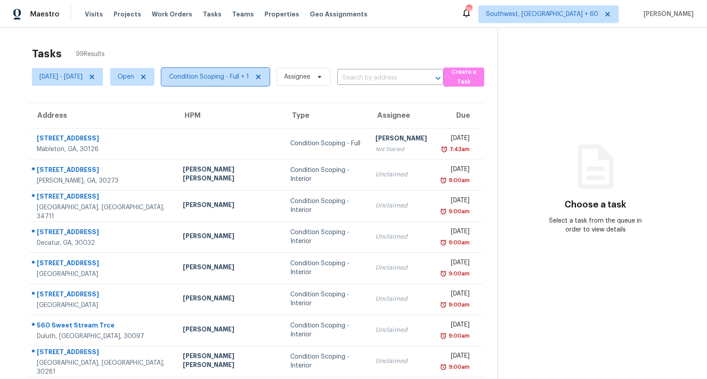
click at [241, 78] on span "Condition Scoping - Full + 1" at bounding box center [209, 76] width 80 height 9
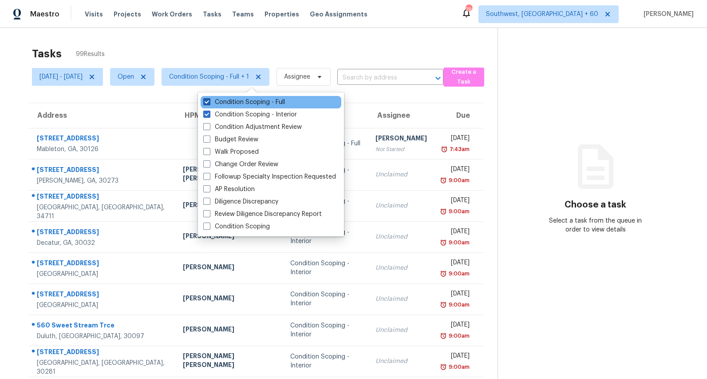
click at [237, 102] on label "Condition Scoping - Full" at bounding box center [244, 102] width 82 height 9
click at [209, 102] on input "Condition Scoping - Full" at bounding box center [206, 101] width 6 height 6
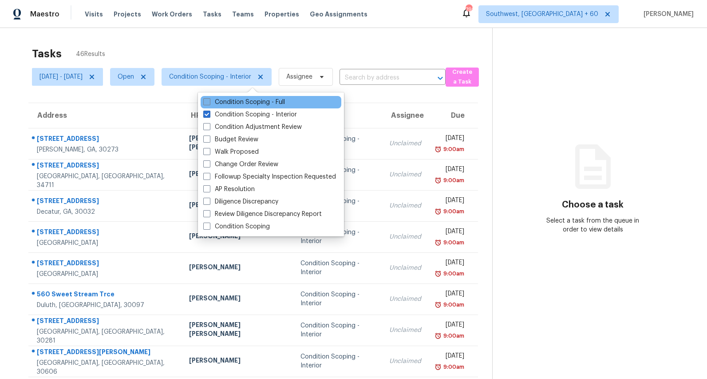
click at [237, 102] on label "Condition Scoping - Full" at bounding box center [244, 102] width 82 height 9
click at [209, 102] on input "Condition Scoping - Full" at bounding box center [206, 101] width 6 height 6
checkbox input "true"
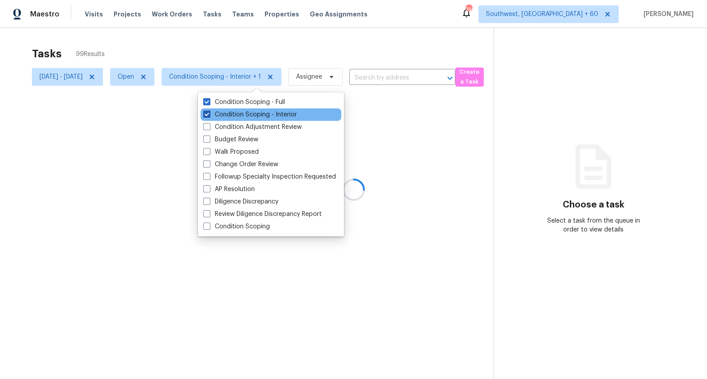
click at [237, 112] on label "Condition Scoping - Interior" at bounding box center [250, 114] width 94 height 9
click at [209, 112] on input "Condition Scoping - Interior" at bounding box center [206, 113] width 6 height 6
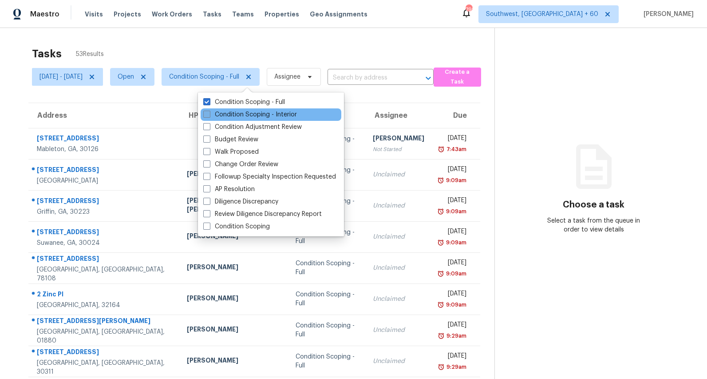
click at [237, 112] on label "Condition Scoping - Interior" at bounding box center [250, 114] width 94 height 9
click at [209, 112] on input "Condition Scoping - Interior" at bounding box center [206, 113] width 6 height 6
checkbox input "true"
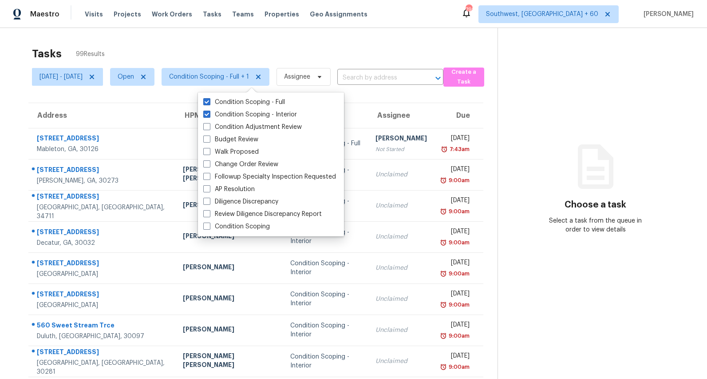
click at [200, 48] on div "Tasks 99 Results" at bounding box center [265, 53] width 466 height 23
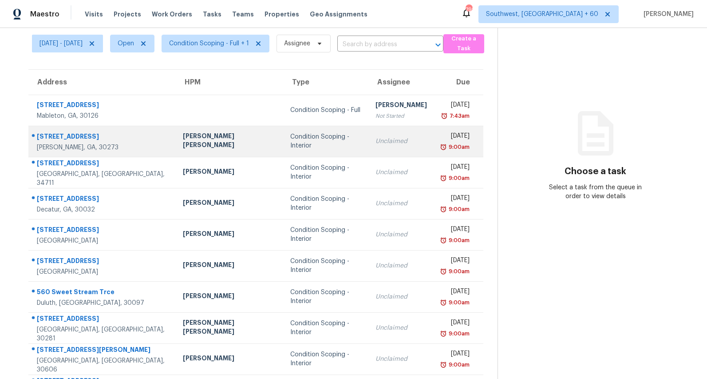
scroll to position [83, 0]
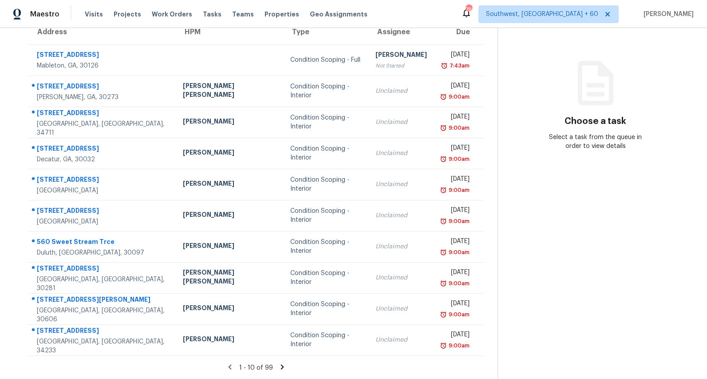
click at [281, 366] on icon at bounding box center [282, 367] width 8 height 8
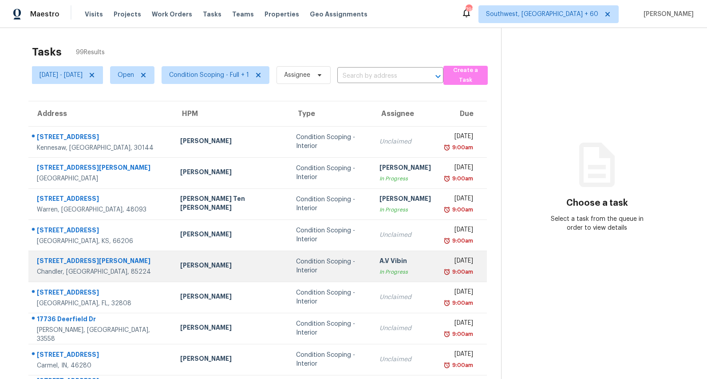
scroll to position [0, 0]
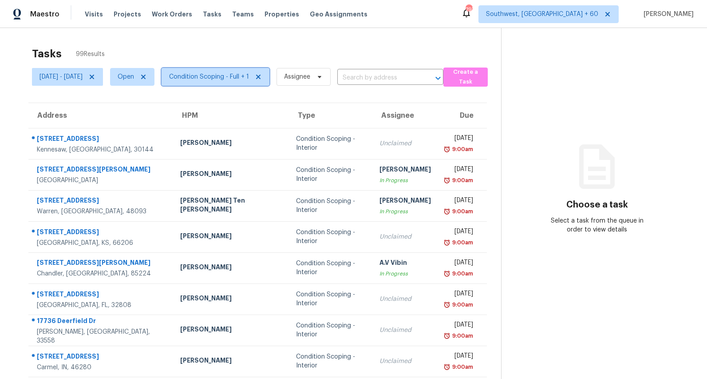
click at [234, 75] on span "Condition Scoping - Full + 1" at bounding box center [209, 76] width 80 height 9
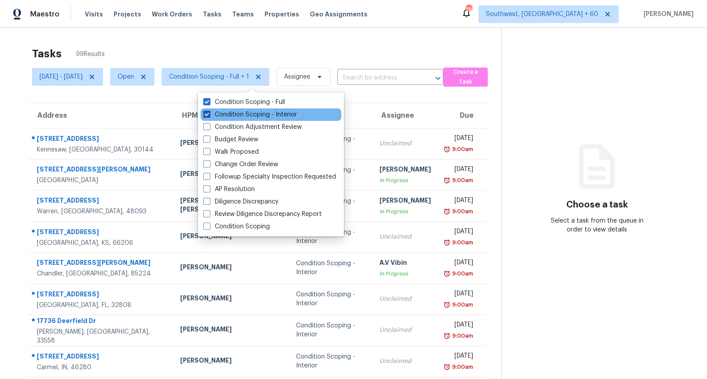
click at [238, 116] on label "Condition Scoping - Interior" at bounding box center [250, 114] width 94 height 9
click at [209, 116] on input "Condition Scoping - Interior" at bounding box center [206, 113] width 6 height 6
checkbox input "false"
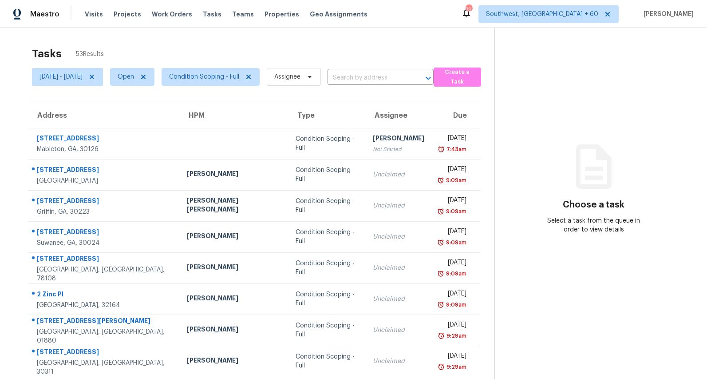
click at [198, 35] on div "Tasks 53 Results Mon, Sep 08 - Mon, Sep 08 Open Condition Scoping - Full Assign…" at bounding box center [353, 245] width 707 height 435
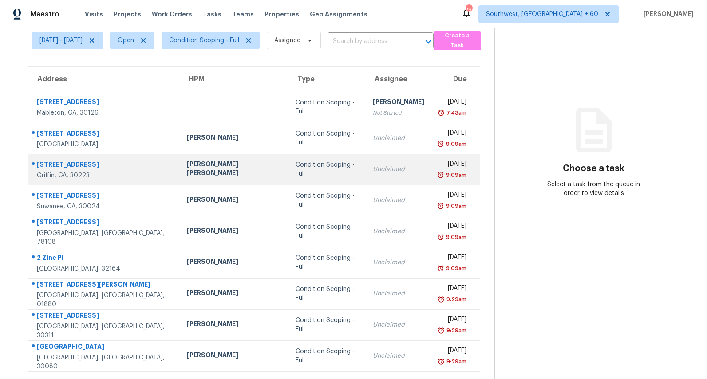
scroll to position [83, 0]
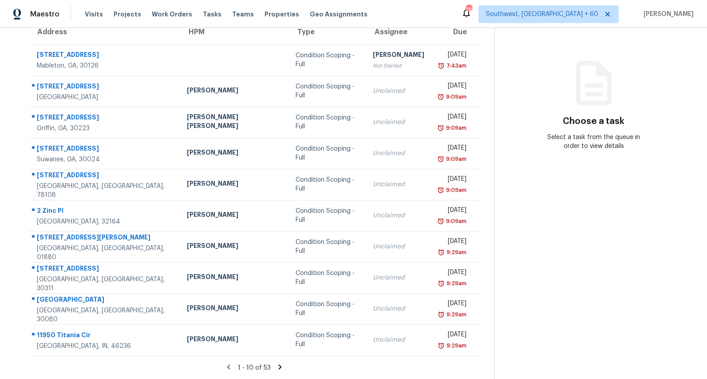
click at [279, 364] on icon at bounding box center [279, 366] width 3 height 5
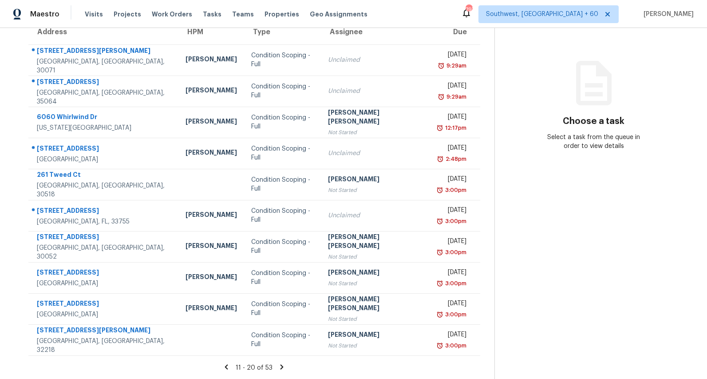
click at [283, 365] on icon at bounding box center [282, 366] width 3 height 5
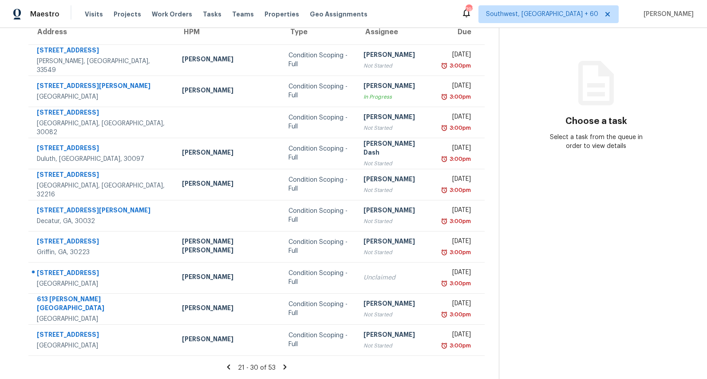
click at [283, 366] on icon at bounding box center [284, 366] width 3 height 5
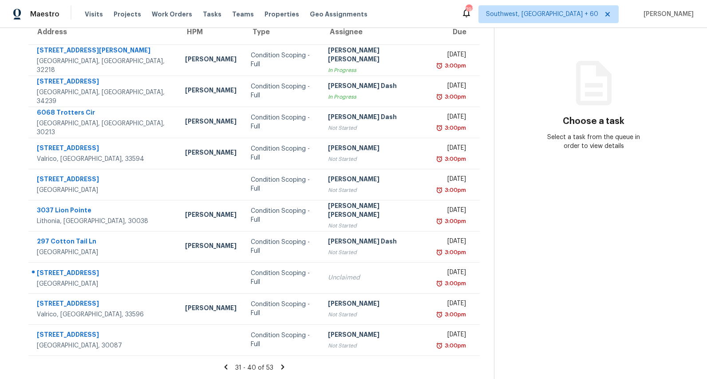
click at [284, 366] on icon at bounding box center [282, 366] width 3 height 5
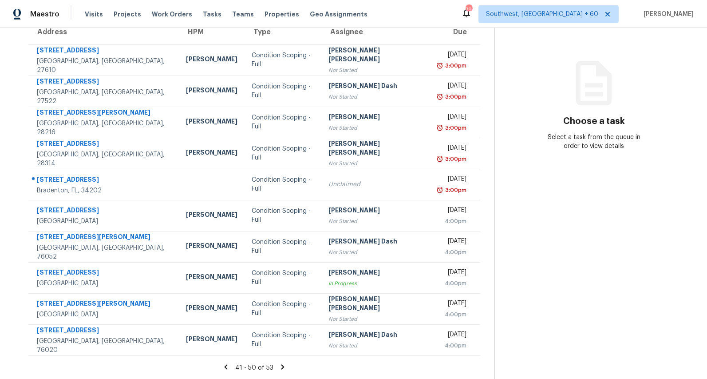
click at [283, 368] on icon at bounding box center [283, 367] width 8 height 8
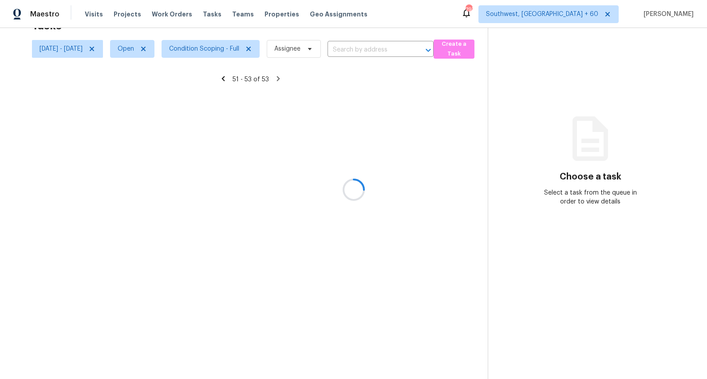
scroll to position [28, 0]
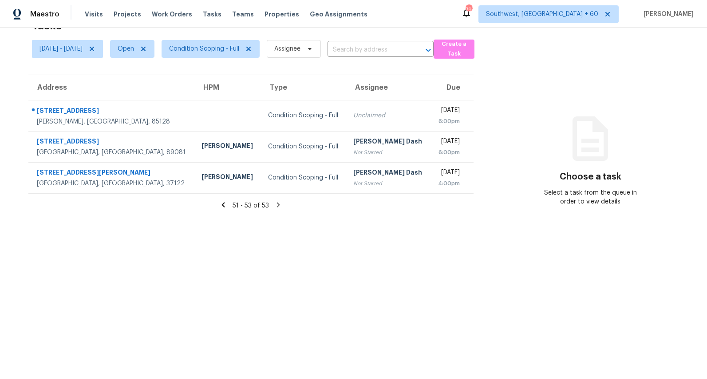
click at [227, 205] on icon at bounding box center [223, 205] width 8 height 8
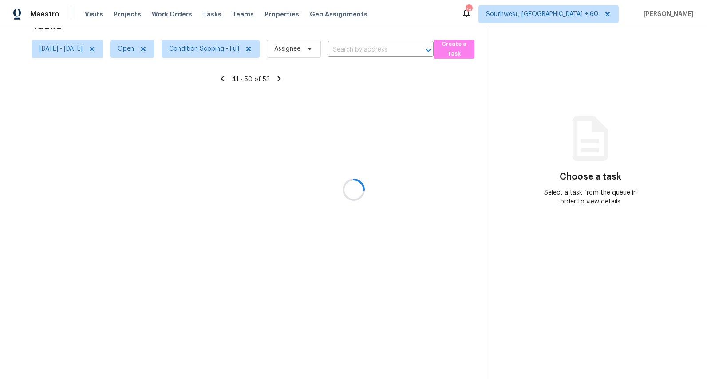
scroll to position [83, 0]
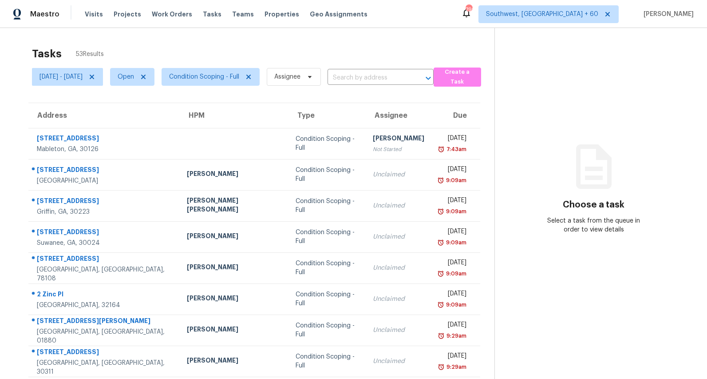
click at [150, 50] on div "Tasks 53 Results" at bounding box center [263, 53] width 462 height 23
click at [232, 80] on span "Condition Scoping - Full" at bounding box center [204, 76] width 70 height 9
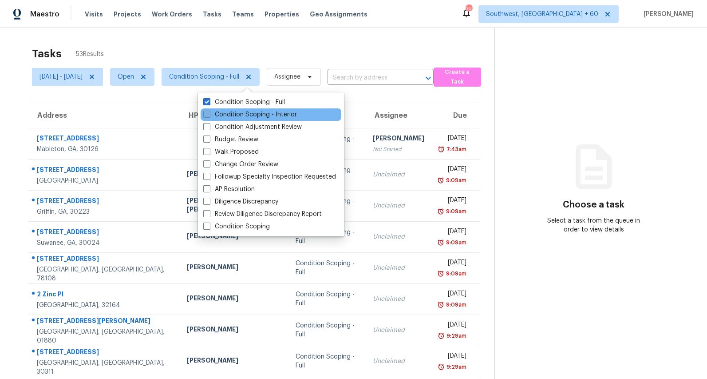
click at [225, 114] on label "Condition Scoping - Interior" at bounding box center [250, 114] width 94 height 9
click at [209, 114] on input "Condition Scoping - Interior" at bounding box center [206, 113] width 6 height 6
checkbox input "true"
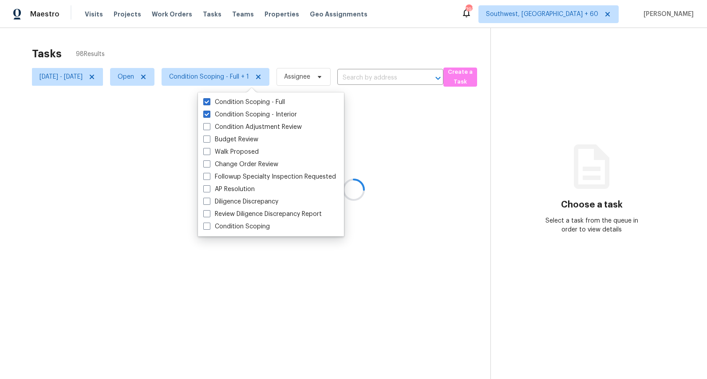
click at [195, 41] on div at bounding box center [353, 189] width 707 height 379
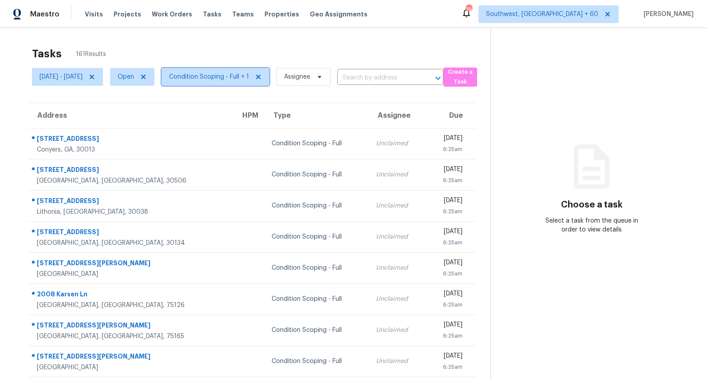
click at [232, 79] on span "Condition Scoping - Full + 1" at bounding box center [209, 76] width 80 height 9
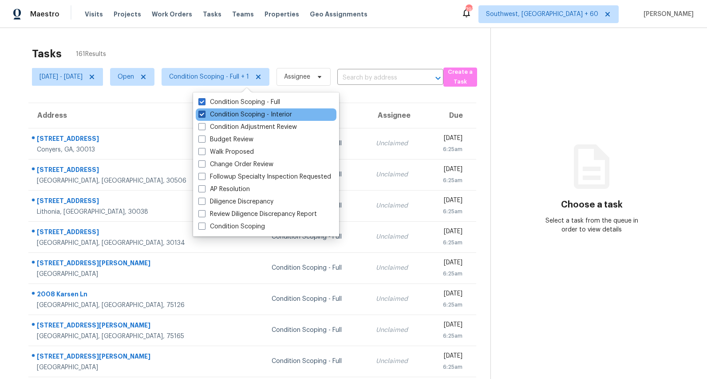
click at [225, 114] on label "Condition Scoping - Interior" at bounding box center [245, 114] width 94 height 9
click at [204, 114] on input "Condition Scoping - Interior" at bounding box center [201, 113] width 6 height 6
click at [225, 114] on label "Condition Scoping - Interior" at bounding box center [245, 114] width 94 height 9
click at [204, 114] on input "Condition Scoping - Interior" at bounding box center [201, 113] width 6 height 6
checkbox input "true"
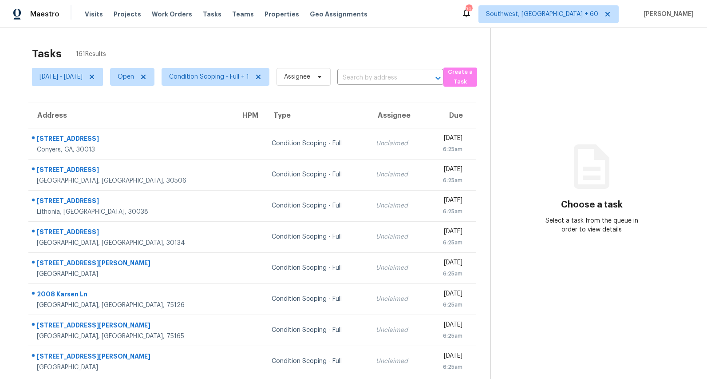
click at [153, 41] on div "Tasks 161 Results Tue, Sep 09 - Tue, Sep 09 Open Condition Scoping - Full + 1 A…" at bounding box center [353, 245] width 707 height 435
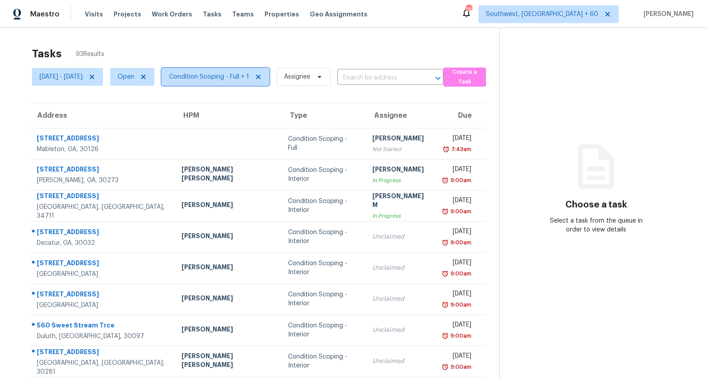
click at [249, 74] on span "Condition Scoping - Full + 1" at bounding box center [209, 76] width 80 height 9
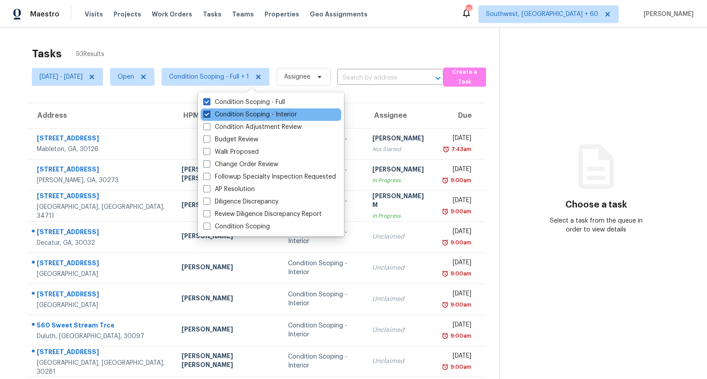
click at [242, 113] on label "Condition Scoping - Interior" at bounding box center [250, 114] width 94 height 9
click at [209, 113] on input "Condition Scoping - Interior" at bounding box center [206, 113] width 6 height 6
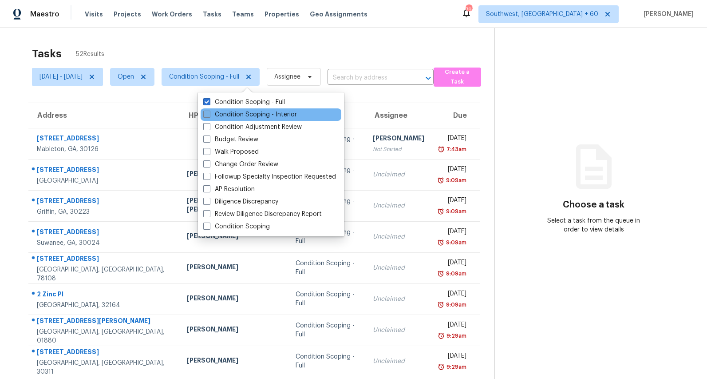
click at [242, 113] on label "Condition Scoping - Interior" at bounding box center [250, 114] width 94 height 9
click at [209, 113] on input "Condition Scoping - Interior" at bounding box center [206, 113] width 6 height 6
checkbox input "true"
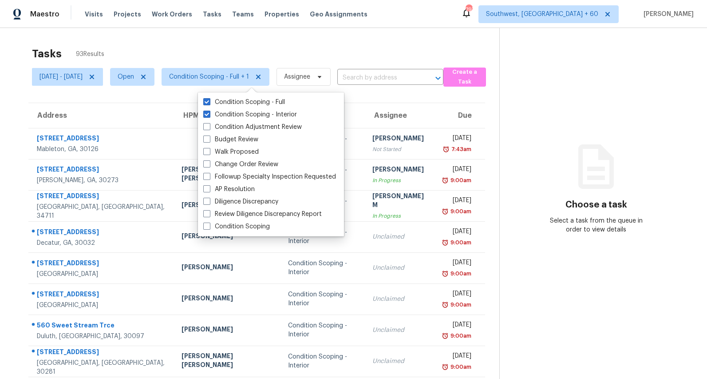
click at [176, 41] on div "Tasks 93 Results Mon, Sep 08 - Mon, Sep 08 Open Condition Scoping - Full + 1 As…" at bounding box center [353, 245] width 707 height 435
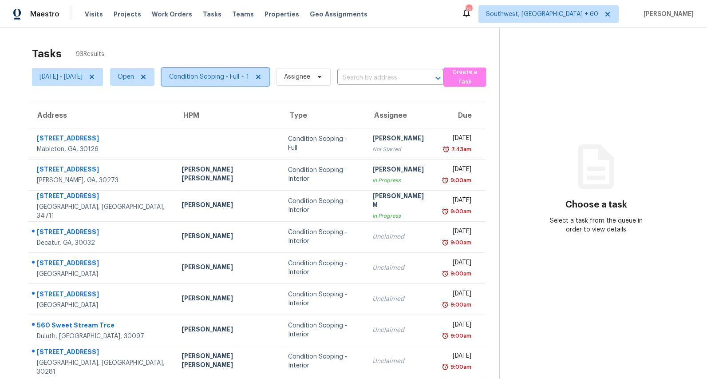
click at [217, 78] on span "Condition Scoping - Full + 1" at bounding box center [209, 76] width 80 height 9
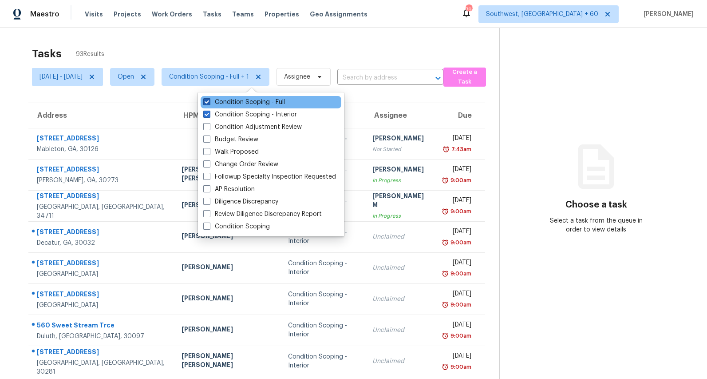
click at [222, 99] on label "Condition Scoping - Full" at bounding box center [244, 102] width 82 height 9
click at [209, 99] on input "Condition Scoping - Full" at bounding box center [206, 101] width 6 height 6
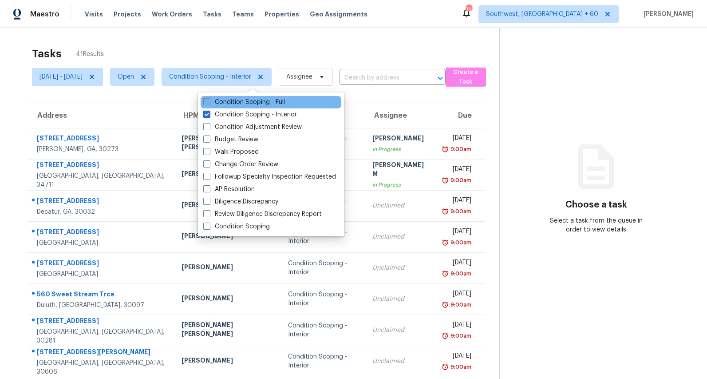
click at [222, 99] on label "Condition Scoping - Full" at bounding box center [244, 102] width 82 height 9
click at [209, 99] on input "Condition Scoping - Full" at bounding box center [206, 101] width 6 height 6
checkbox input "true"
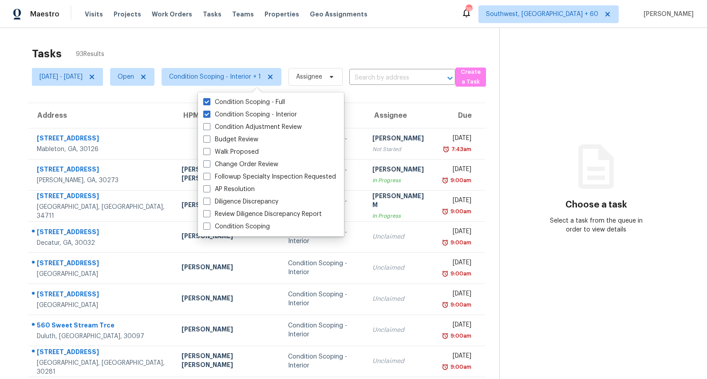
click at [158, 59] on div "Tasks 93 Results" at bounding box center [265, 53] width 467 height 23
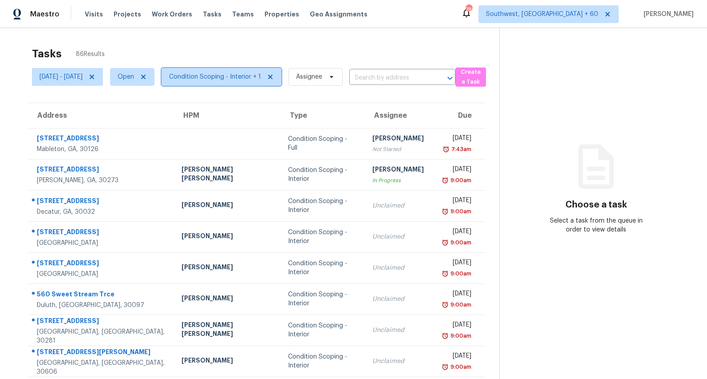
click at [245, 73] on span "Condition Scoping - Interior + 1" at bounding box center [215, 76] width 92 height 9
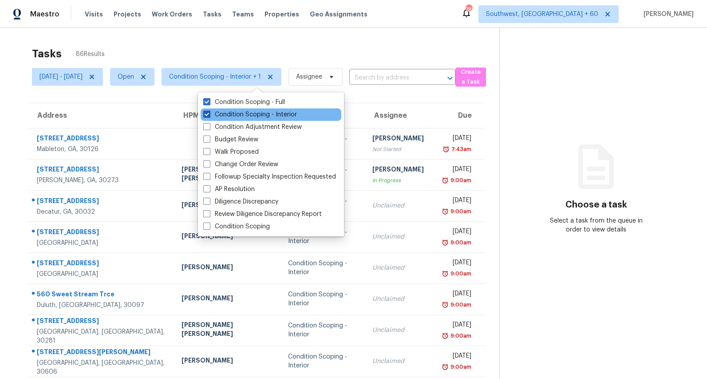
click at [235, 114] on label "Condition Scoping - Interior" at bounding box center [250, 114] width 94 height 9
click at [209, 114] on input "Condition Scoping - Interior" at bounding box center [206, 113] width 6 height 6
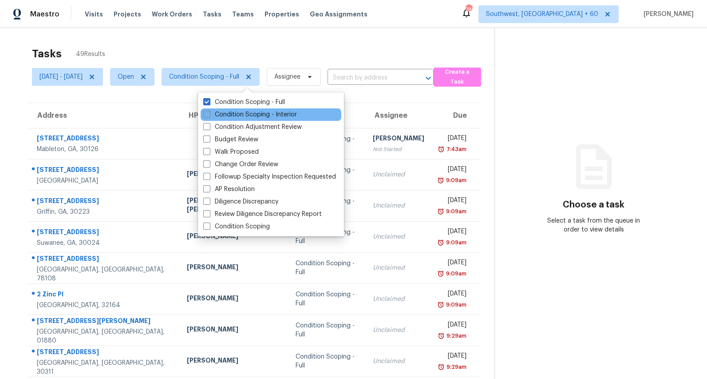
click at [235, 114] on label "Condition Scoping - Interior" at bounding box center [250, 114] width 94 height 9
click at [209, 114] on input "Condition Scoping - Interior" at bounding box center [206, 113] width 6 height 6
checkbox input "true"
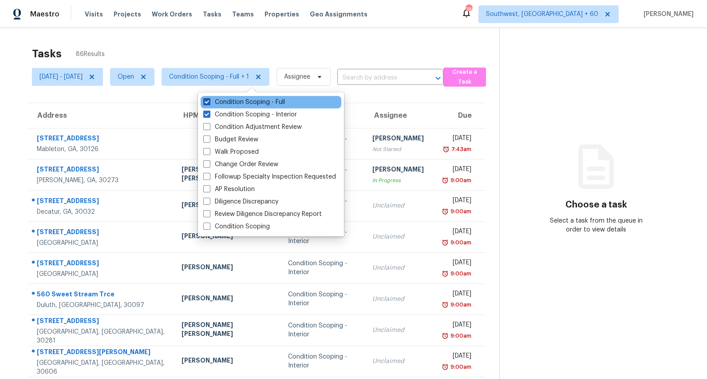
click at [233, 104] on label "Condition Scoping - Full" at bounding box center [244, 102] width 82 height 9
click at [209, 103] on input "Condition Scoping - Full" at bounding box center [206, 101] width 6 height 6
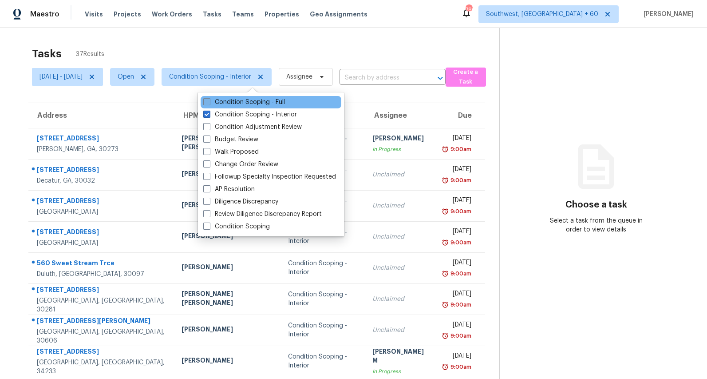
click at [233, 104] on label "Condition Scoping - Full" at bounding box center [244, 102] width 82 height 9
click at [209, 103] on input "Condition Scoping - Full" at bounding box center [206, 101] width 6 height 6
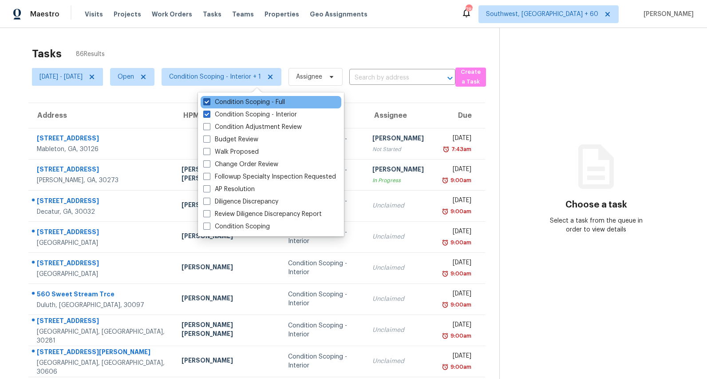
click at [223, 100] on label "Condition Scoping - Full" at bounding box center [244, 102] width 82 height 9
click at [209, 100] on input "Condition Scoping - Full" at bounding box center [206, 101] width 6 height 6
checkbox input "false"
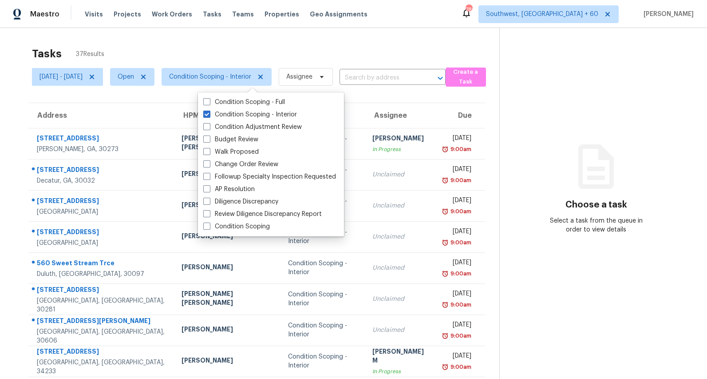
click at [210, 45] on div "Tasks 37 Results" at bounding box center [265, 53] width 467 height 23
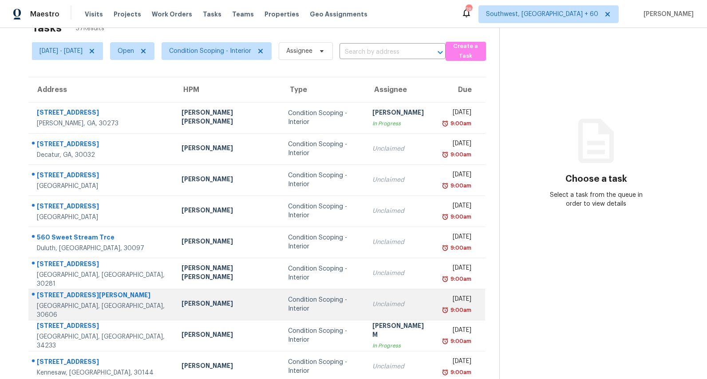
scroll to position [83, 0]
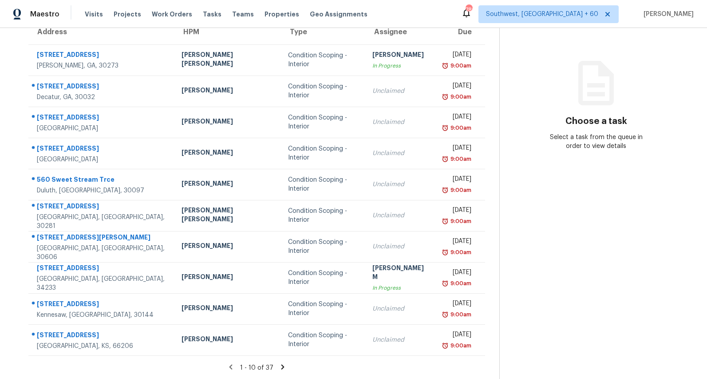
click at [282, 368] on icon at bounding box center [283, 367] width 8 height 8
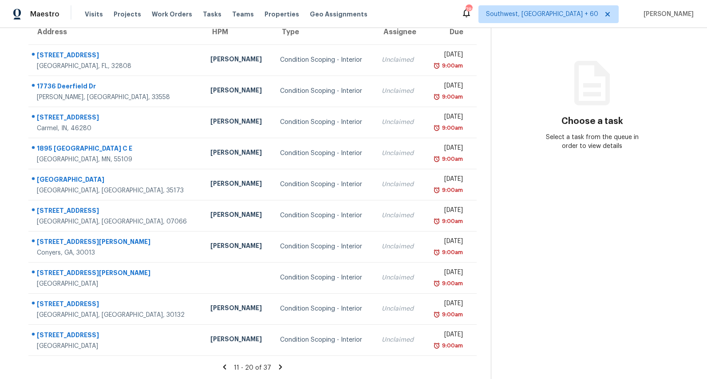
click at [282, 368] on icon at bounding box center [280, 366] width 3 height 5
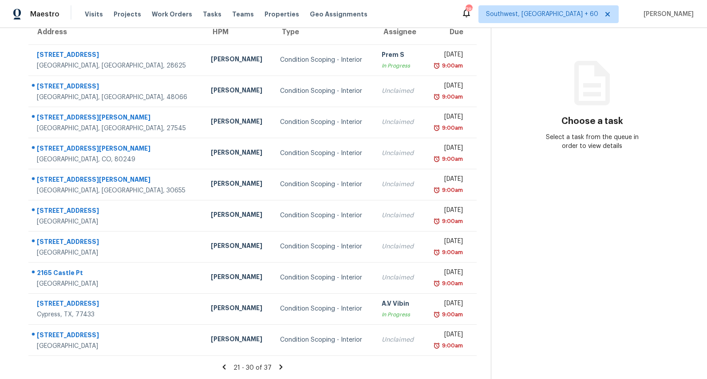
click at [283, 368] on icon at bounding box center [281, 366] width 3 height 5
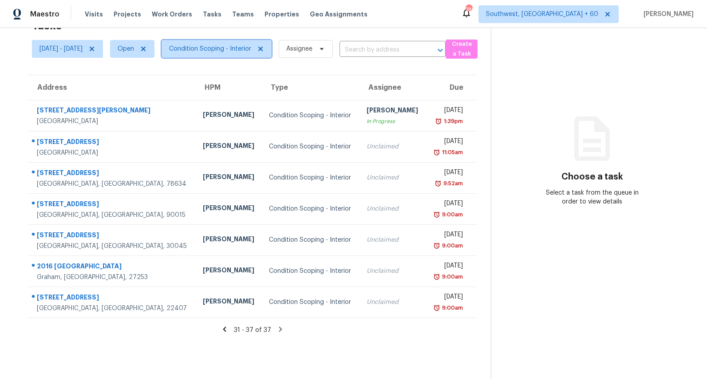
click at [246, 48] on span "Condition Scoping - Interior" at bounding box center [210, 48] width 82 height 9
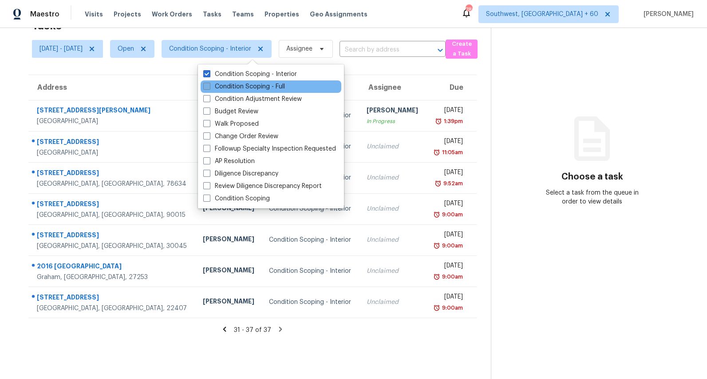
click at [237, 87] on label "Condition Scoping - Full" at bounding box center [244, 86] width 82 height 9
click at [209, 87] on input "Condition Scoping - Full" at bounding box center [206, 85] width 6 height 6
checkbox input "true"
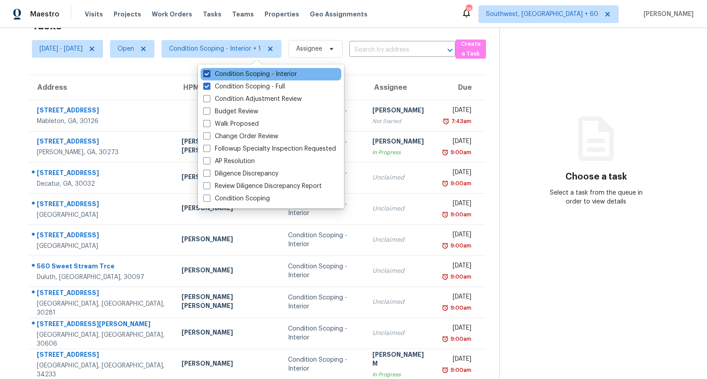
click at [236, 75] on label "Condition Scoping - Interior" at bounding box center [250, 74] width 94 height 9
click at [209, 75] on input "Condition Scoping - Interior" at bounding box center [206, 73] width 6 height 6
checkbox input "false"
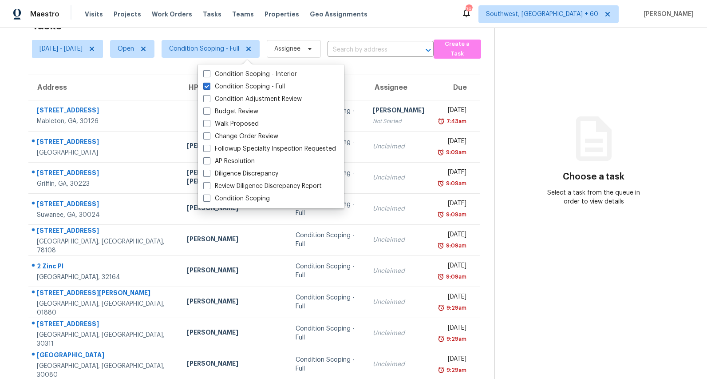
click at [592, 78] on section "Choose a task Select a task from the queue in order to view details" at bounding box center [593, 217] width 198 height 435
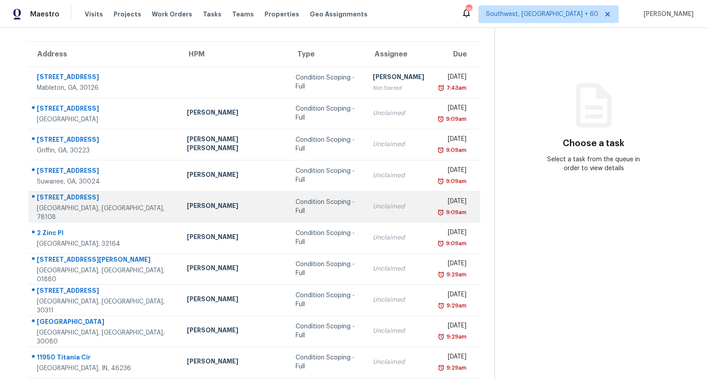
scroll to position [83, 0]
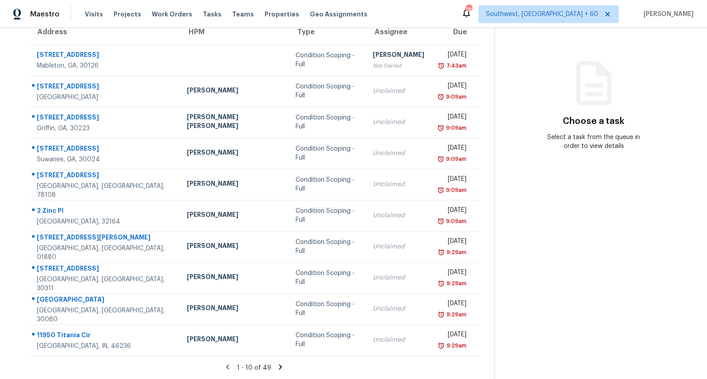
click at [279, 365] on icon at bounding box center [281, 367] width 8 height 8
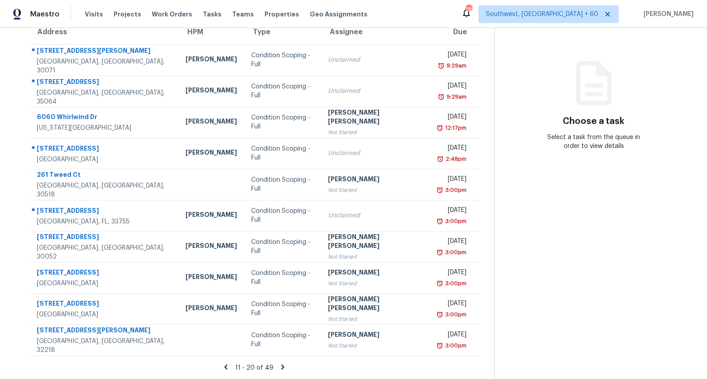
click at [283, 367] on icon at bounding box center [282, 366] width 3 height 5
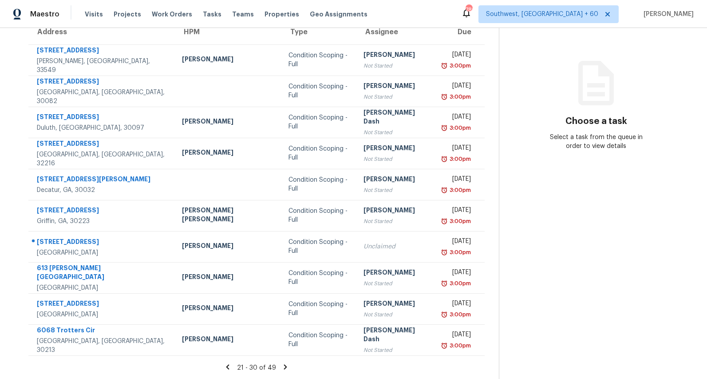
click at [284, 367] on icon at bounding box center [285, 366] width 3 height 5
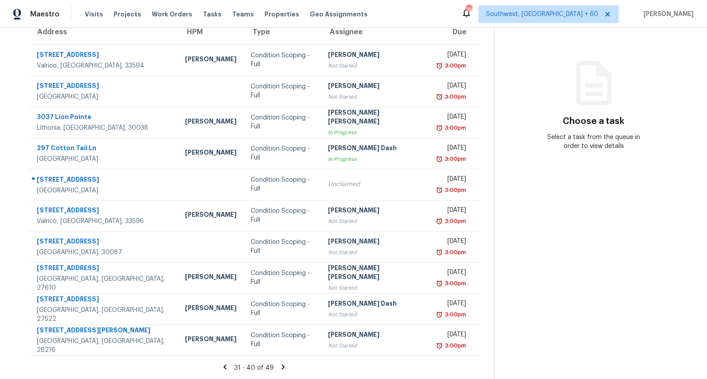
click at [283, 367] on icon at bounding box center [283, 366] width 3 height 5
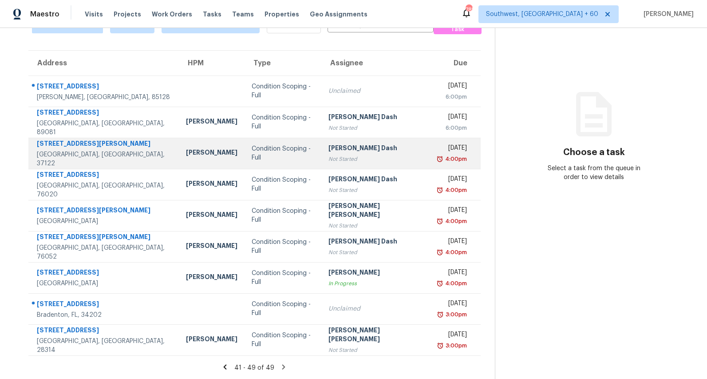
scroll to position [0, 0]
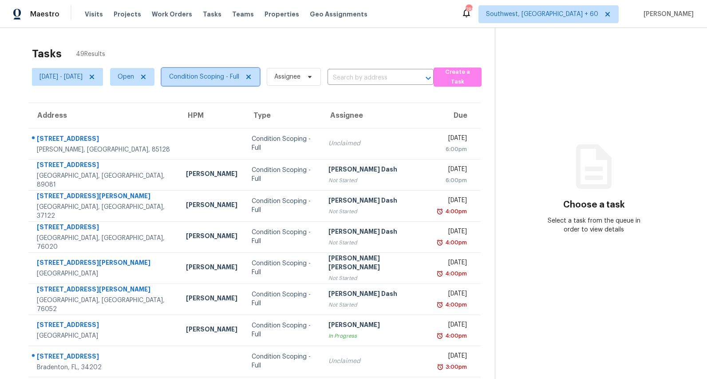
click at [238, 80] on span "Condition Scoping - Full" at bounding box center [204, 76] width 70 height 9
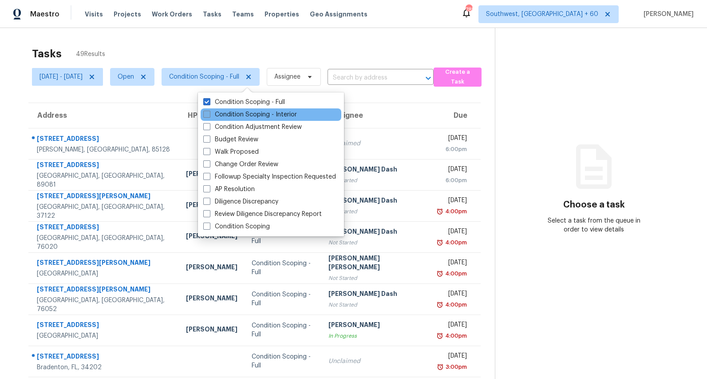
click at [237, 114] on label "Condition Scoping - Interior" at bounding box center [250, 114] width 94 height 9
click at [209, 114] on input "Condition Scoping - Interior" at bounding box center [206, 113] width 6 height 6
checkbox input "true"
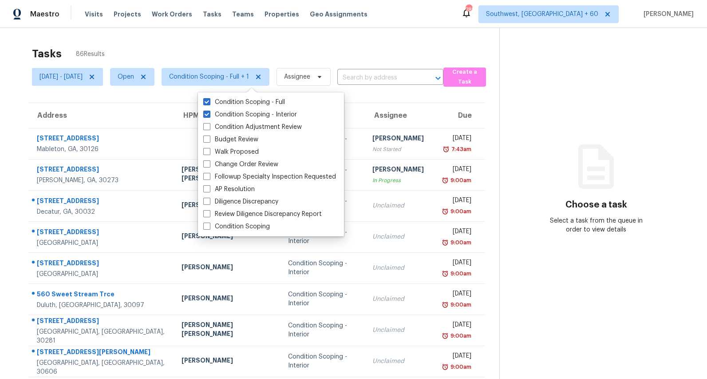
click at [226, 36] on div "Tasks 86 Results [DATE] - [DATE] Open Condition Scoping - Full + 1 Assignee ​ C…" at bounding box center [353, 245] width 707 height 435
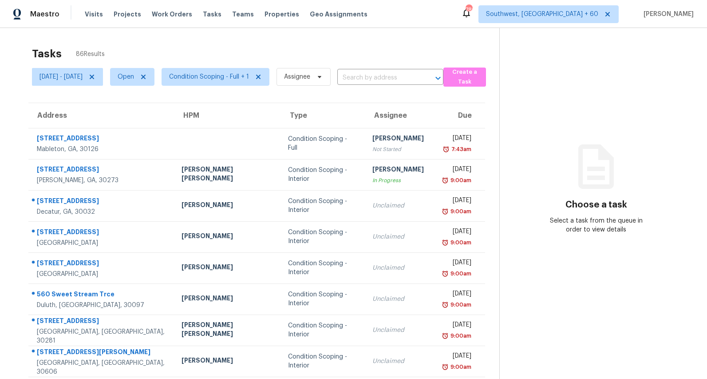
click at [235, 40] on div "Tasks 86 Results [DATE] - [DATE] Open Condition Scoping - Full + 1 Assignee ​ C…" at bounding box center [353, 245] width 707 height 435
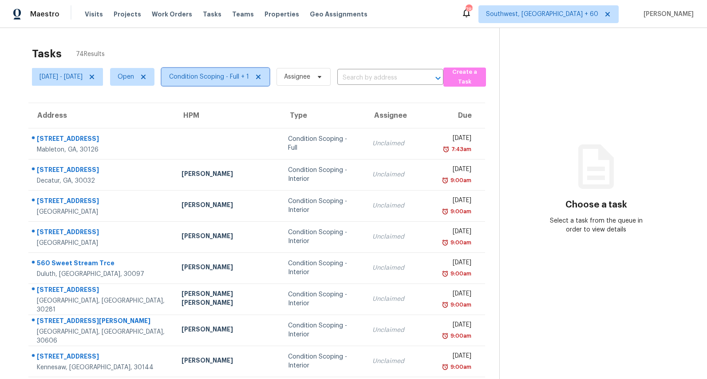
click at [249, 73] on span "Condition Scoping - Full + 1" at bounding box center [209, 76] width 80 height 9
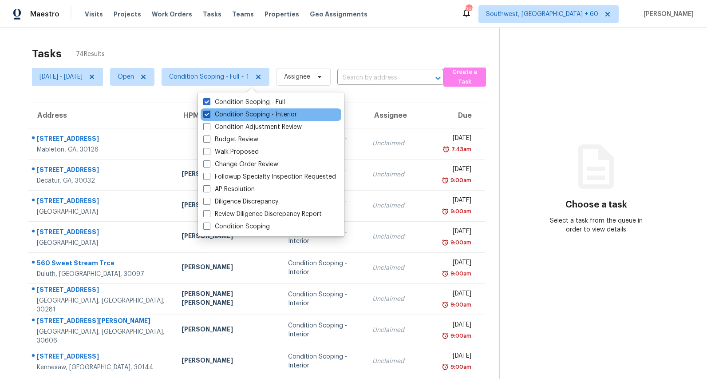
click at [242, 114] on label "Condition Scoping - Interior" at bounding box center [250, 114] width 94 height 9
click at [209, 114] on input "Condition Scoping - Interior" at bounding box center [206, 113] width 6 height 6
checkbox input "false"
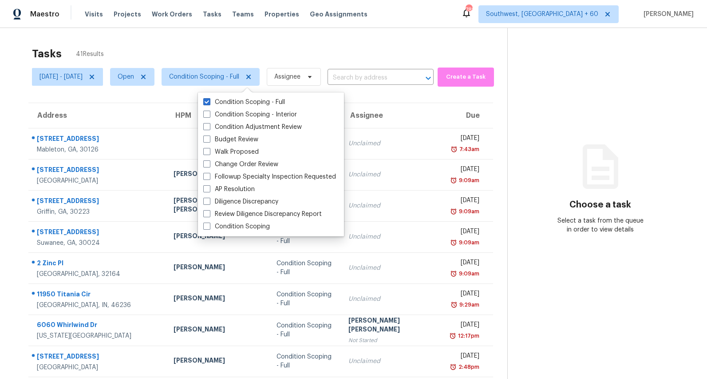
click at [264, 41] on div "Tasks 41 Results Mon, Sep 08 - Mon, Sep 08 Open Condition Scoping - Full Assign…" at bounding box center [353, 245] width 707 height 435
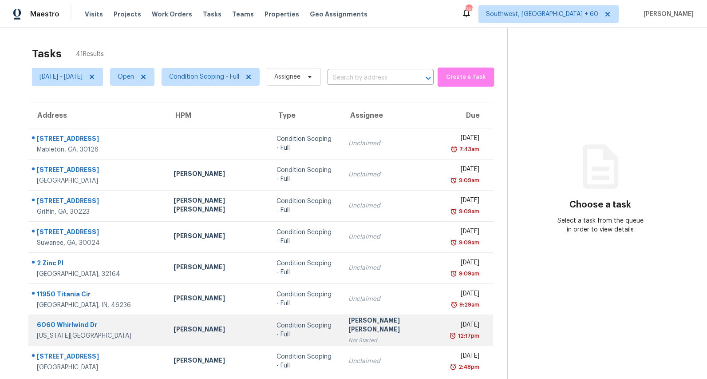
scroll to position [83, 0]
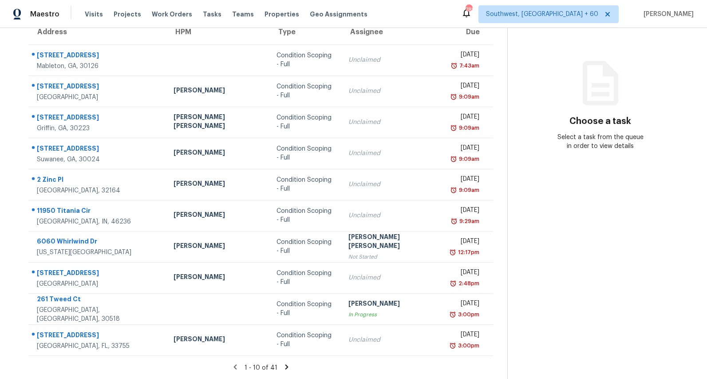
click at [285, 367] on icon at bounding box center [286, 366] width 3 height 5
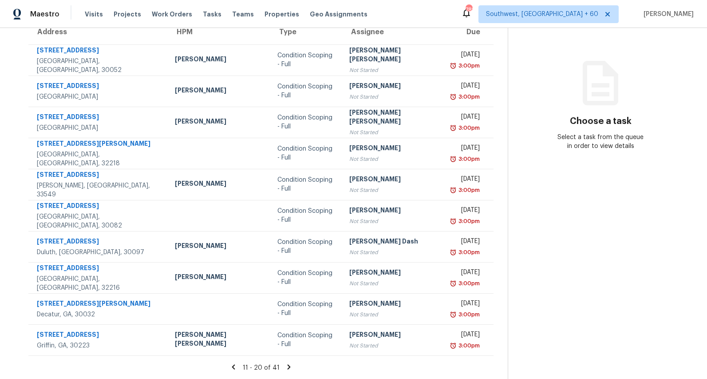
click at [287, 368] on icon at bounding box center [288, 366] width 3 height 5
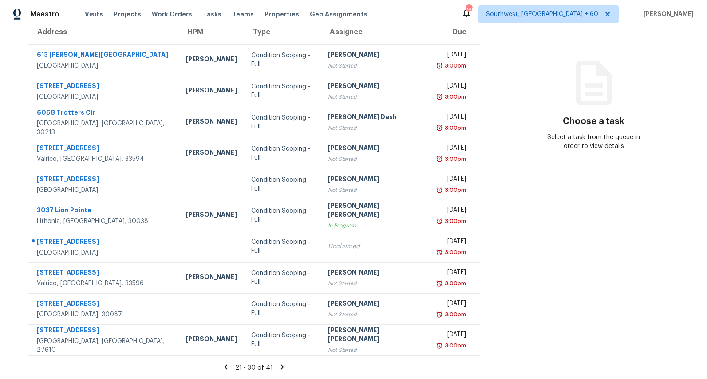
click at [281, 368] on icon at bounding box center [282, 366] width 3 height 5
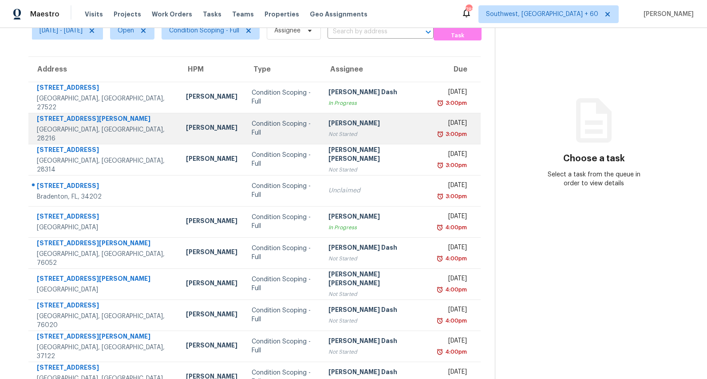
scroll to position [0, 0]
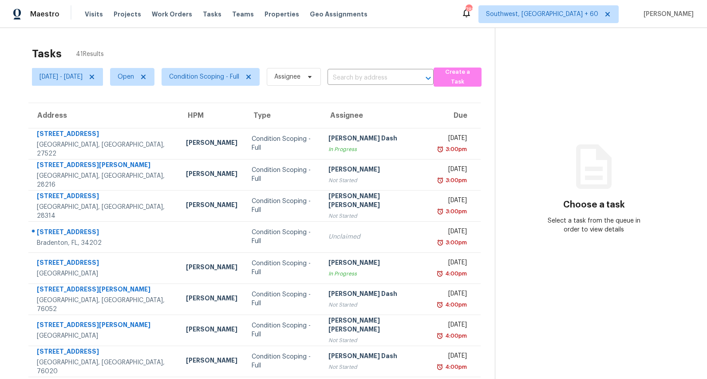
click at [236, 53] on div "Tasks 41 Results" at bounding box center [263, 53] width 463 height 23
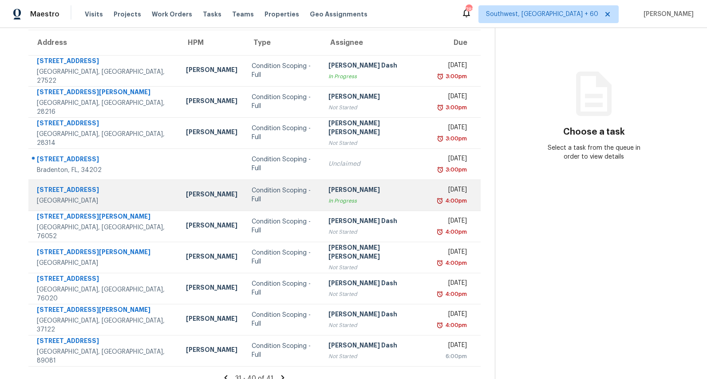
scroll to position [83, 0]
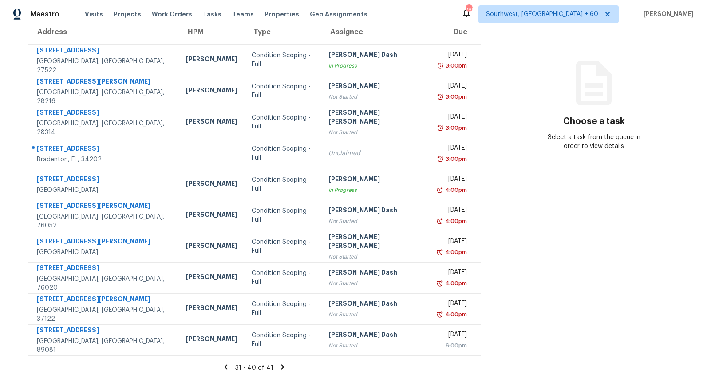
click at [282, 366] on icon at bounding box center [282, 366] width 3 height 5
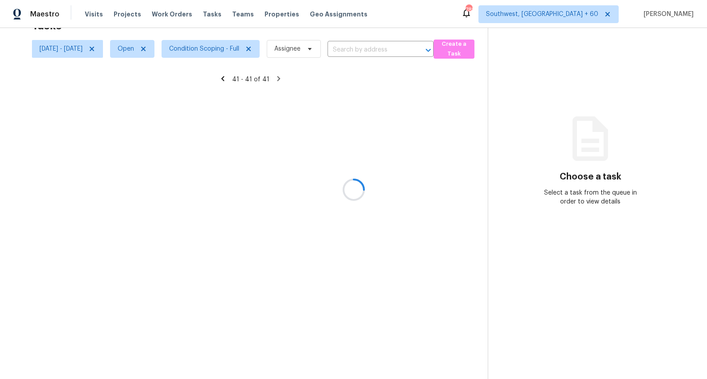
scroll to position [28, 0]
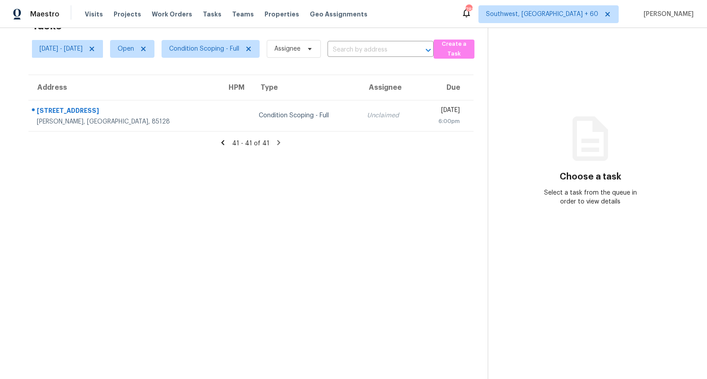
click at [225, 141] on icon at bounding box center [222, 142] width 3 height 5
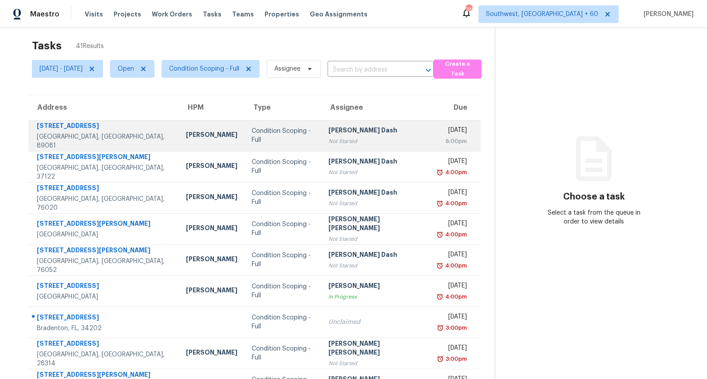
scroll to position [0, 0]
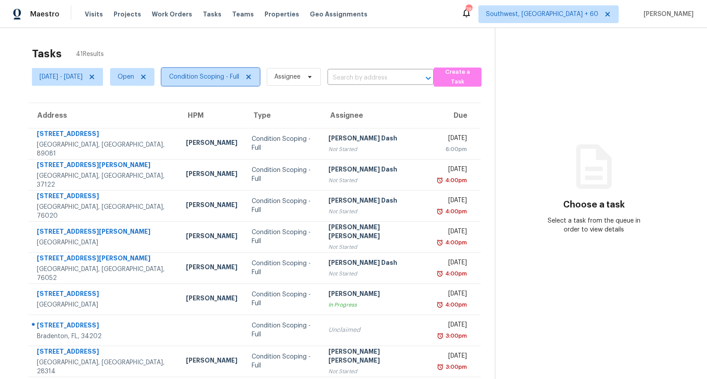
click at [239, 75] on span "Condition Scoping - Full" at bounding box center [204, 76] width 70 height 9
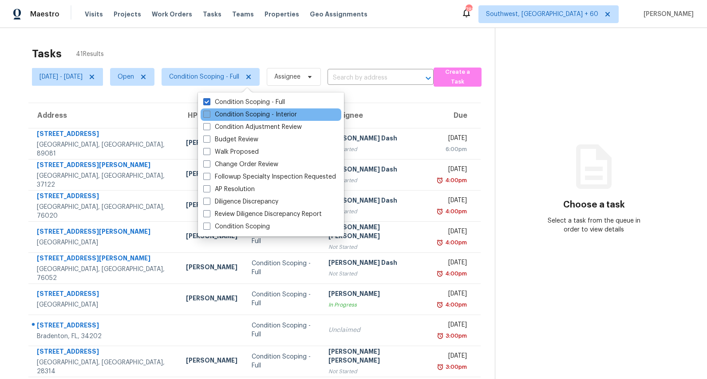
click at [233, 115] on label "Condition Scoping - Interior" at bounding box center [250, 114] width 94 height 9
click at [209, 115] on input "Condition Scoping - Interior" at bounding box center [206, 113] width 6 height 6
checkbox input "true"
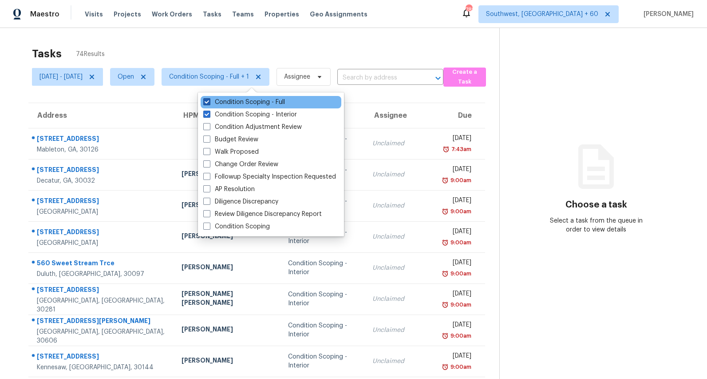
click at [235, 101] on label "Condition Scoping - Full" at bounding box center [244, 102] width 82 height 9
click at [209, 101] on input "Condition Scoping - Full" at bounding box center [206, 101] width 6 height 6
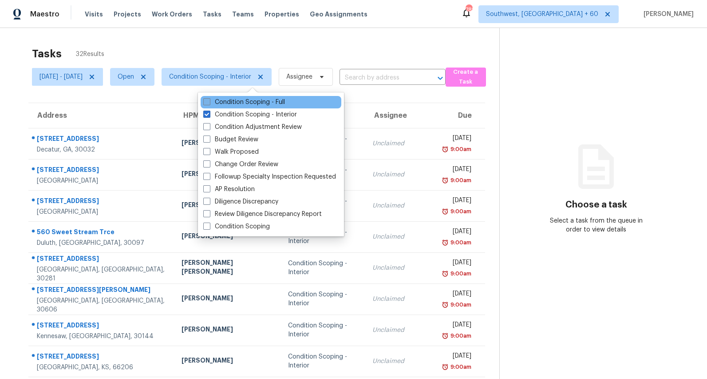
click at [235, 101] on label "Condition Scoping - Full" at bounding box center [244, 102] width 82 height 9
click at [209, 101] on input "Condition Scoping - Full" at bounding box center [206, 101] width 6 height 6
checkbox input "true"
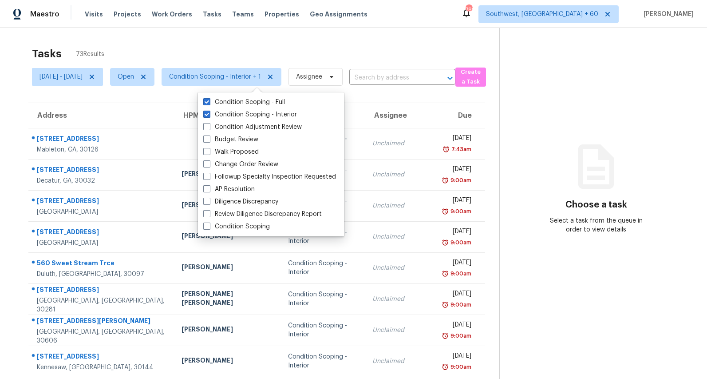
click at [202, 51] on div "Tasks 73 Results" at bounding box center [265, 53] width 467 height 23
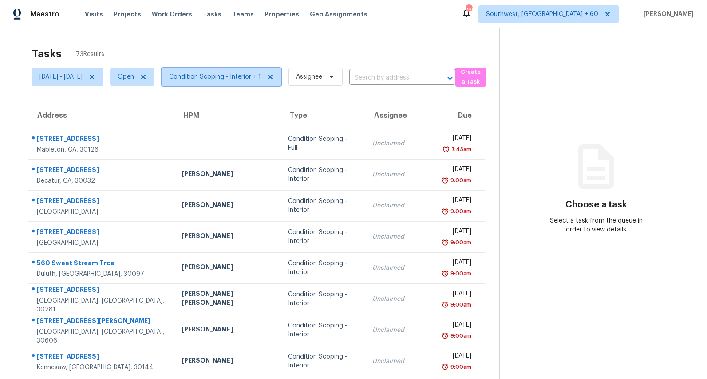
click at [252, 83] on span "Condition Scoping - Interior + 1" at bounding box center [222, 77] width 120 height 18
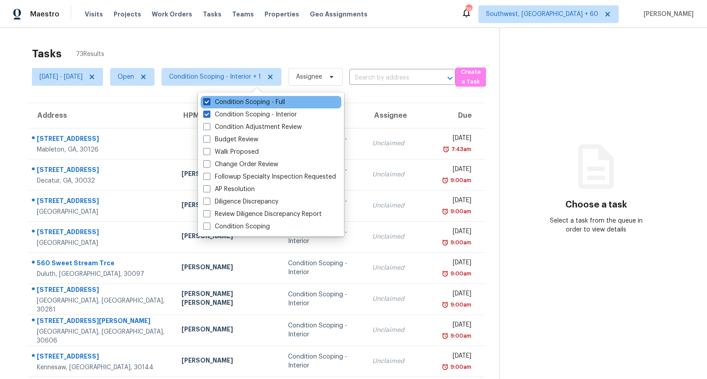
click at [239, 102] on label "Condition Scoping - Full" at bounding box center [244, 102] width 82 height 9
click at [209, 102] on input "Condition Scoping - Full" at bounding box center [206, 101] width 6 height 6
checkbox input "false"
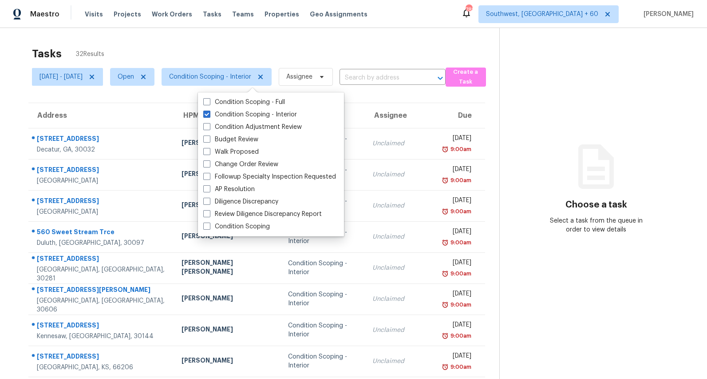
click at [220, 47] on div "Tasks 32 Results" at bounding box center [265, 53] width 467 height 23
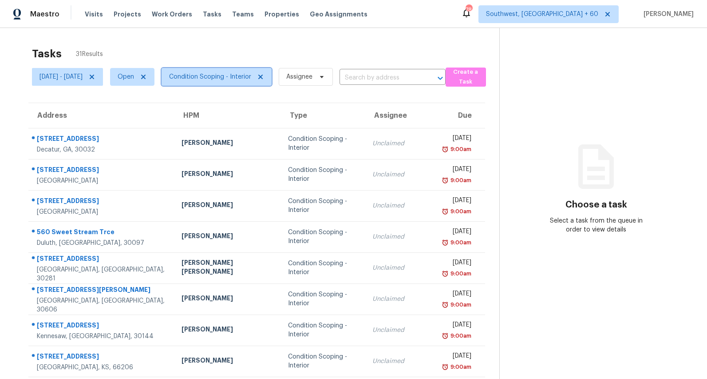
click at [237, 82] on span "Condition Scoping - Interior" at bounding box center [217, 77] width 110 height 18
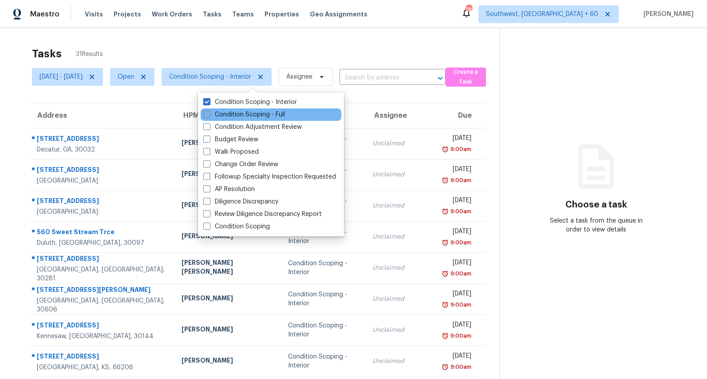
click at [233, 113] on label "Condition Scoping - Full" at bounding box center [244, 114] width 82 height 9
click at [209, 113] on input "Condition Scoping - Full" at bounding box center [206, 113] width 6 height 6
checkbox input "true"
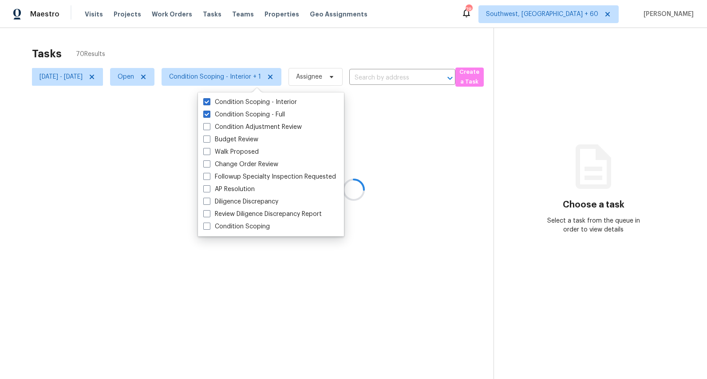
click at [195, 44] on div at bounding box center [353, 189] width 707 height 379
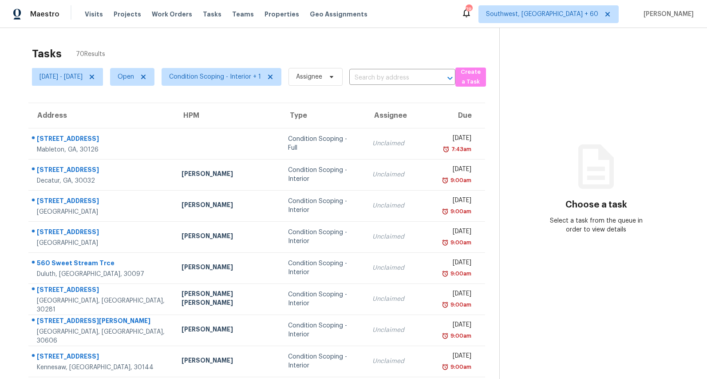
click at [195, 44] on div "Tasks 70 Results" at bounding box center [265, 53] width 467 height 23
click at [229, 47] on div "Tasks 70 Results" at bounding box center [265, 53] width 467 height 23
click at [570, 151] on section "Choose a task Select a task from the queue in order to view details" at bounding box center [596, 245] width 194 height 435
